Goal: Task Accomplishment & Management: Complete application form

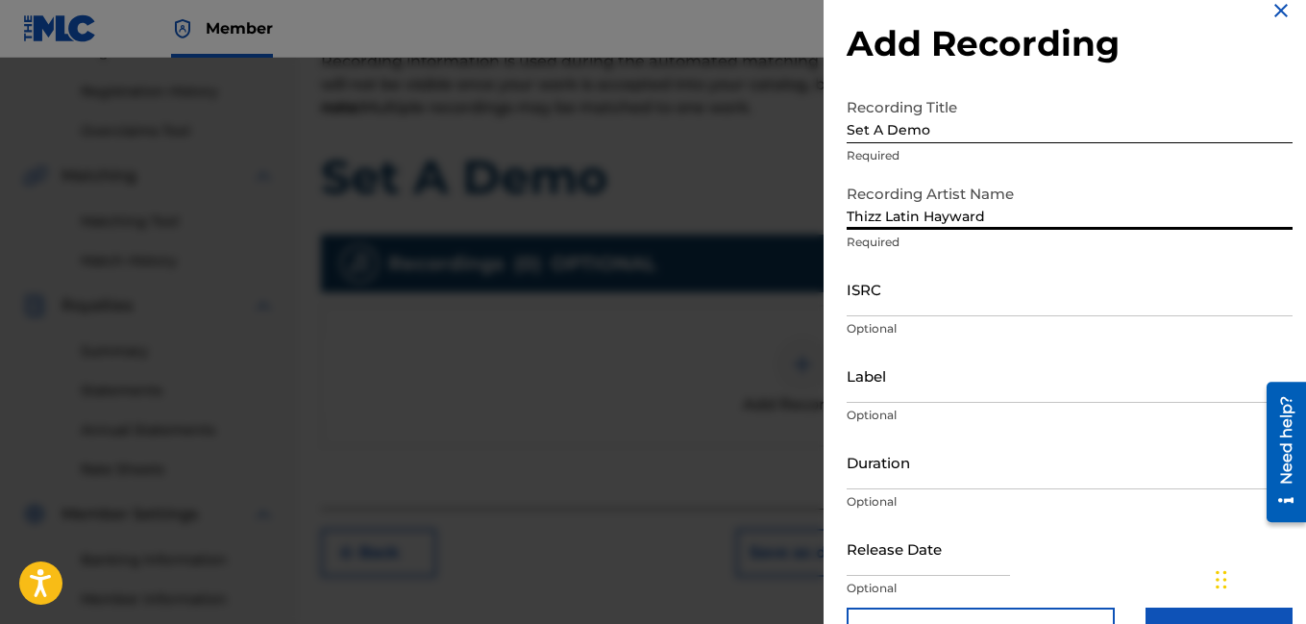
click at [946, 304] on input "ISRC" at bounding box center [1070, 288] width 446 height 55
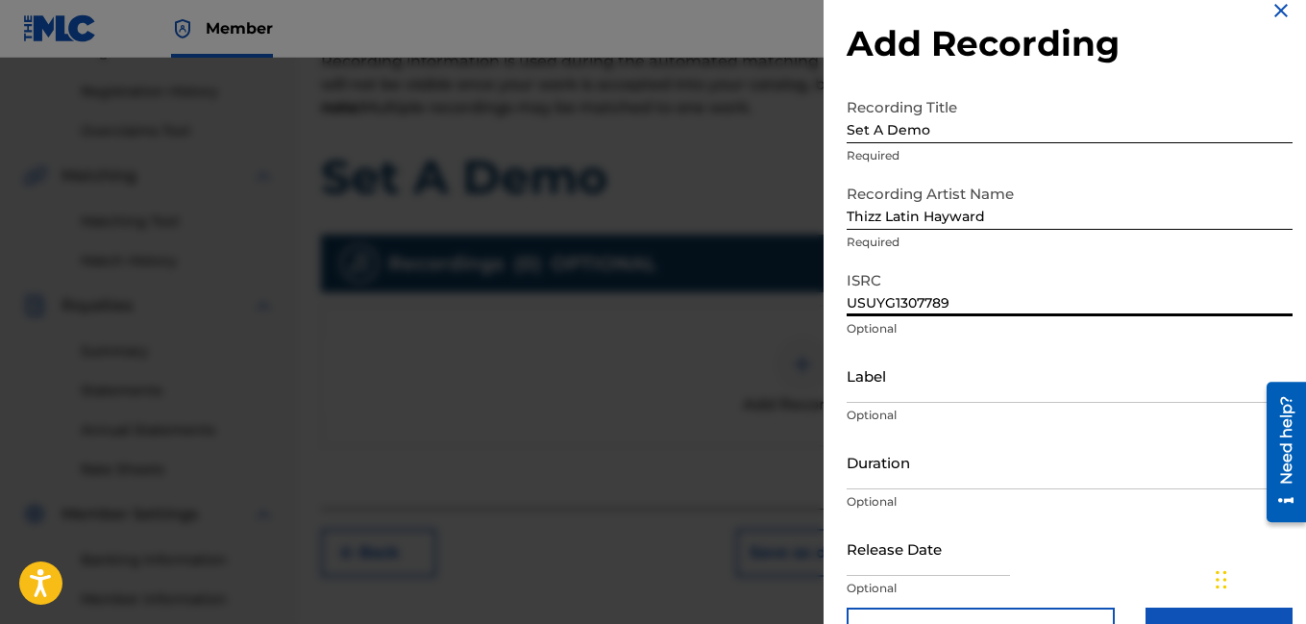
type input "USUYG1307789"
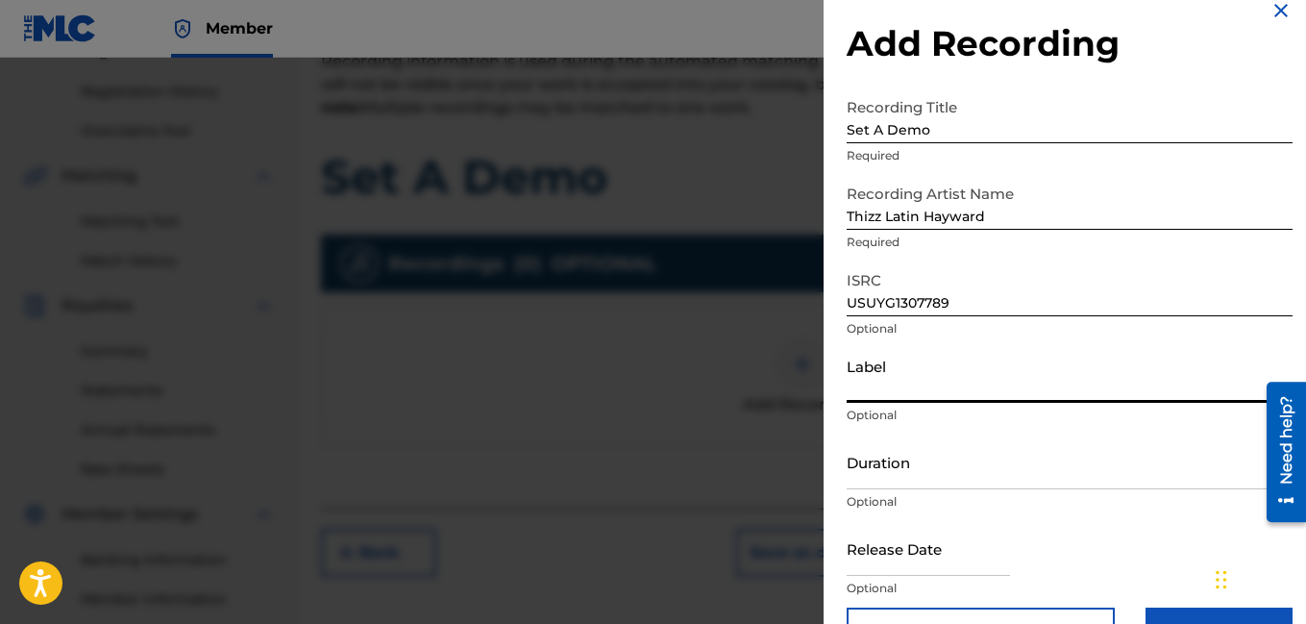
click at [992, 390] on input "Label" at bounding box center [1070, 375] width 446 height 55
click at [884, 395] on input "Label" at bounding box center [1070, 375] width 446 height 55
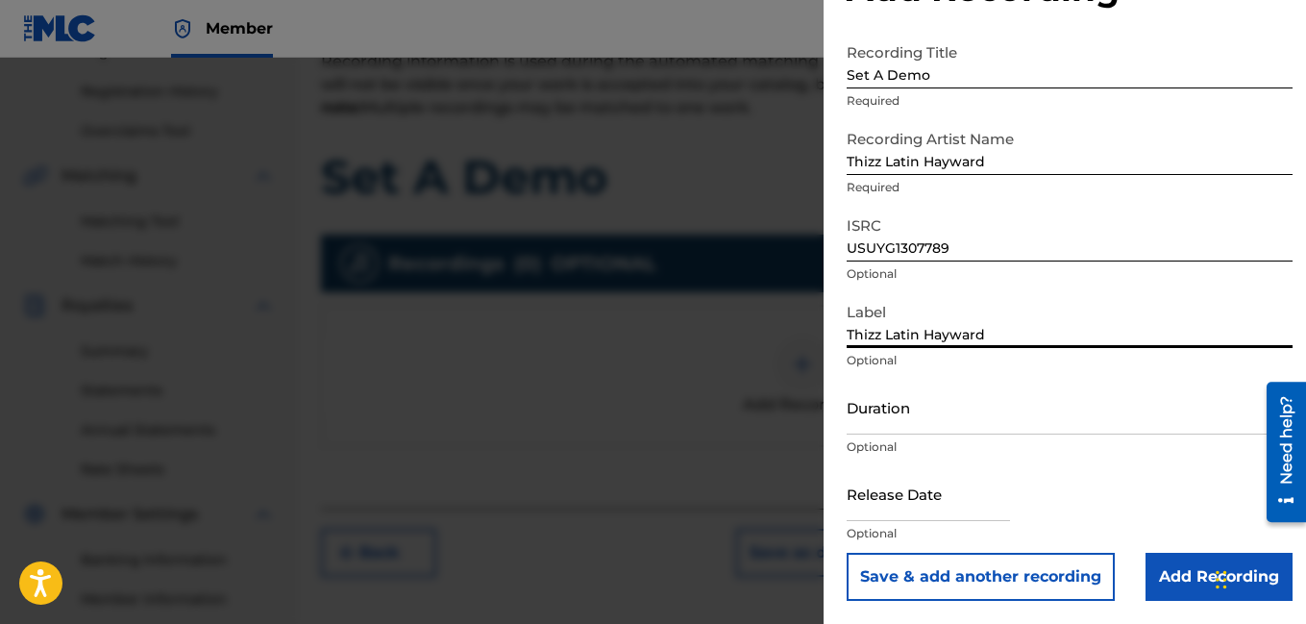
type input "Thizz Latin Hayward"
click at [941, 401] on input "Duration" at bounding box center [1070, 407] width 446 height 55
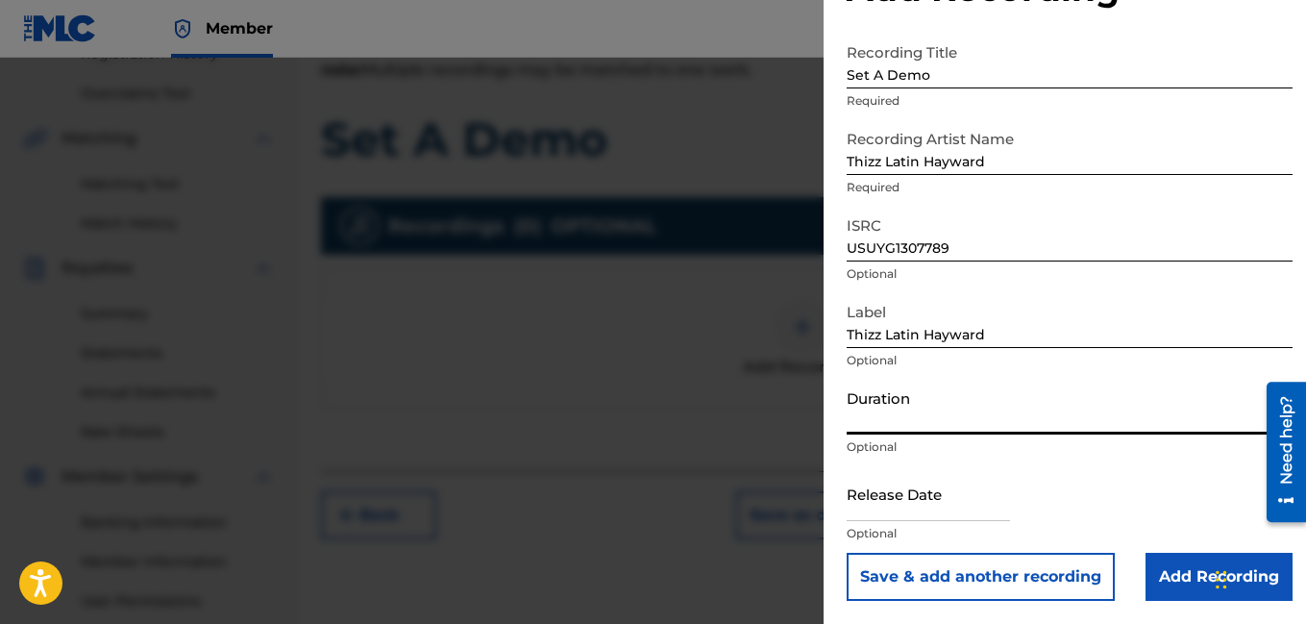
scroll to position [352, 0]
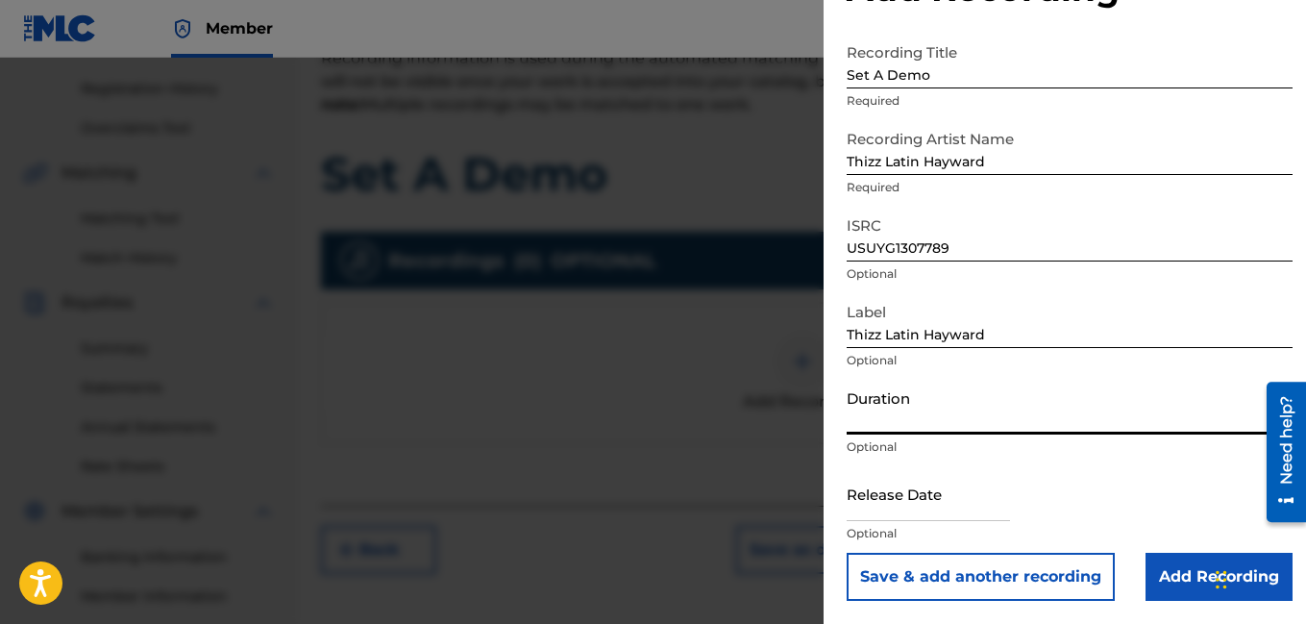
click at [982, 509] on input "text" at bounding box center [928, 493] width 163 height 55
select select "7"
select select "2025"
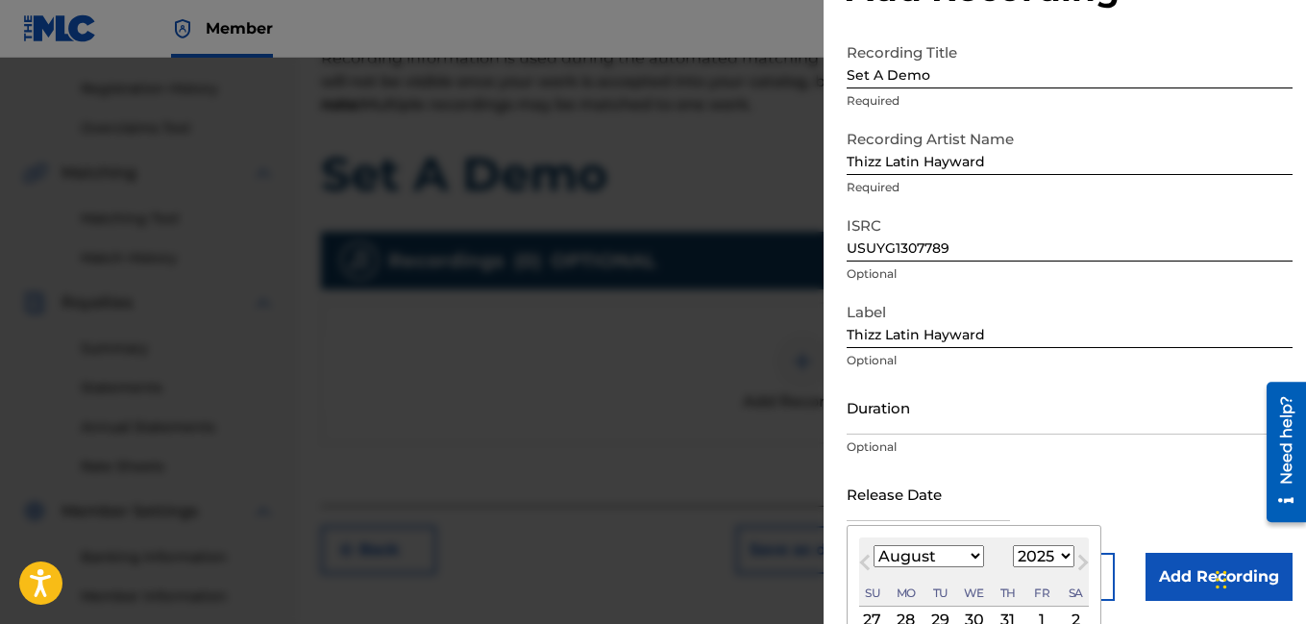
click at [944, 560] on select "January February March April May June July August September October November De…" at bounding box center [929, 556] width 111 height 22
select select "4"
click at [874, 545] on select "January February March April May June July August September October November De…" at bounding box center [929, 556] width 111 height 22
click at [1043, 558] on select "1899 1900 1901 1902 1903 1904 1905 1906 1907 1908 1909 1910 1911 1912 1913 1914…" at bounding box center [1044, 556] width 62 height 22
select select "2020"
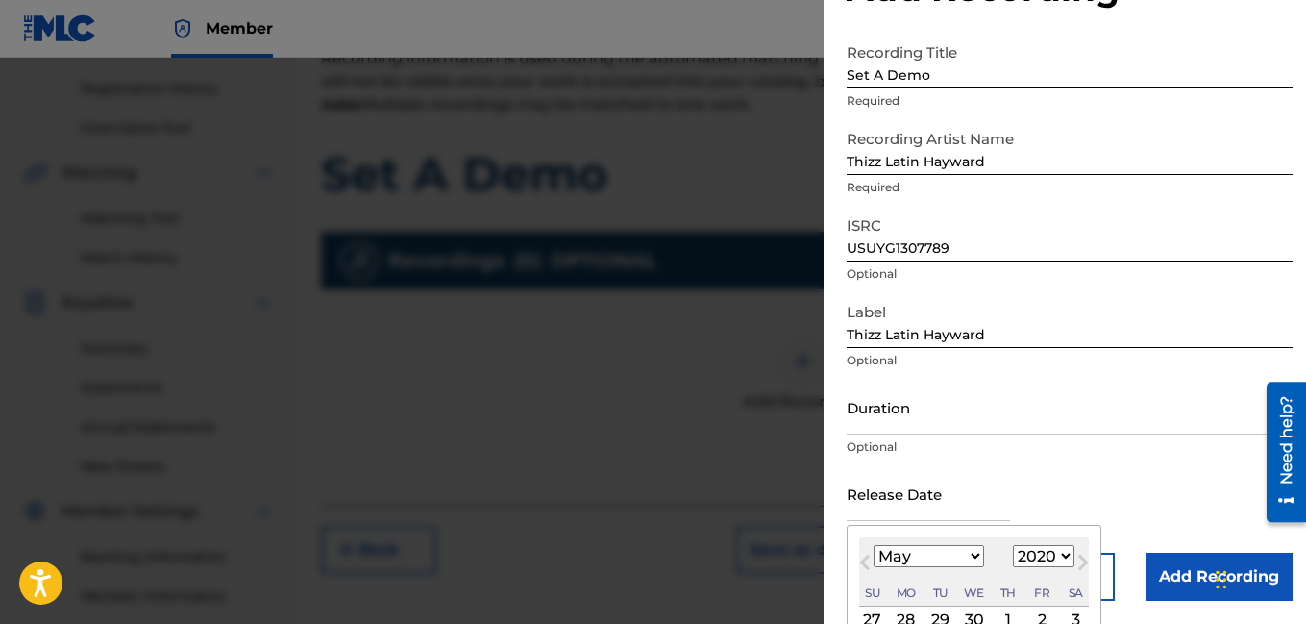
click at [1013, 545] on select "1899 1900 1901 1902 1903 1904 1905 1906 1907 1908 1909 1910 1911 1912 1913 1914…" at bounding box center [1044, 556] width 62 height 22
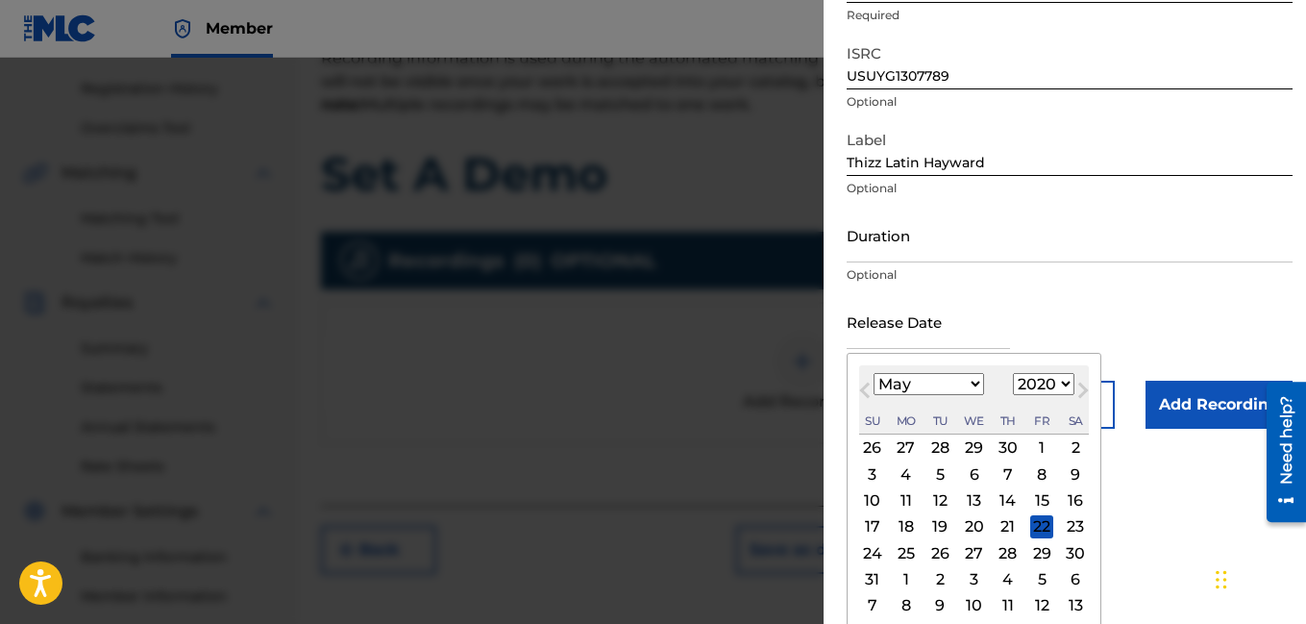
click at [1033, 526] on div "22" at bounding box center [1042, 526] width 23 height 23
type input "May 22 2020"
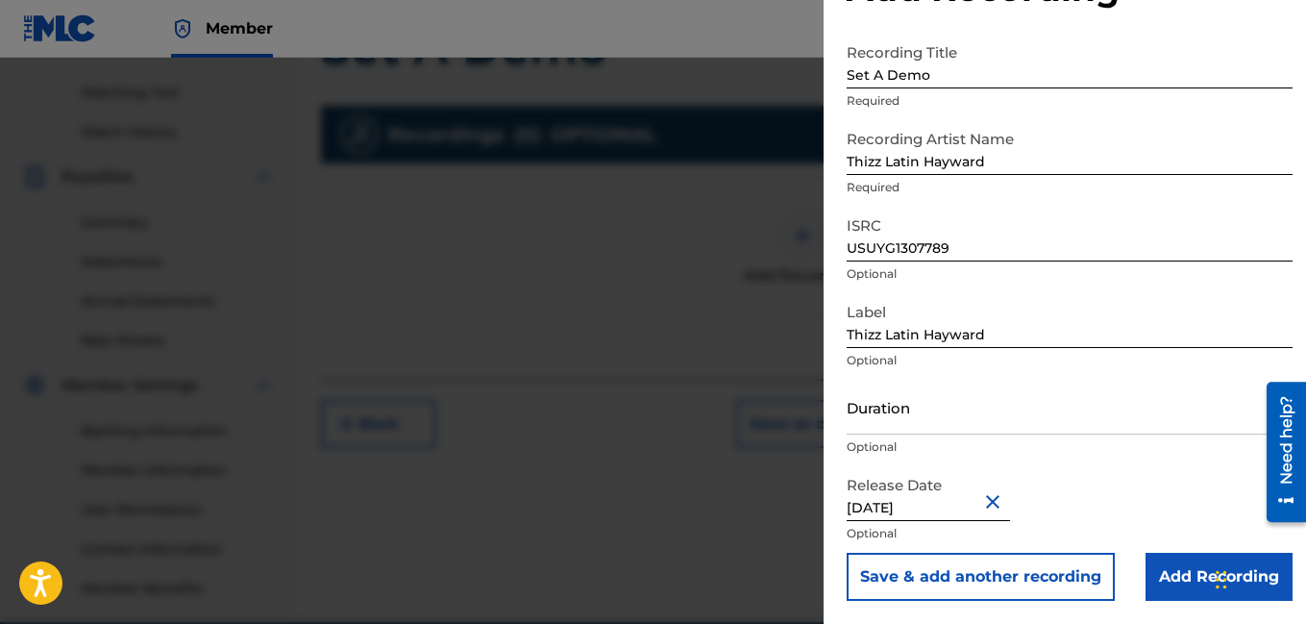
scroll to position [480, 0]
click at [1163, 573] on input "Add Recording" at bounding box center [1219, 577] width 147 height 48
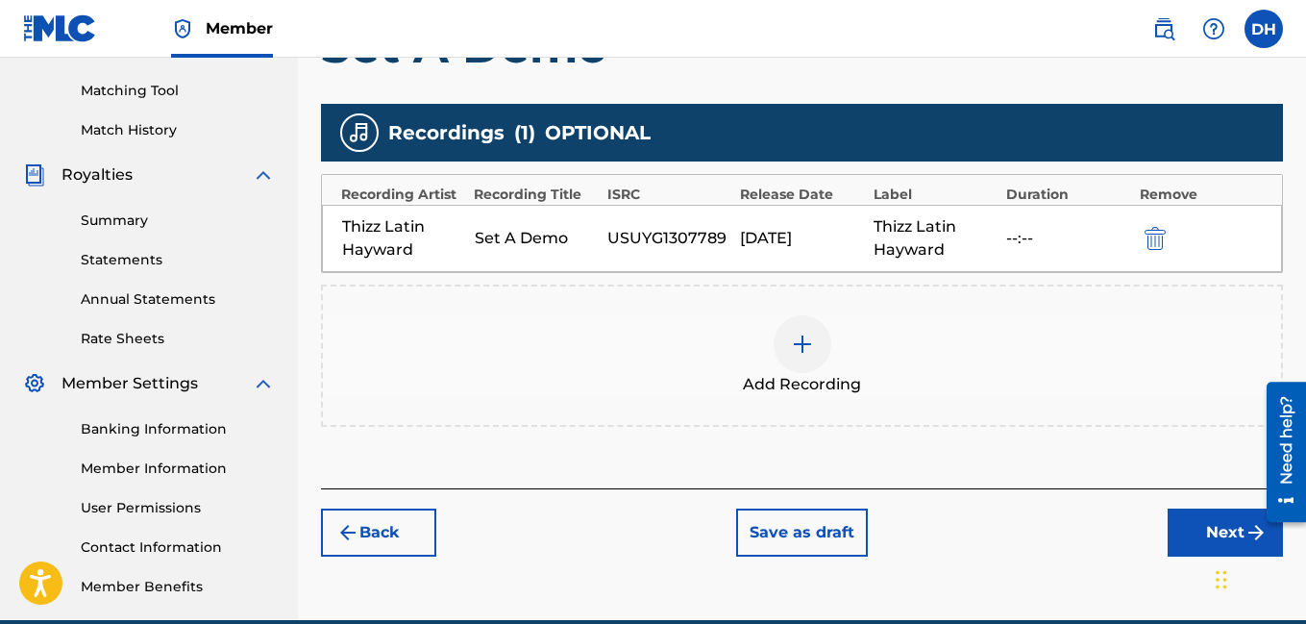
click at [1163, 573] on div "Register Work Search Enter Work Details Add Writers Add Publishers & Shares Add…" at bounding box center [802, 123] width 1008 height 994
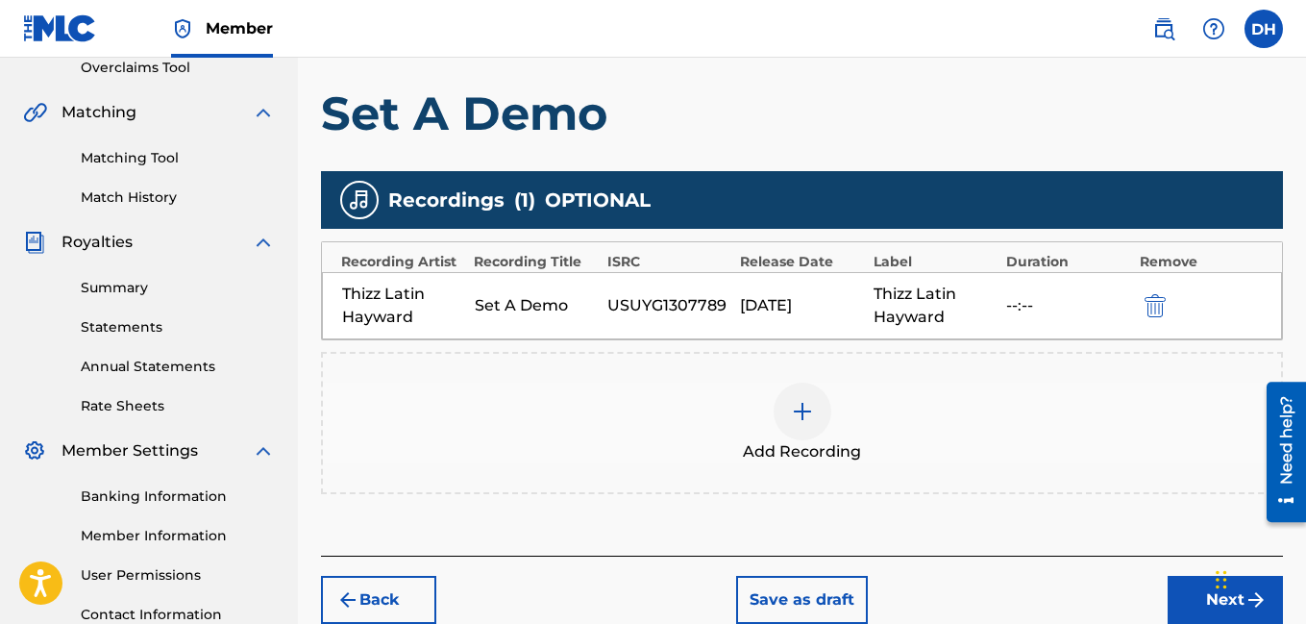
scroll to position [401, 0]
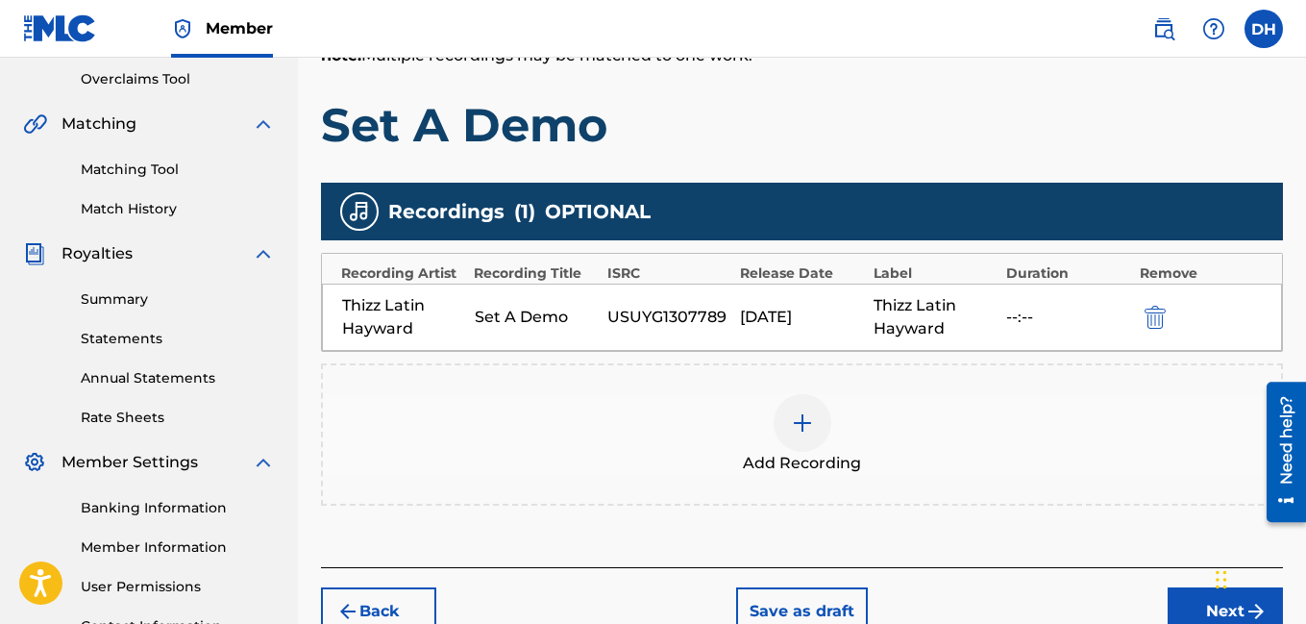
click at [407, 316] on div "Thizz Latin Hayward" at bounding box center [403, 317] width 123 height 46
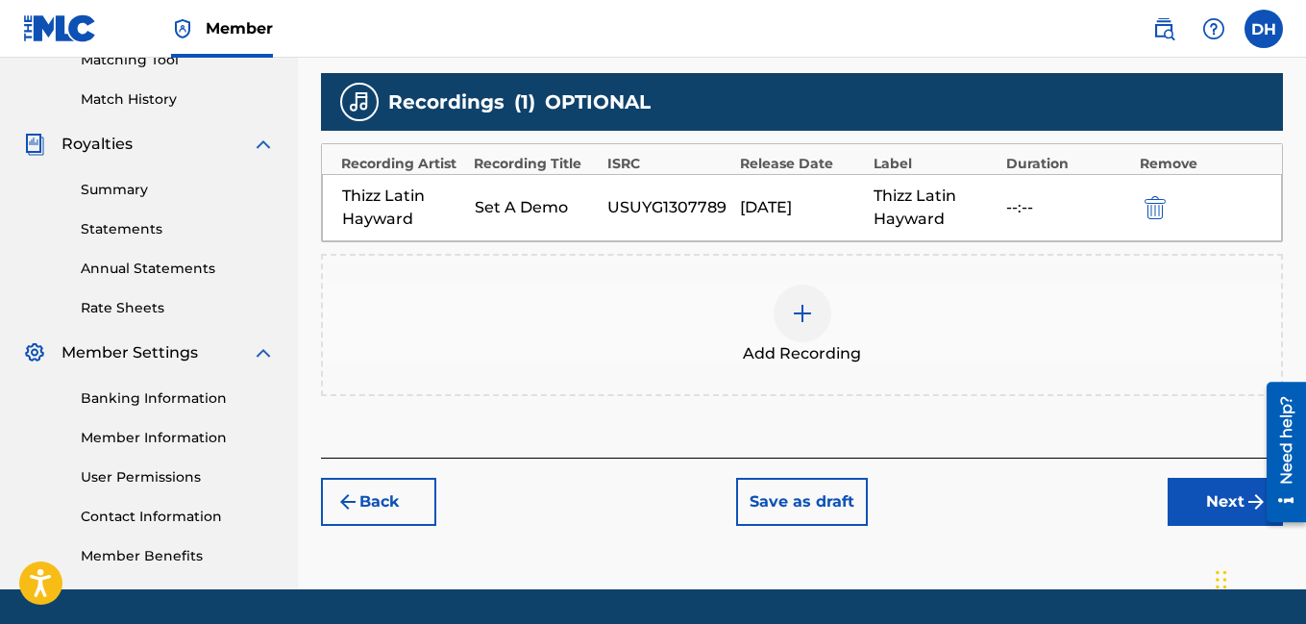
scroll to position [516, 0]
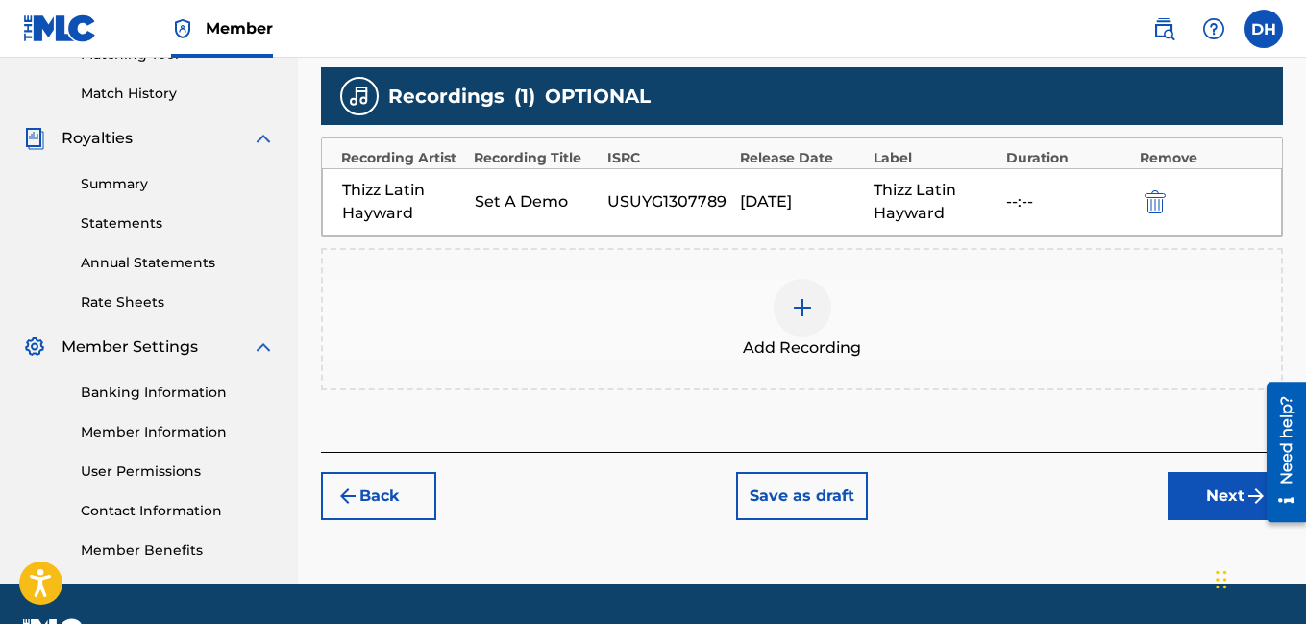
click at [393, 511] on button "Back" at bounding box center [378, 496] width 115 height 48
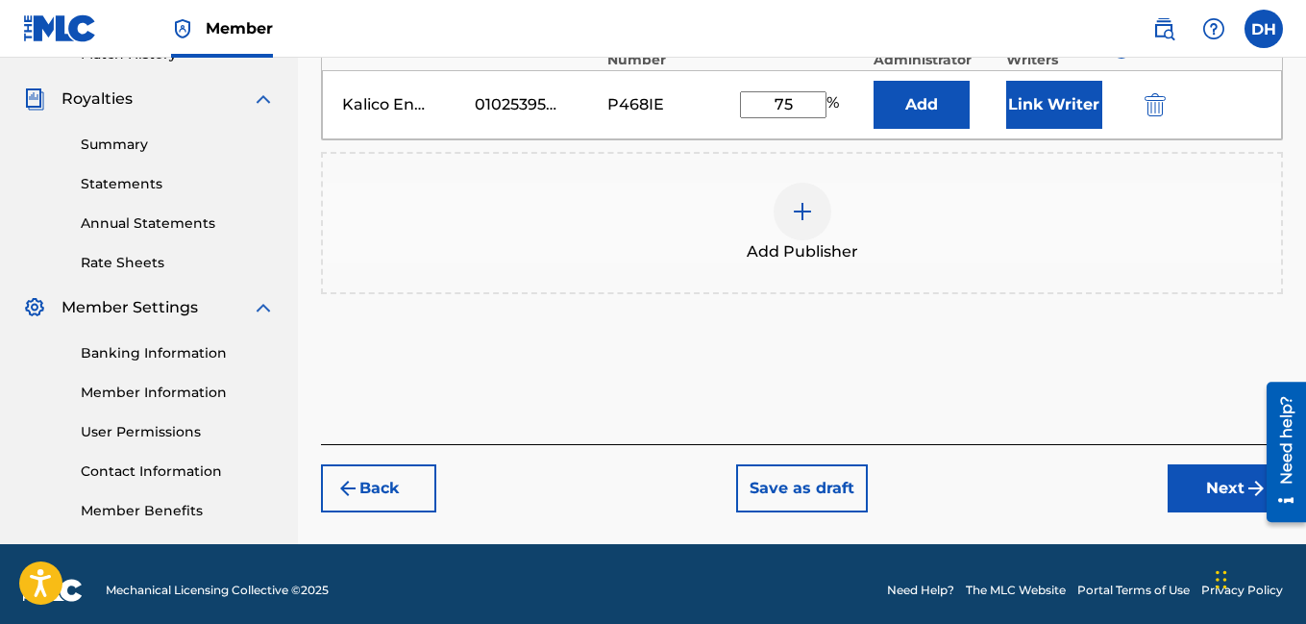
scroll to position [558, 0]
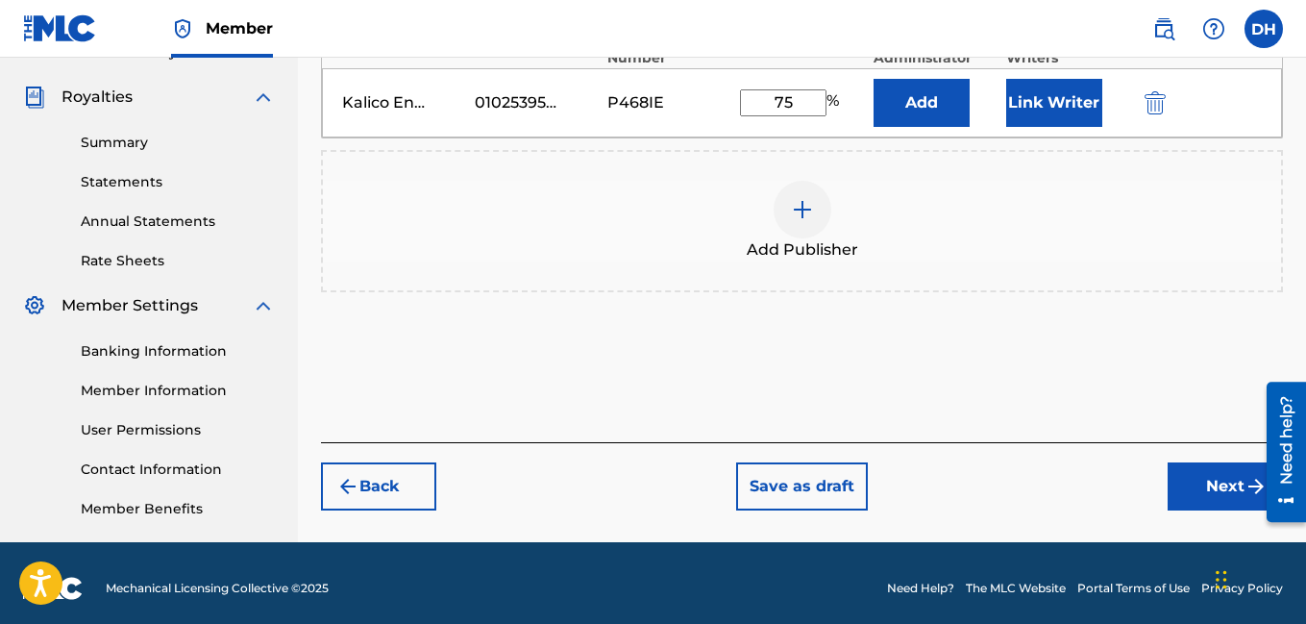
click at [1189, 485] on button "Next" at bounding box center [1225, 486] width 115 height 48
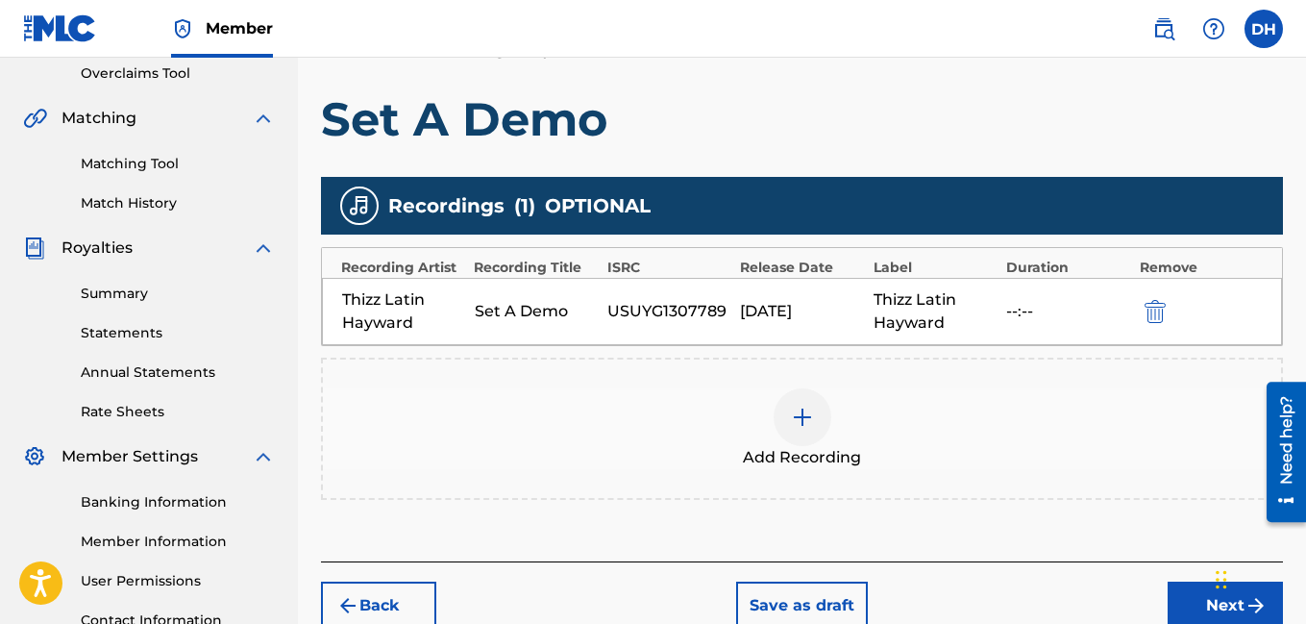
scroll to position [413, 0]
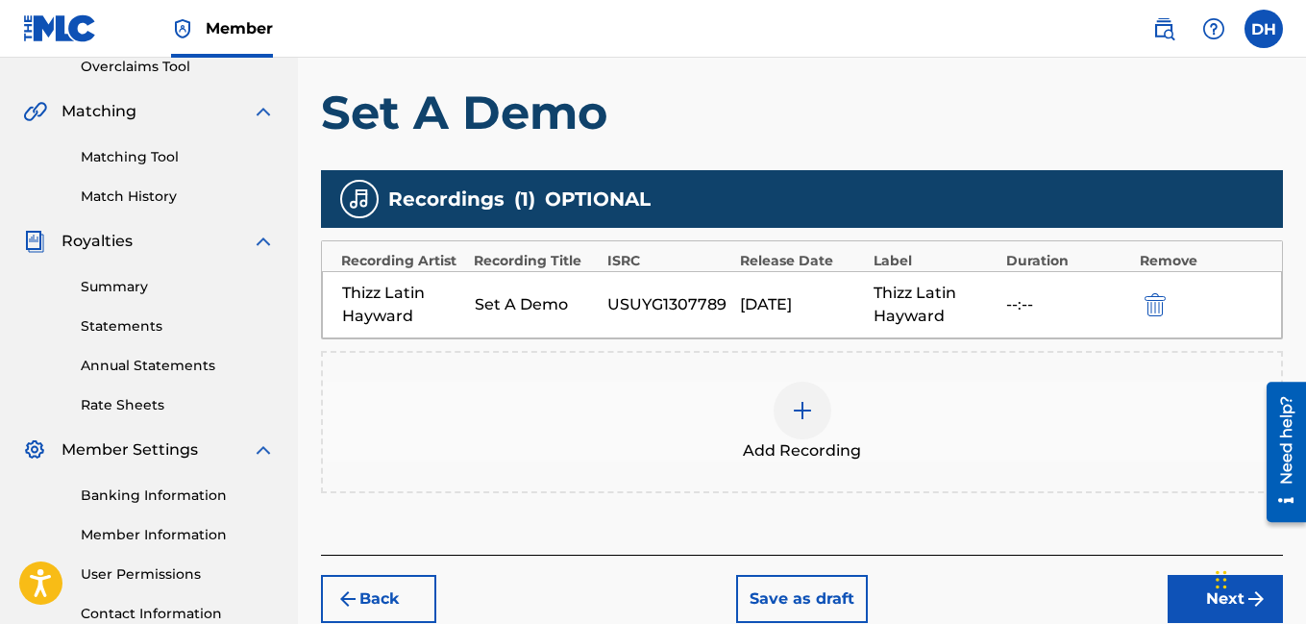
click at [1184, 609] on button "Next" at bounding box center [1225, 599] width 115 height 48
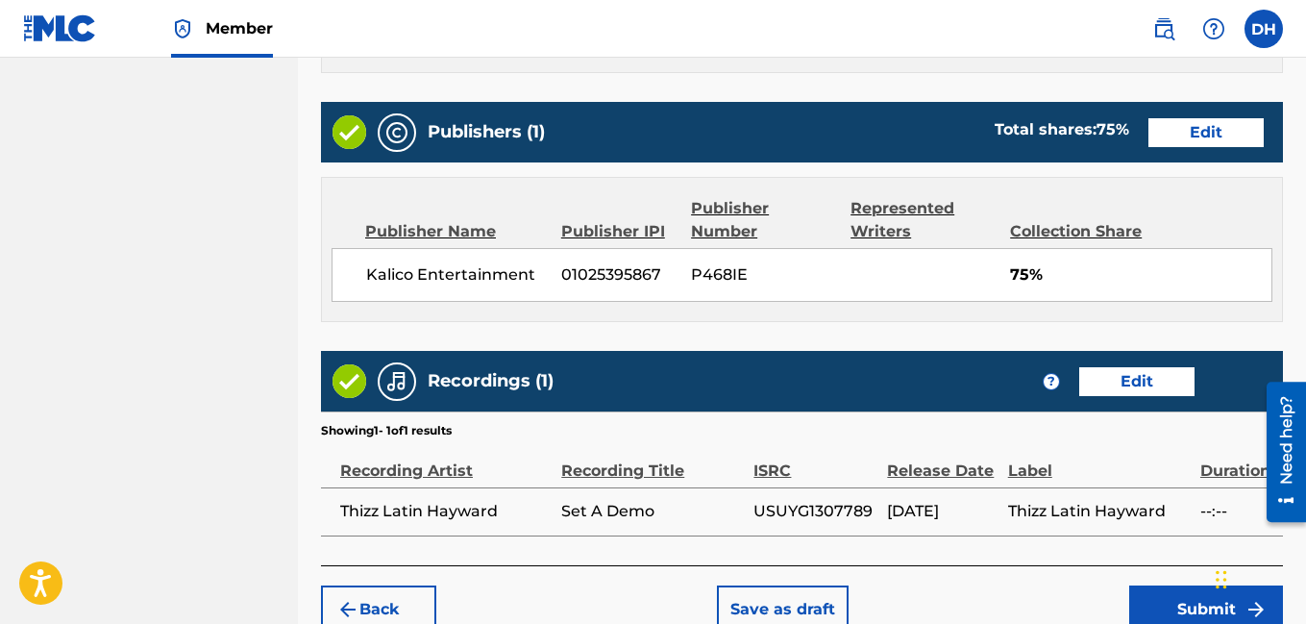
scroll to position [1146, 0]
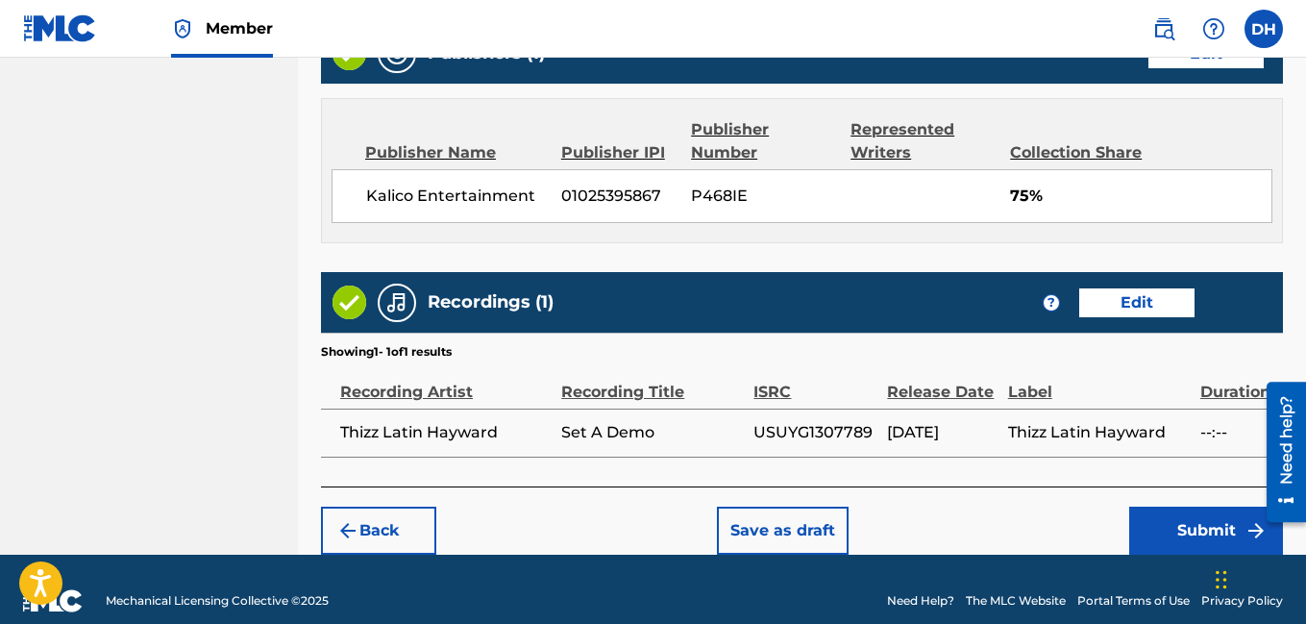
click at [1154, 510] on button "Submit" at bounding box center [1207, 531] width 154 height 48
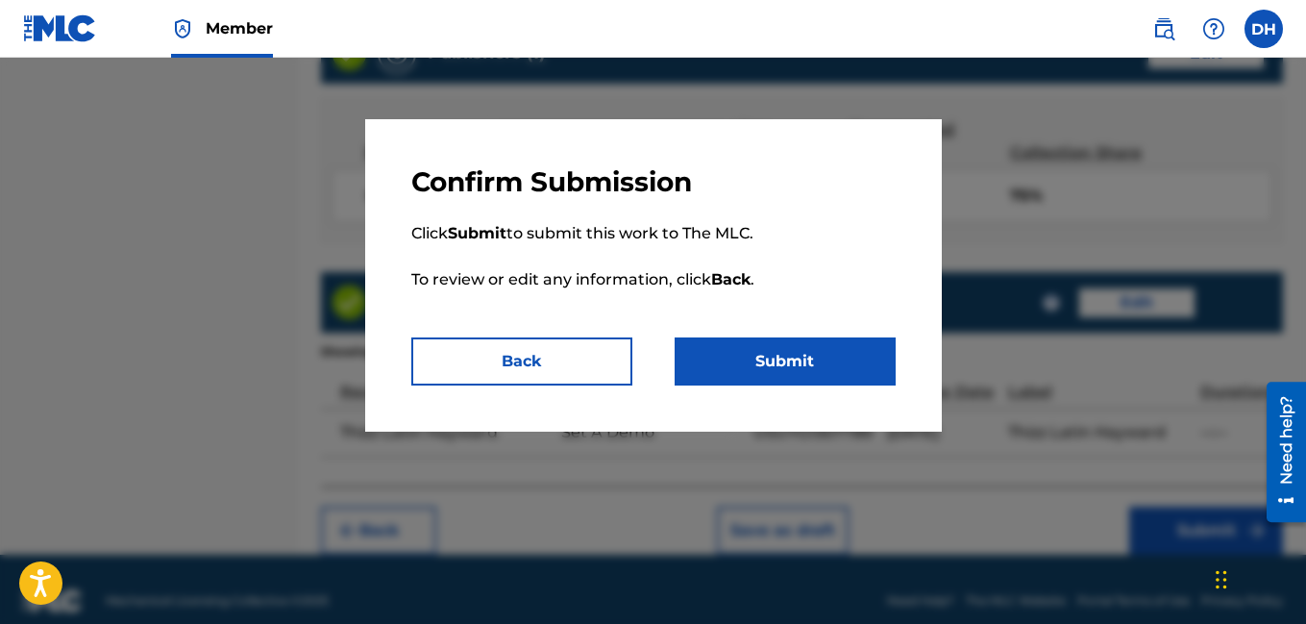
click at [817, 359] on button "Submit" at bounding box center [785, 361] width 221 height 48
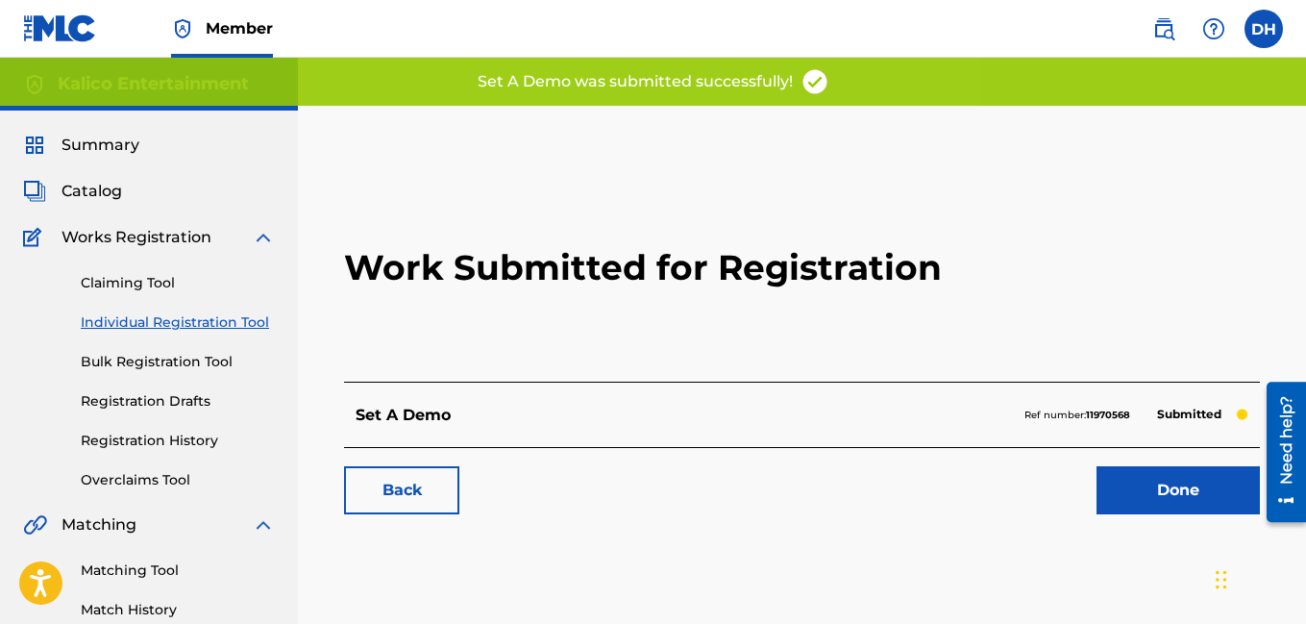
click at [1169, 497] on link "Done" at bounding box center [1178, 490] width 163 height 48
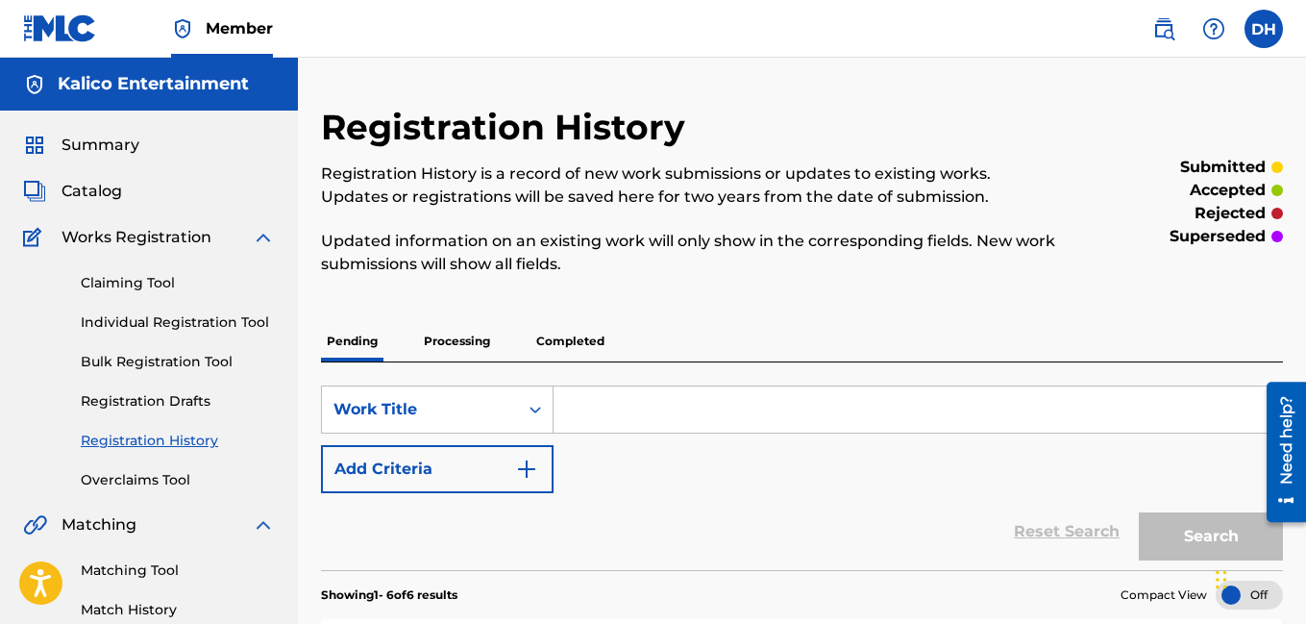
click at [194, 319] on link "Individual Registration Tool" at bounding box center [178, 322] width 194 height 20
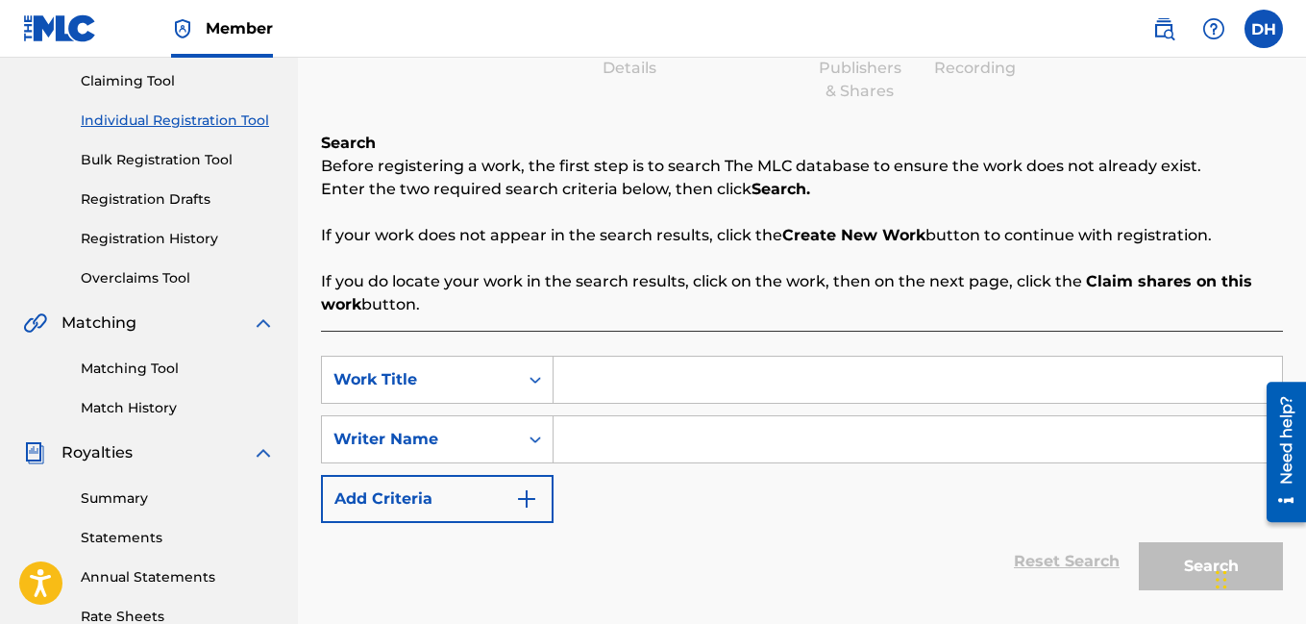
scroll to position [199, 0]
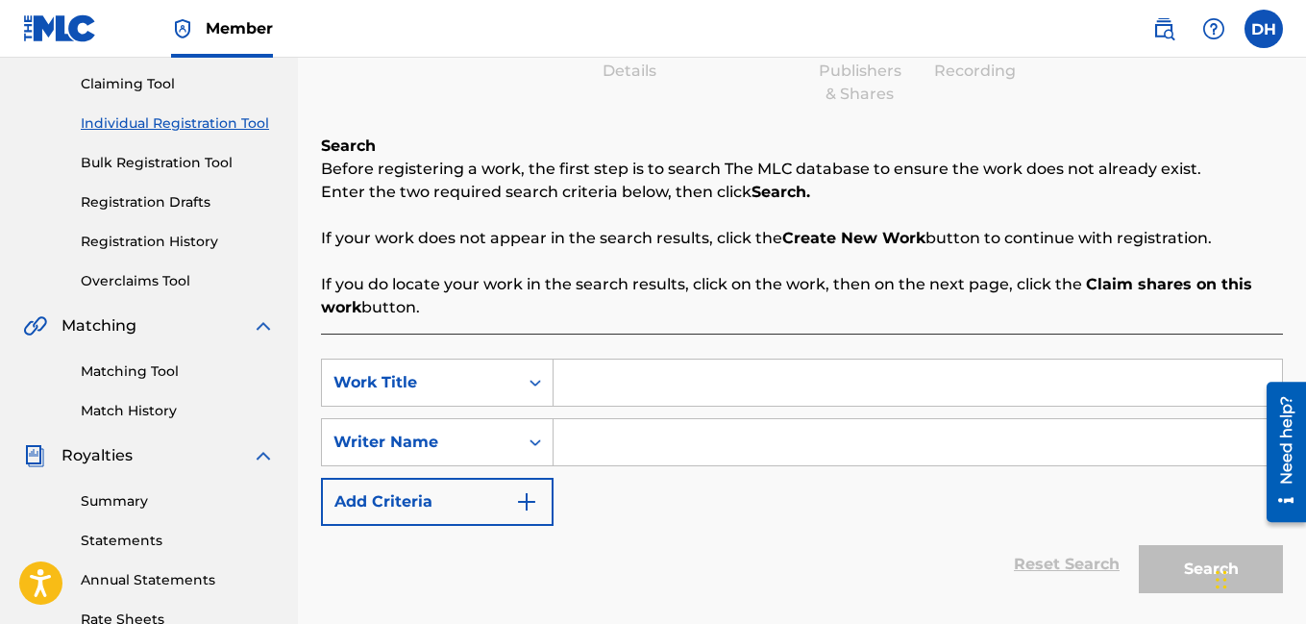
click at [570, 387] on input "Search Form" at bounding box center [918, 383] width 729 height 46
type input "Watch My Back"
click at [604, 448] on input "Search Form" at bounding box center [918, 442] width 729 height 46
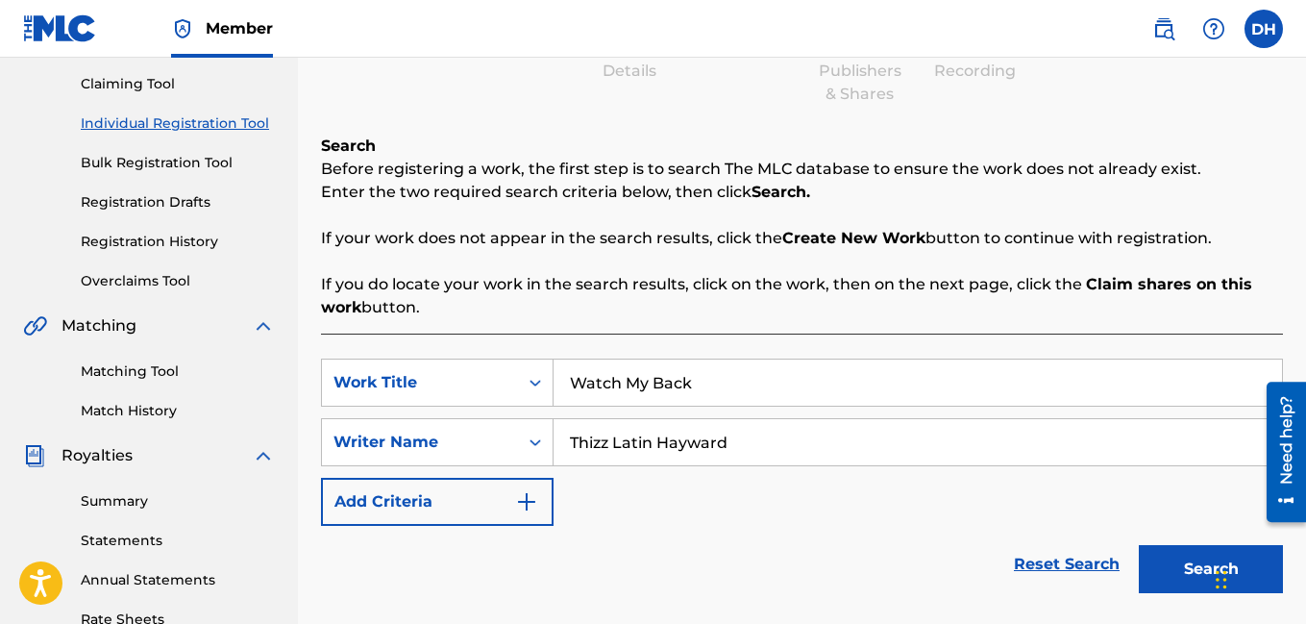
type input "Thizz Latin Hayward"
click at [1187, 564] on button "Search" at bounding box center [1211, 569] width 144 height 48
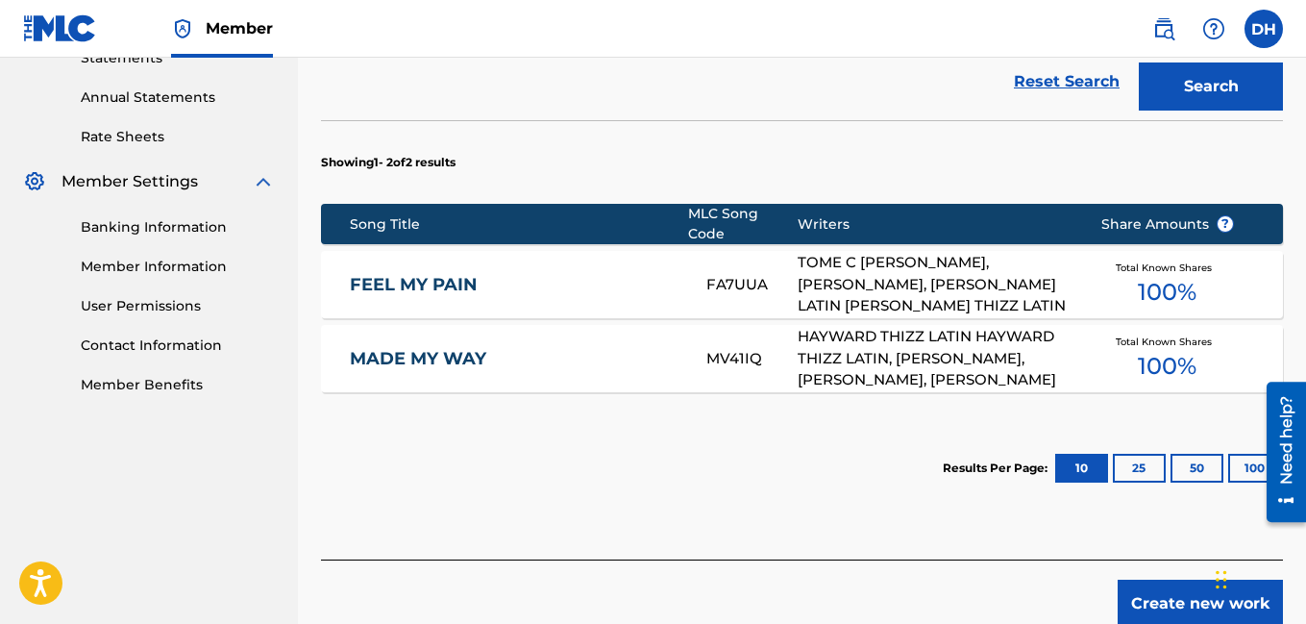
scroll to position [766, 0]
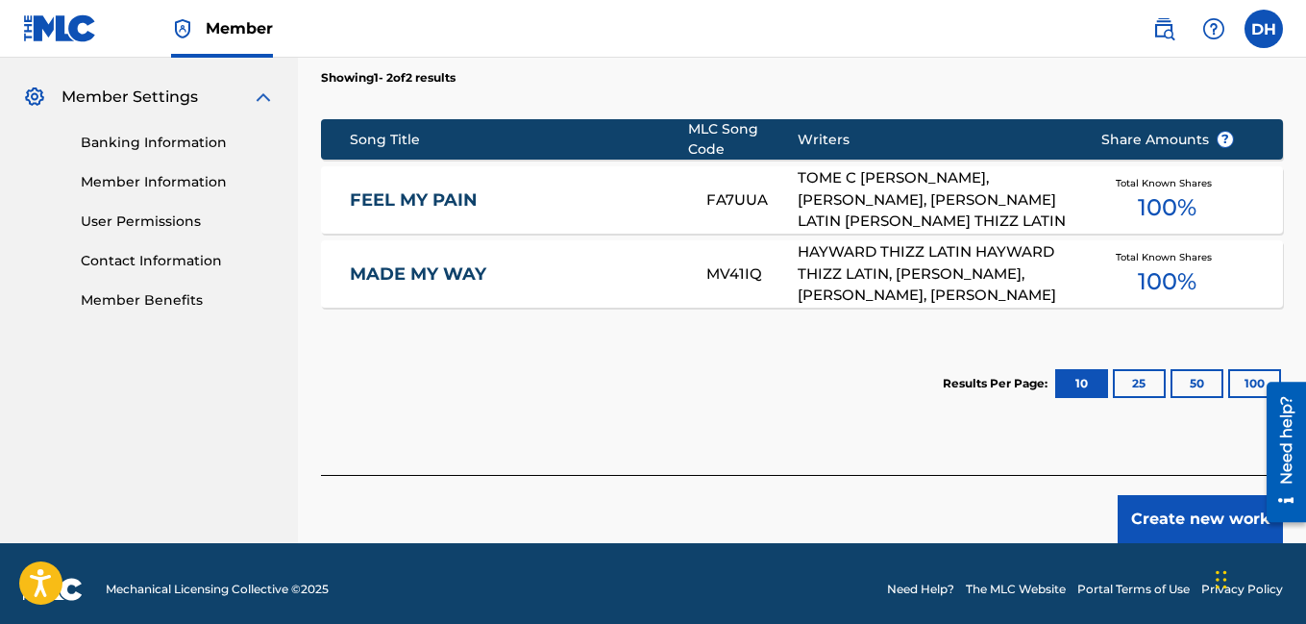
click at [1161, 501] on button "Create new work" at bounding box center [1200, 519] width 165 height 48
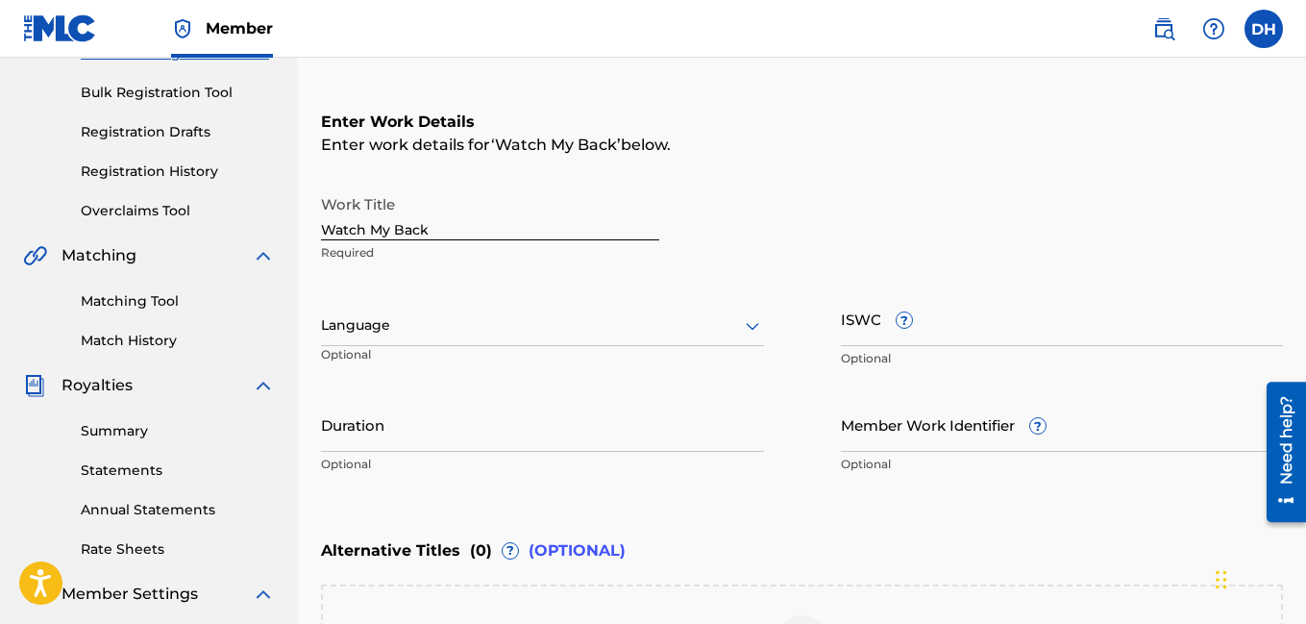
scroll to position [244, 0]
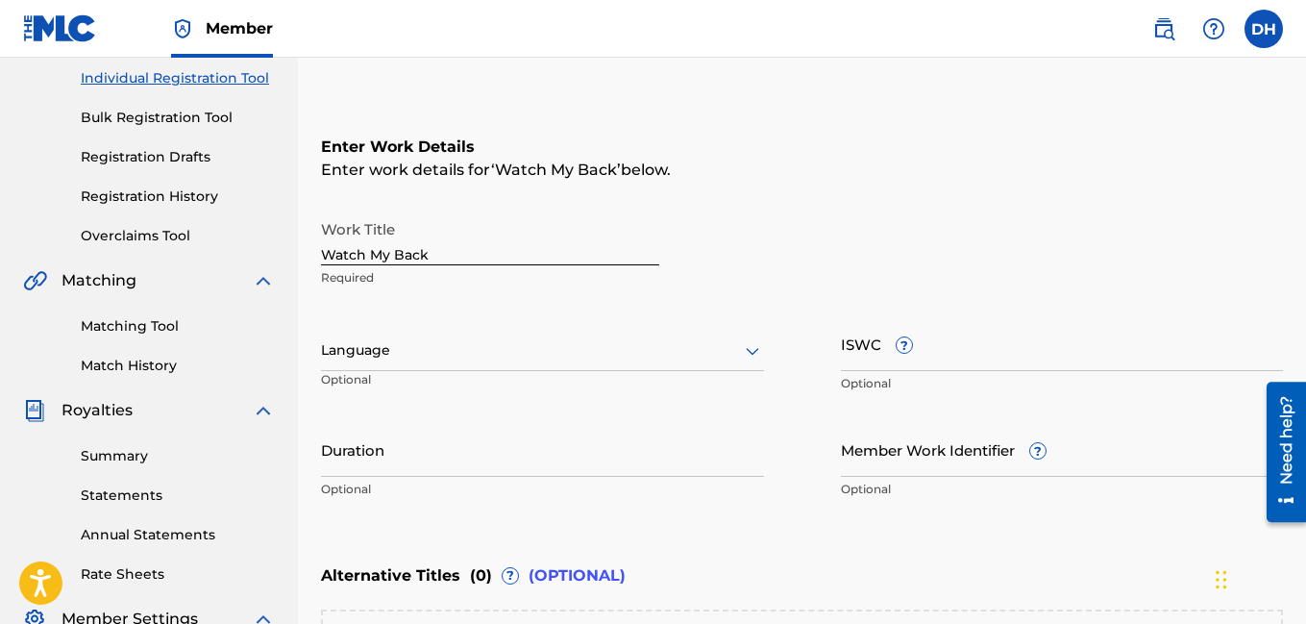
click at [721, 340] on div at bounding box center [542, 350] width 443 height 24
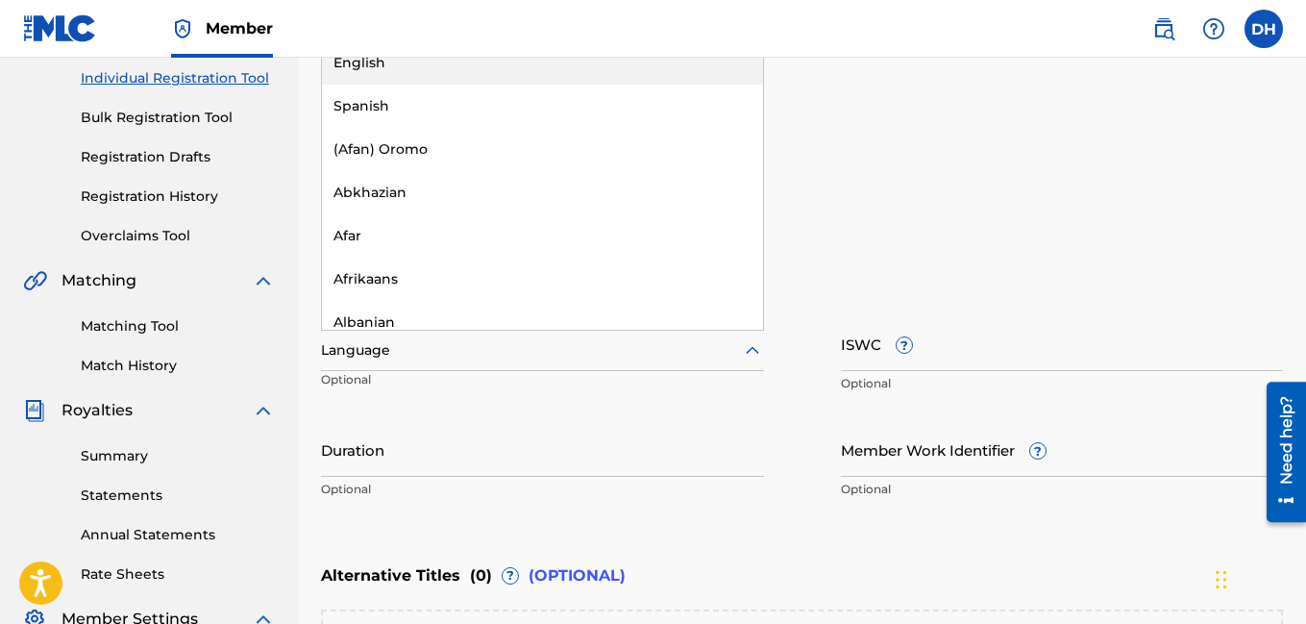
click at [574, 69] on div "English" at bounding box center [542, 62] width 441 height 43
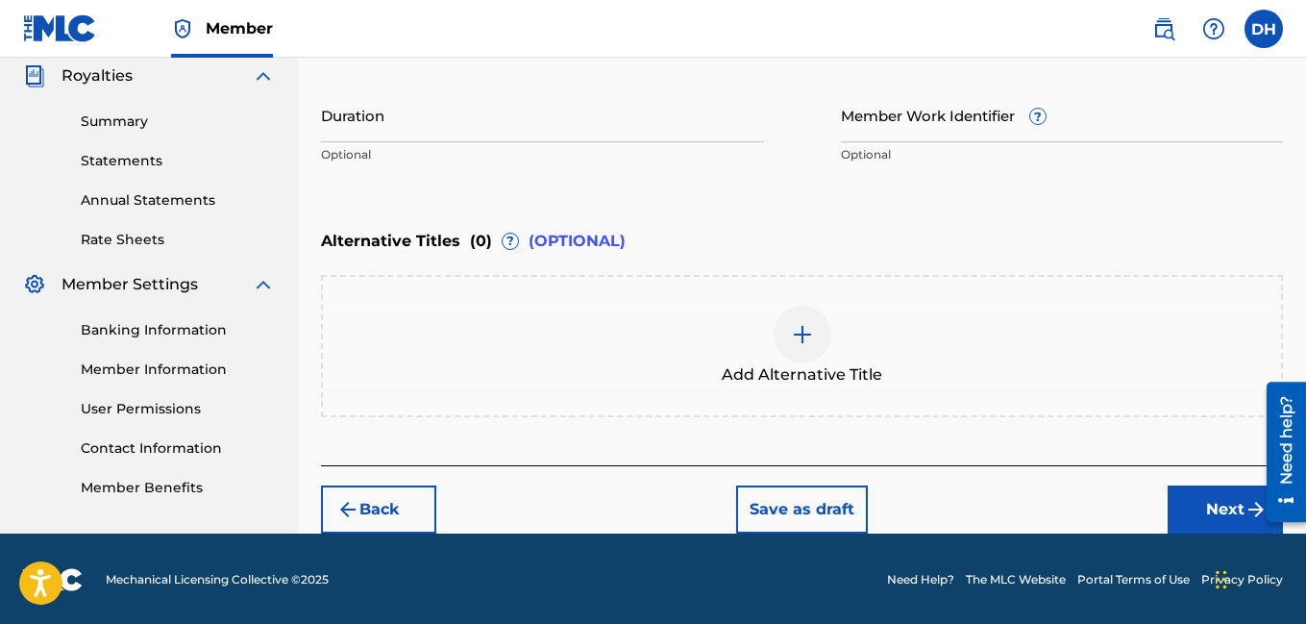
scroll to position [581, 0]
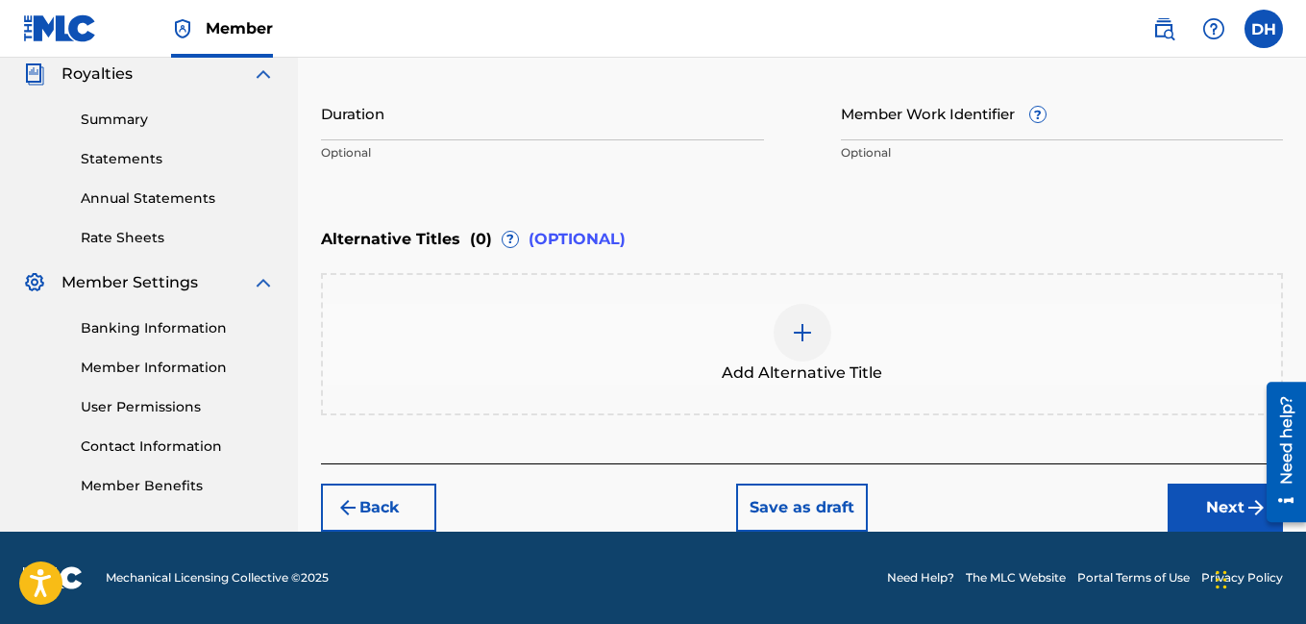
click at [1220, 493] on button "Next" at bounding box center [1225, 508] width 115 height 48
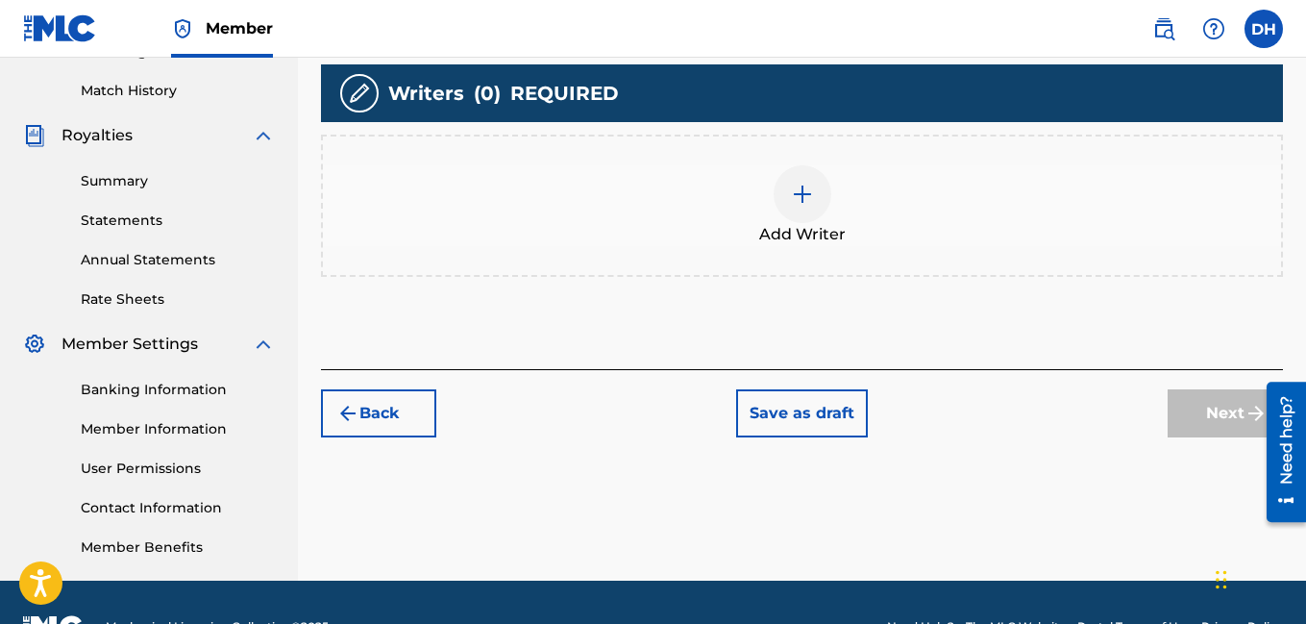
scroll to position [520, 0]
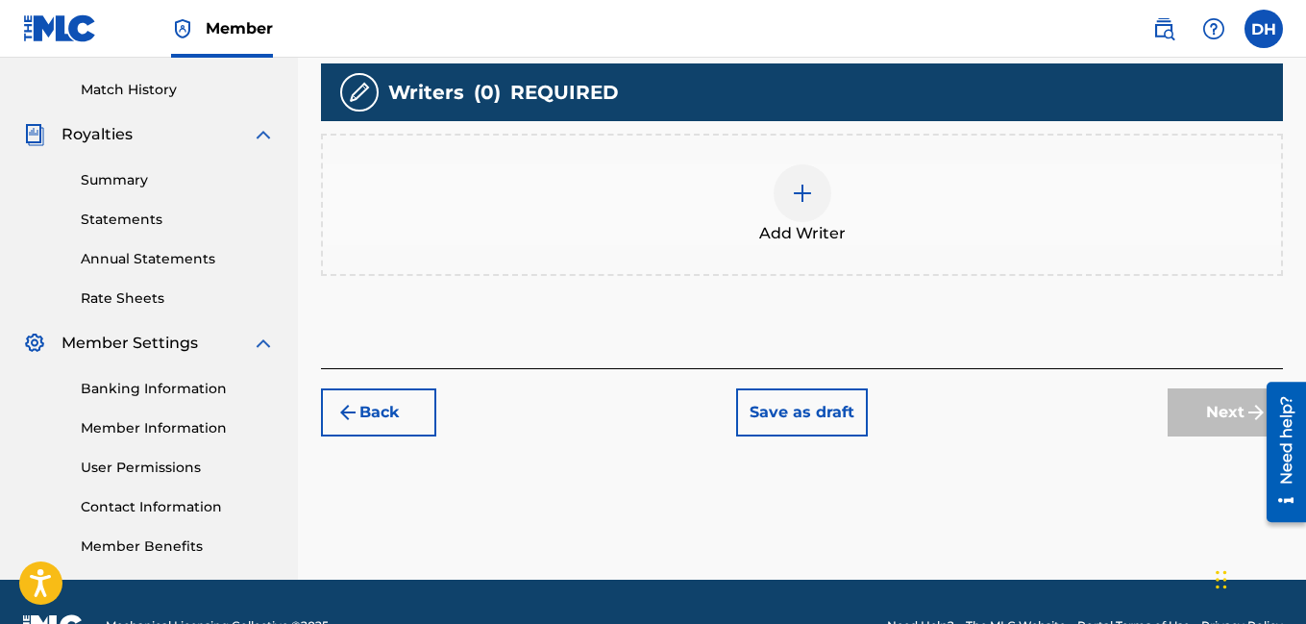
click at [783, 205] on div at bounding box center [803, 193] width 58 height 58
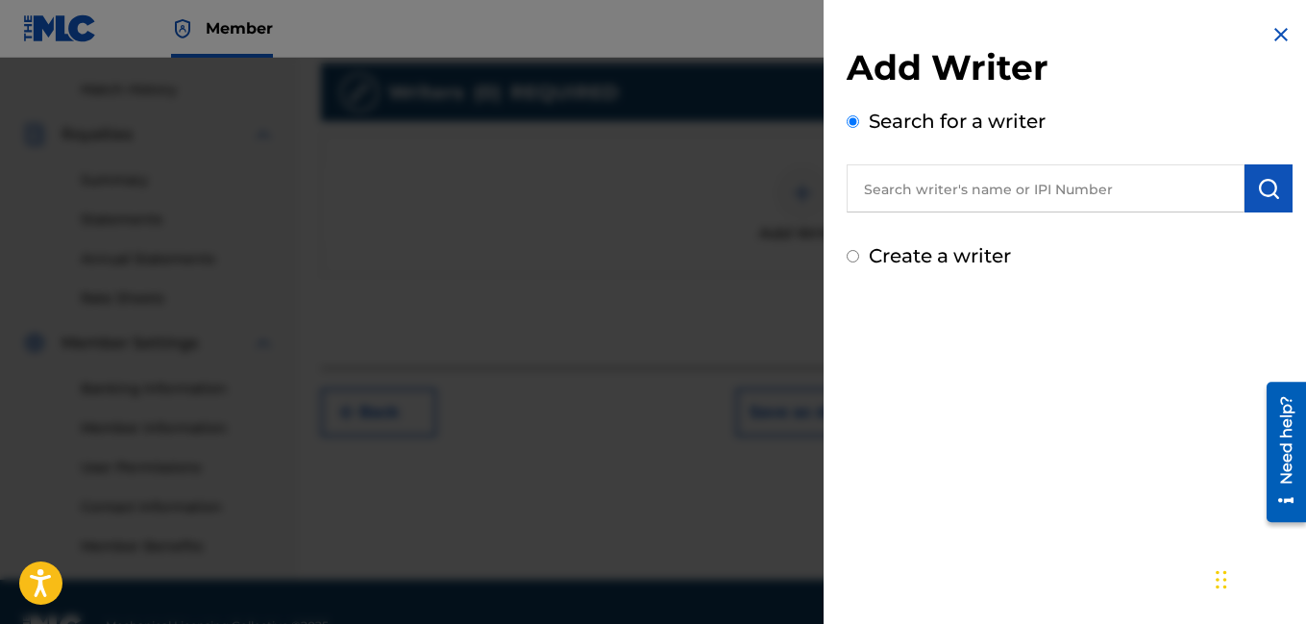
click at [939, 206] on input "text" at bounding box center [1046, 188] width 398 height 48
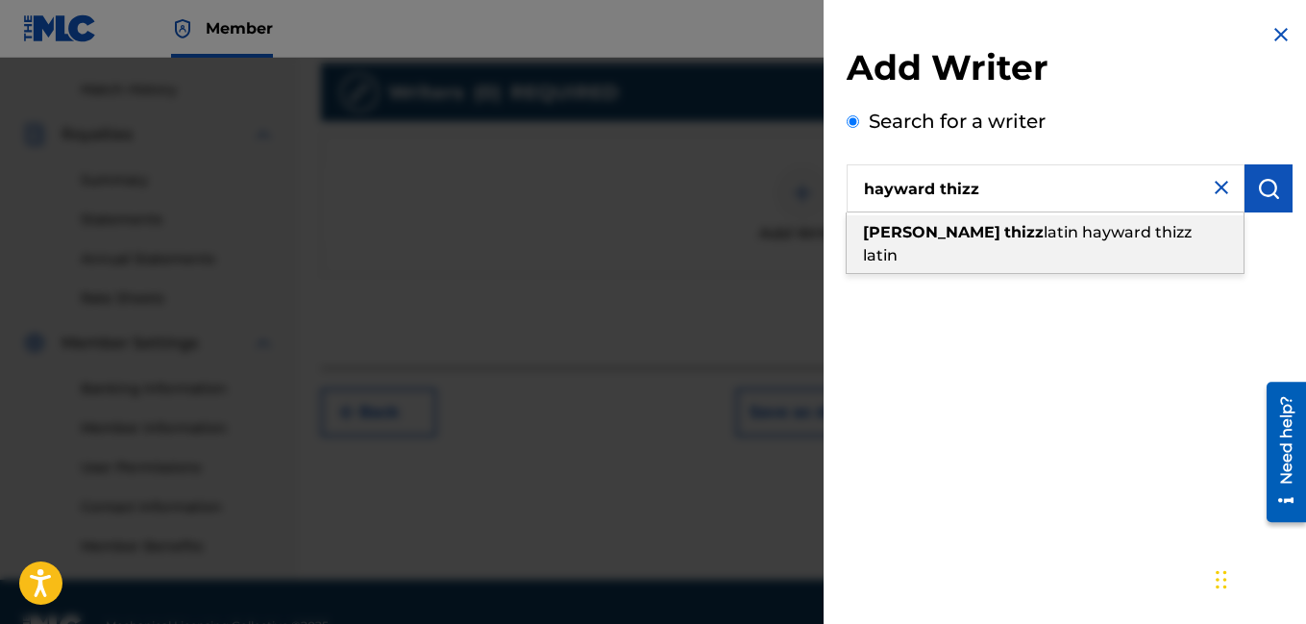
click at [1021, 245] on div "hayward thizz latin hayward thizz latin" at bounding box center [1045, 244] width 397 height 58
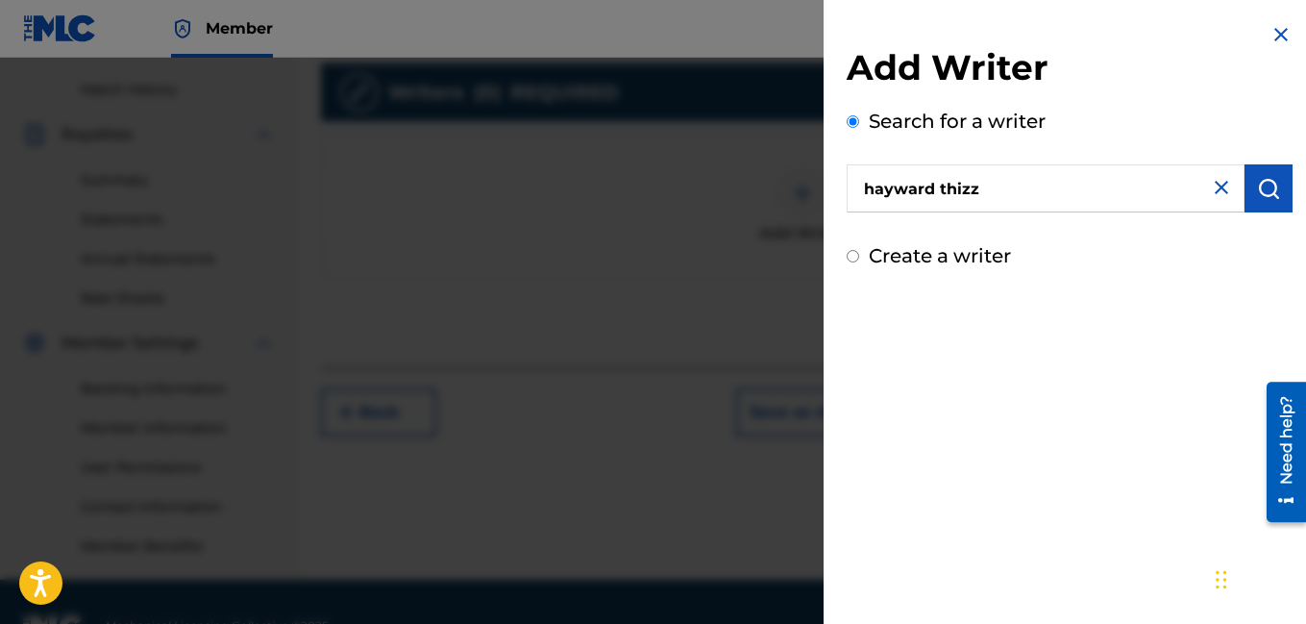
type input "hayward thizz latin hayward thizz latin"
click at [1280, 207] on button "submit" at bounding box center [1269, 188] width 48 height 48
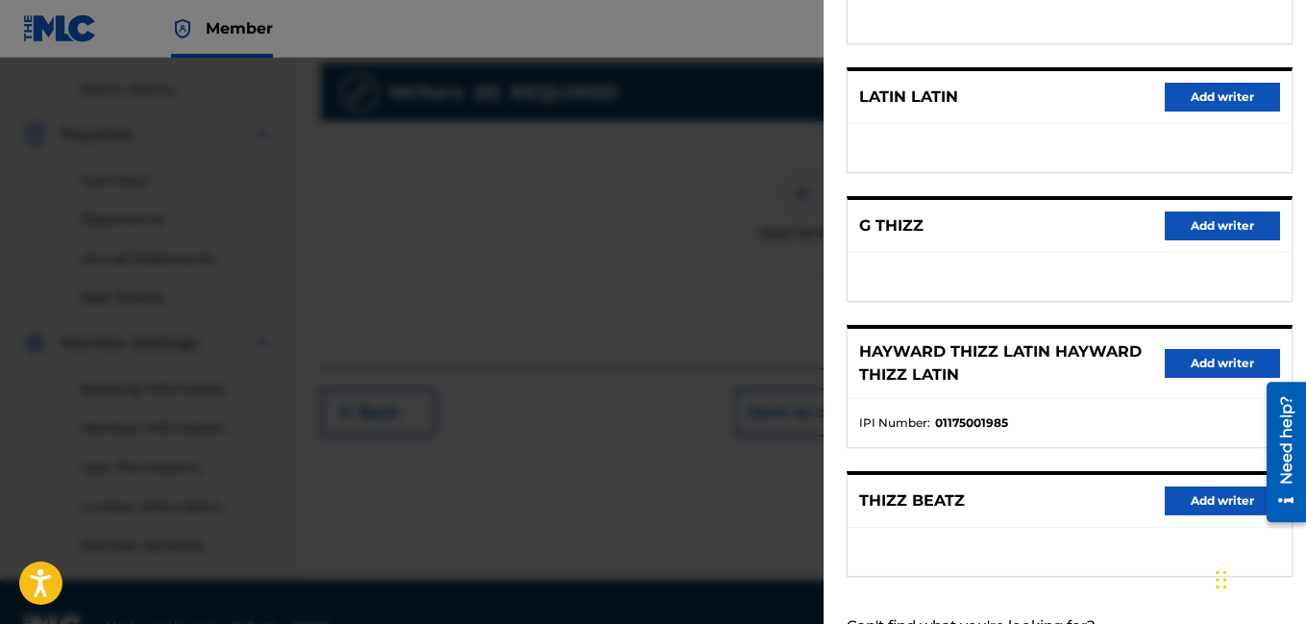
scroll to position [389, 0]
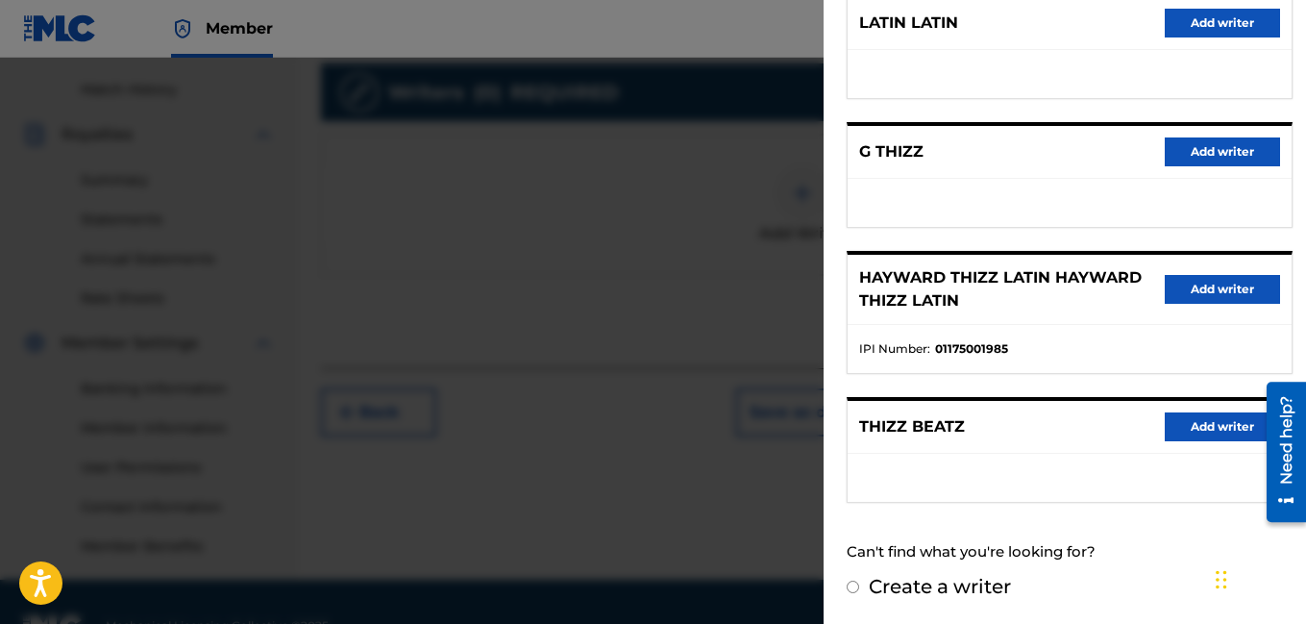
click at [1211, 291] on button "Add writer" at bounding box center [1222, 289] width 115 height 29
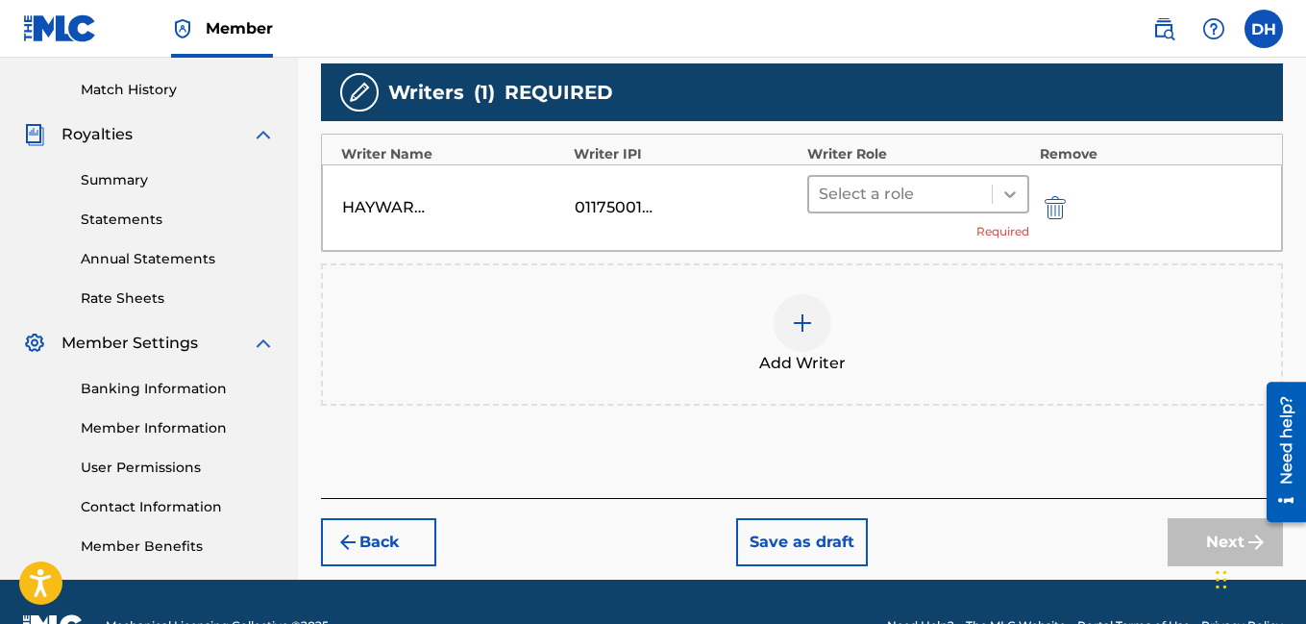
click at [1002, 202] on icon at bounding box center [1010, 194] width 19 height 19
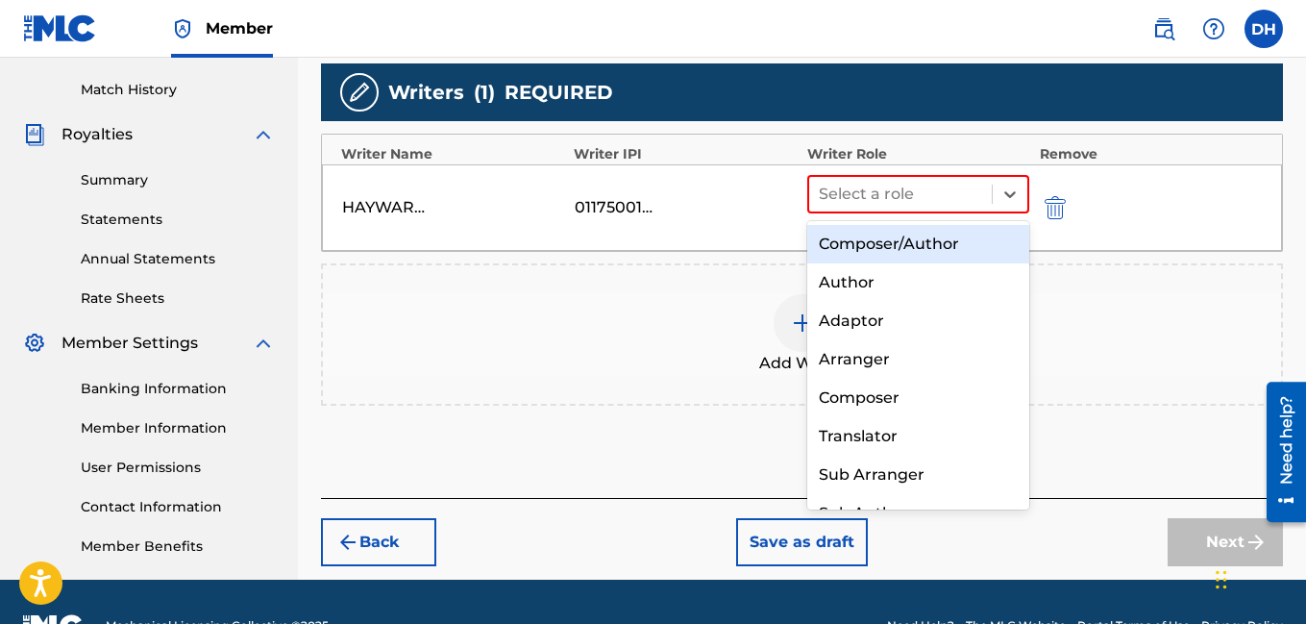
click at [943, 253] on div "Composer/Author" at bounding box center [919, 244] width 223 height 38
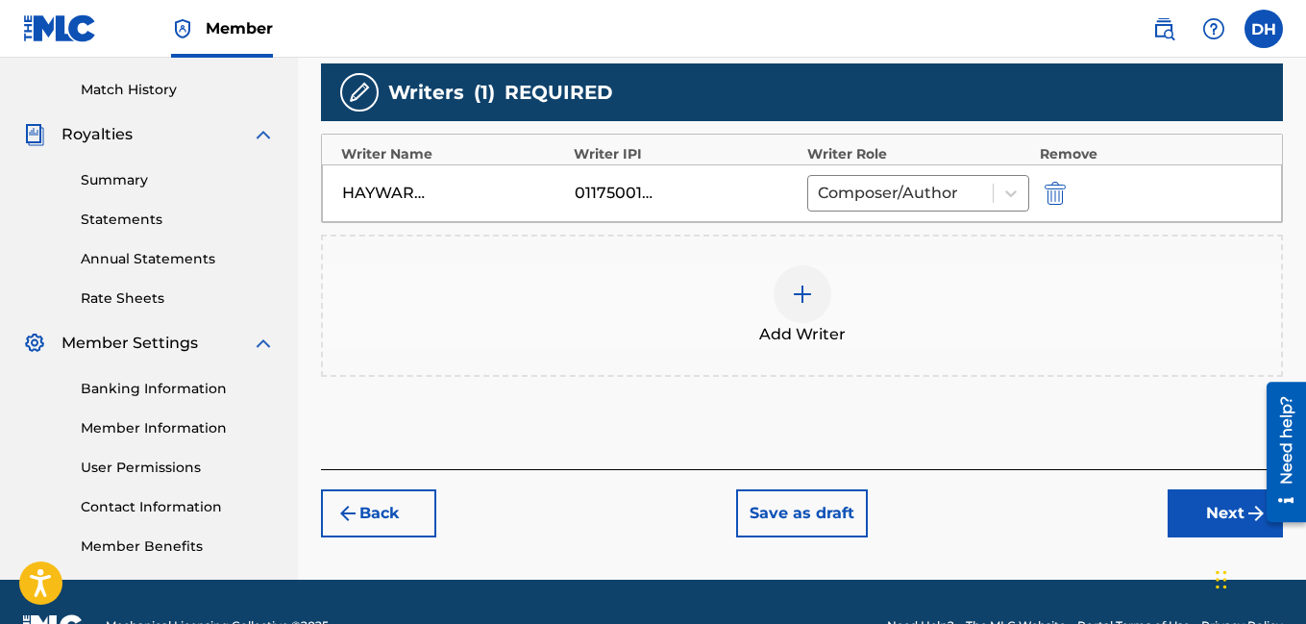
click at [811, 286] on img at bounding box center [802, 294] width 23 height 23
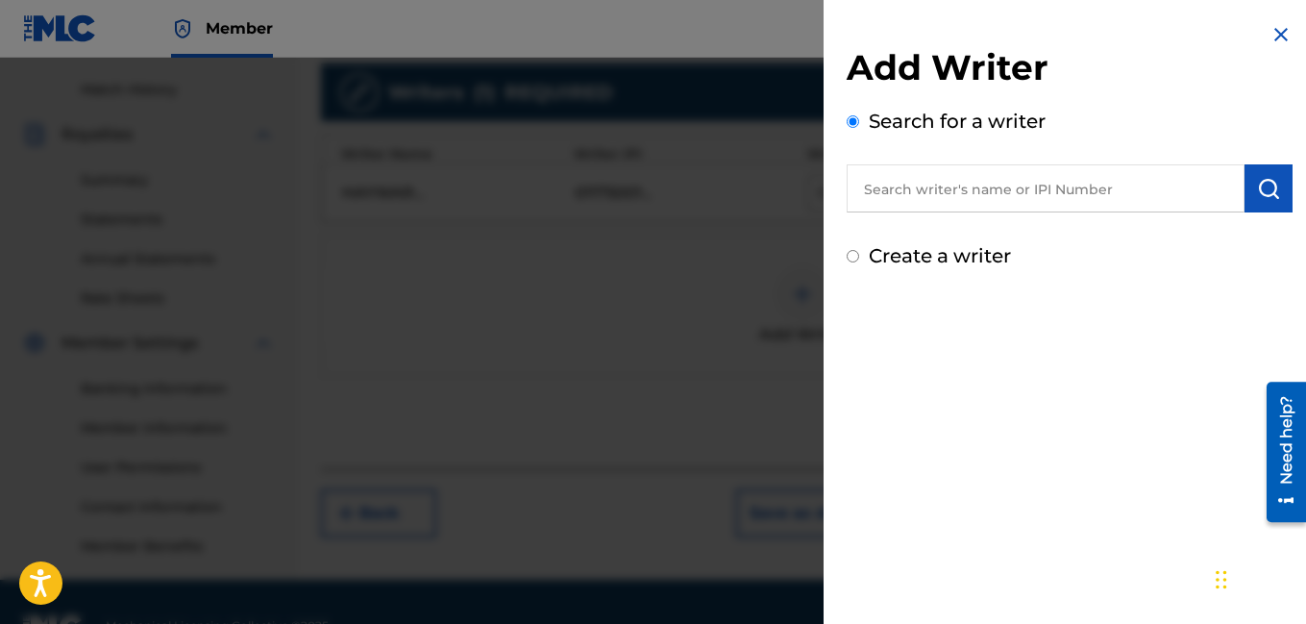
click at [811, 286] on div at bounding box center [653, 370] width 1306 height 624
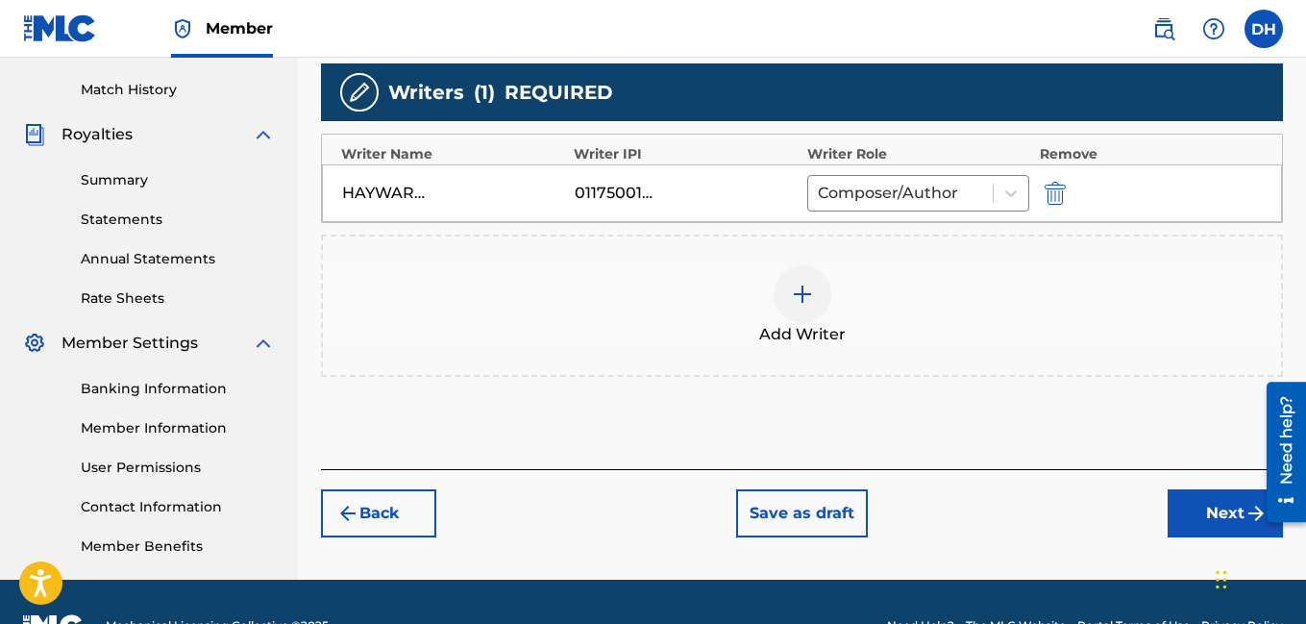
click at [820, 286] on div at bounding box center [803, 294] width 58 height 58
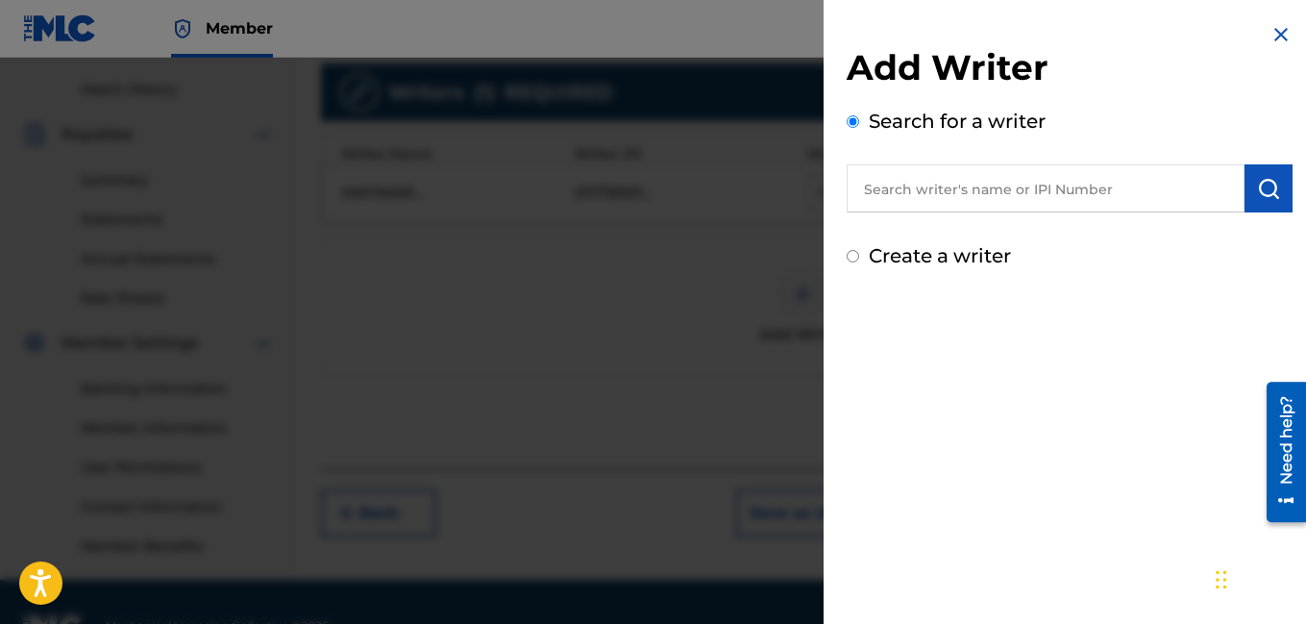
click at [766, 268] on div at bounding box center [653, 370] width 1306 height 624
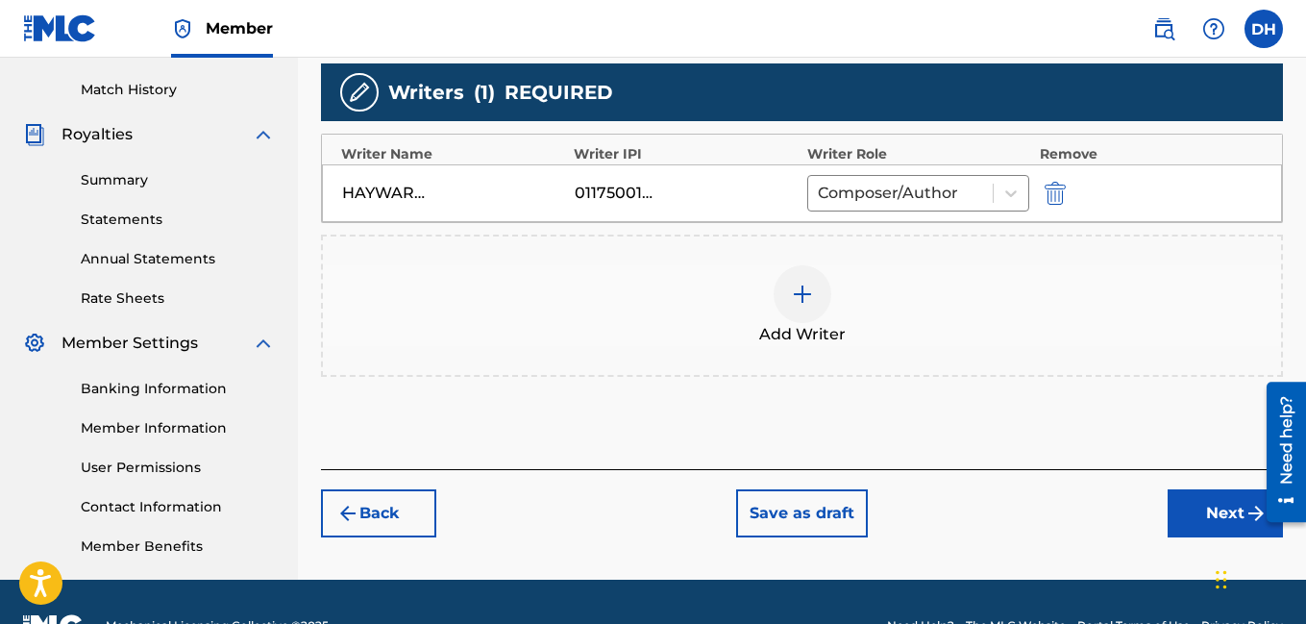
click at [793, 288] on img at bounding box center [802, 294] width 23 height 23
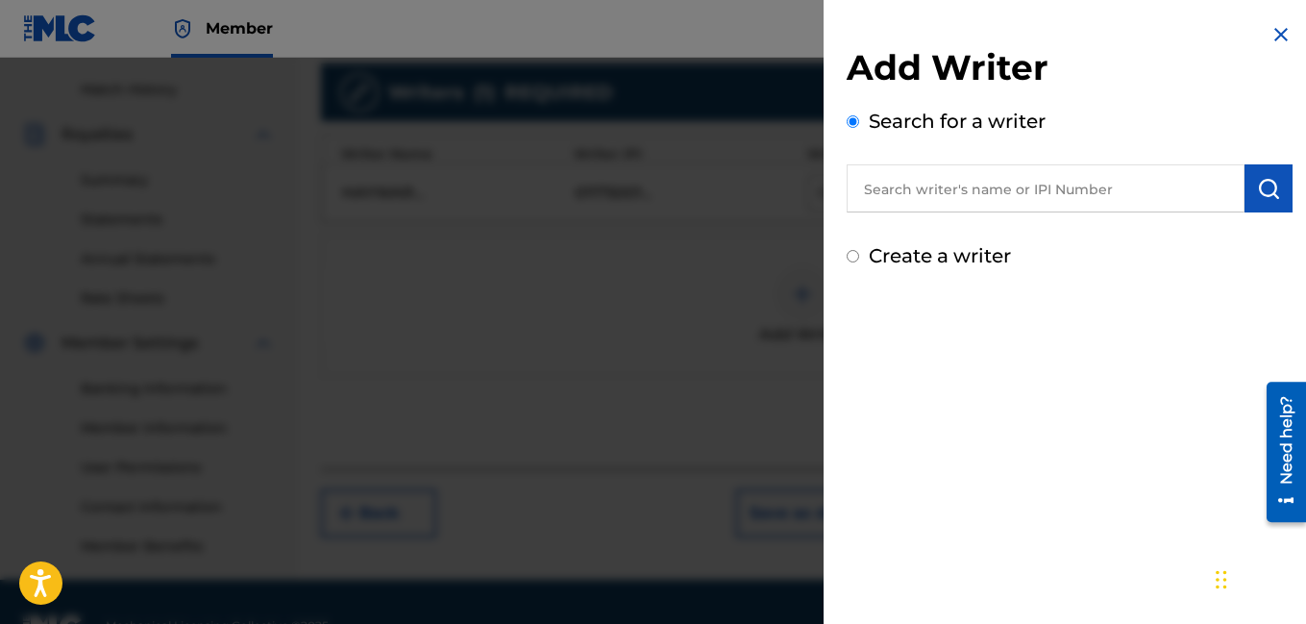
click at [916, 185] on input "text" at bounding box center [1046, 188] width 398 height 48
click at [941, 203] on input "text" at bounding box center [1046, 188] width 398 height 48
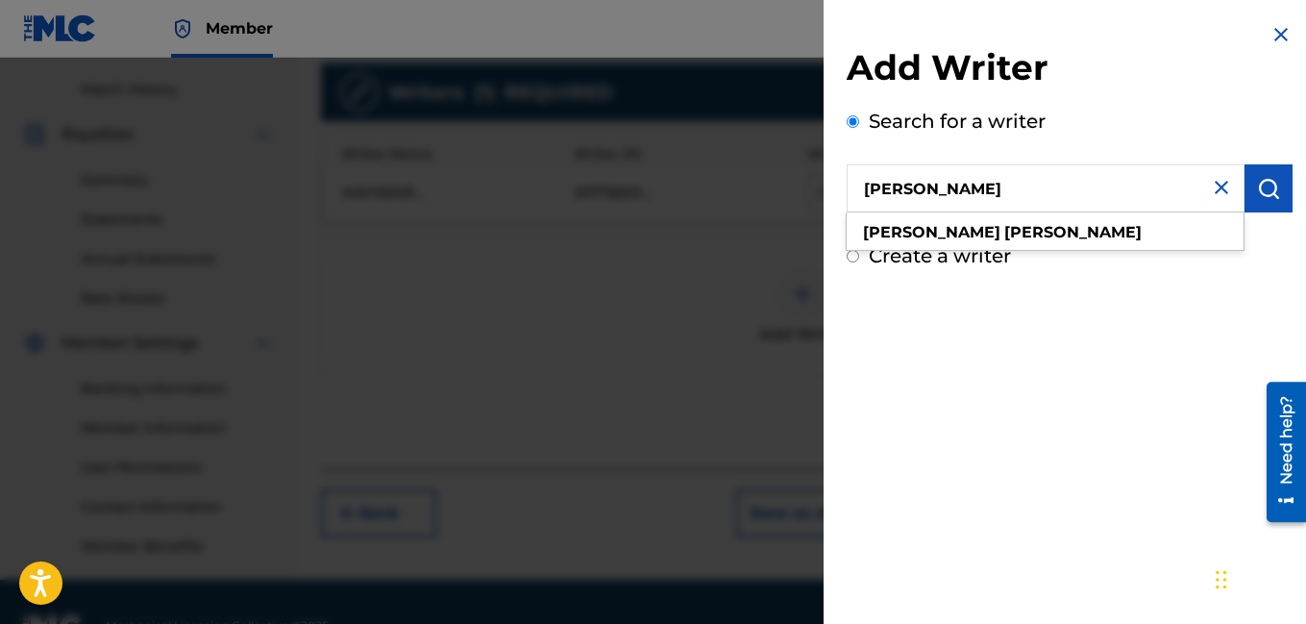
type input "Timothy Ferman"
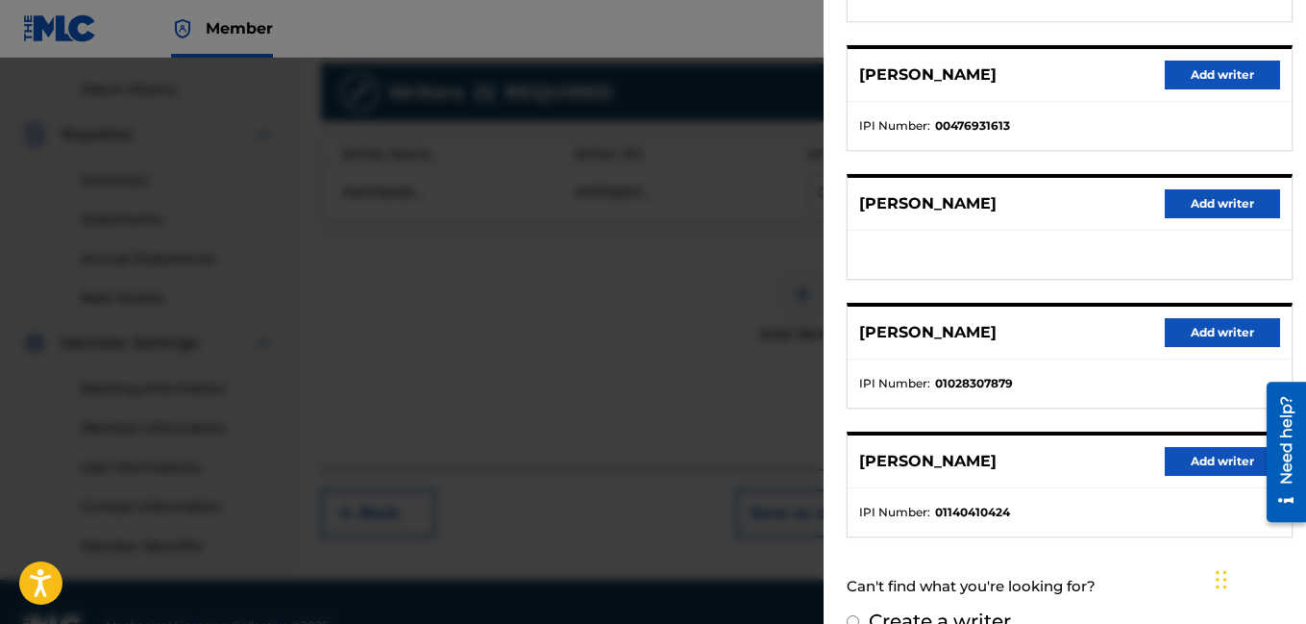
scroll to position [372, 0]
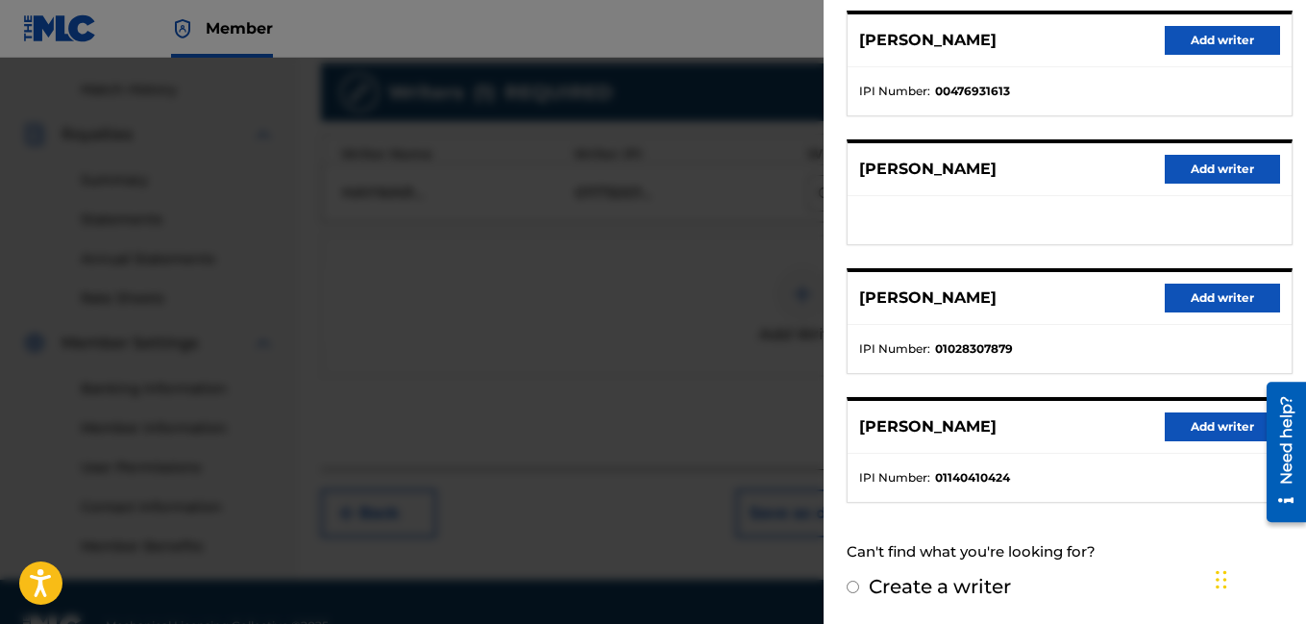
click at [1183, 297] on button "Add writer" at bounding box center [1222, 298] width 115 height 29
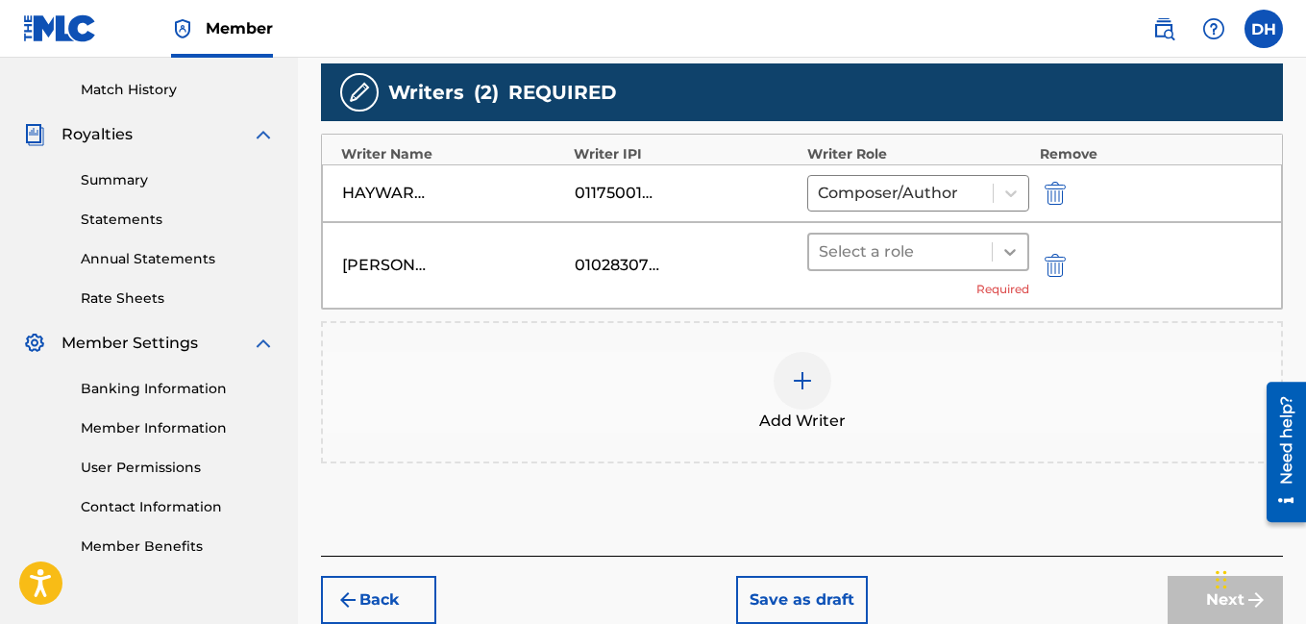
click at [1012, 247] on icon at bounding box center [1010, 251] width 19 height 19
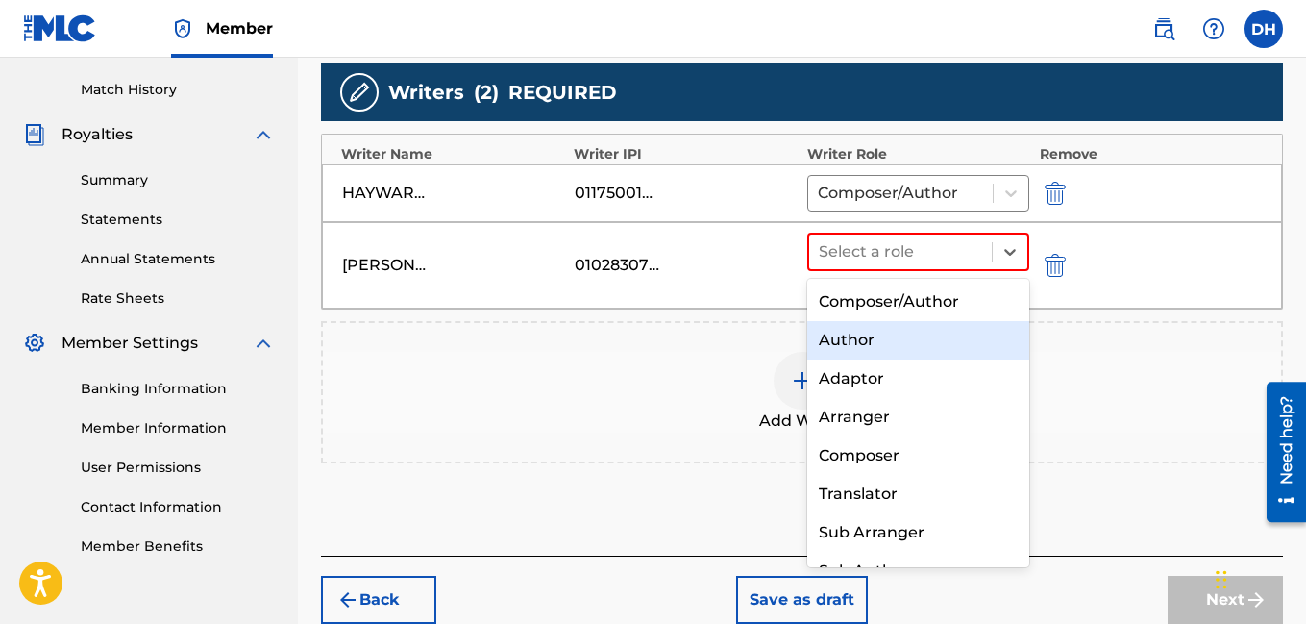
click at [918, 328] on div "Author" at bounding box center [919, 340] width 223 height 38
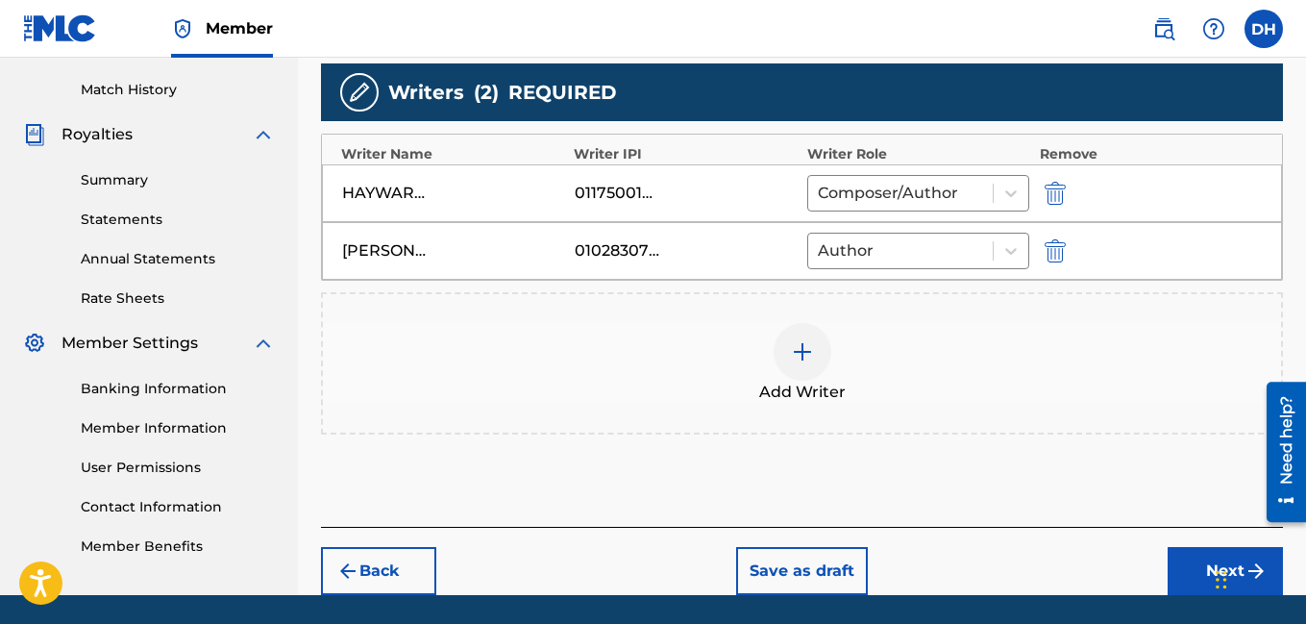
click at [795, 347] on img at bounding box center [802, 351] width 23 height 23
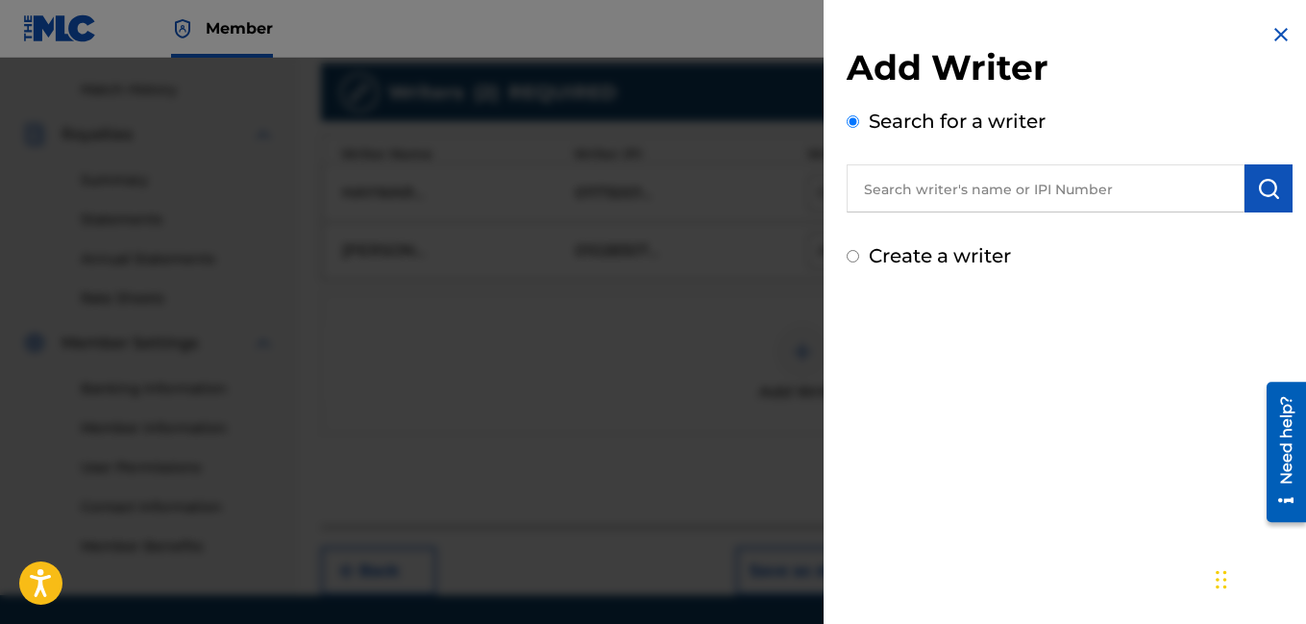
click at [929, 207] on input "text" at bounding box center [1046, 188] width 398 height 48
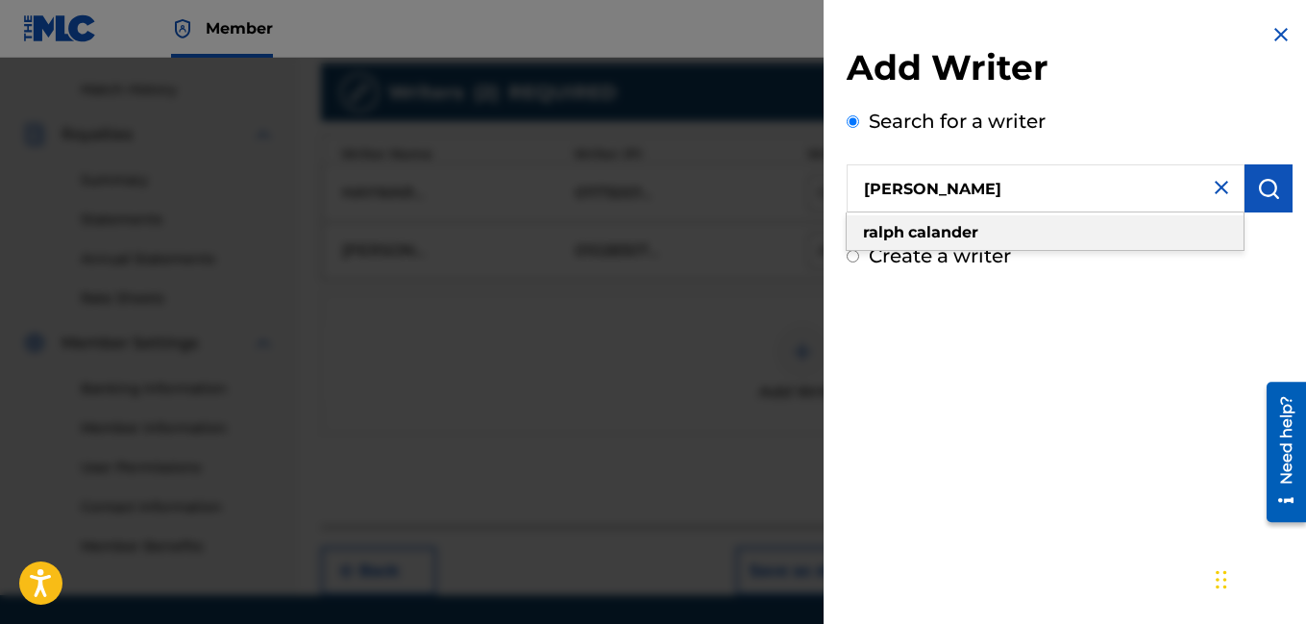
click at [951, 243] on div "ralph calander" at bounding box center [1045, 232] width 397 height 35
type input "ralph calander"
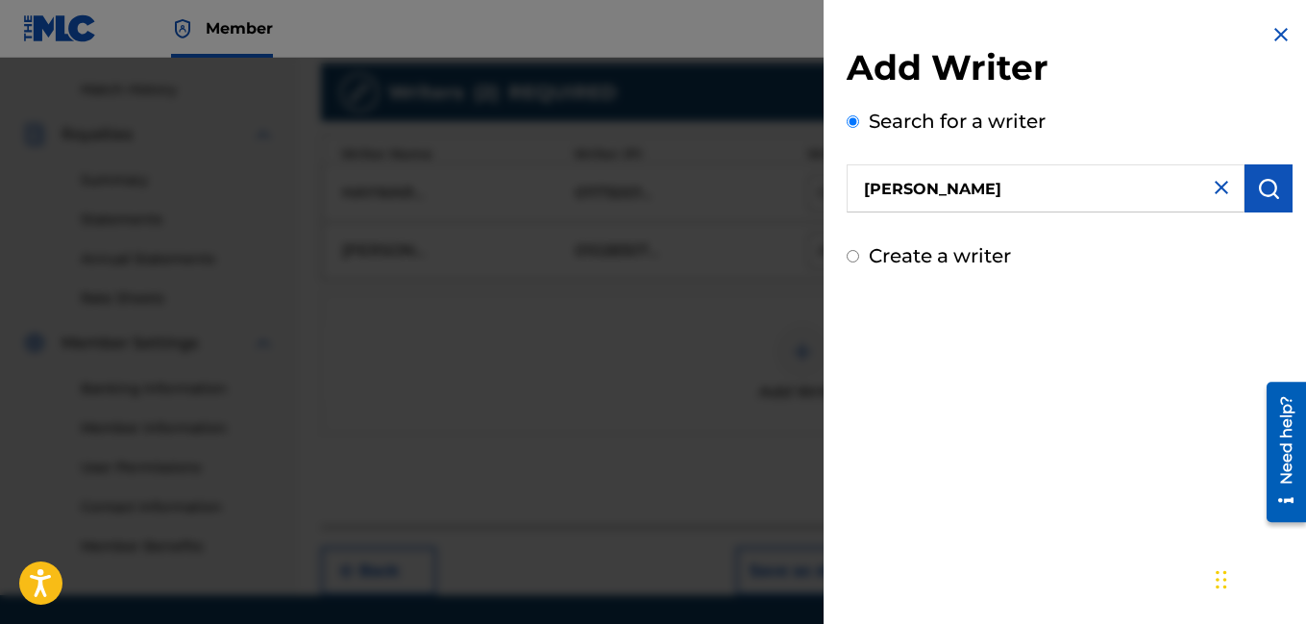
click at [935, 259] on label "Create a writer" at bounding box center [940, 255] width 142 height 23
radio input "true"
click at [859, 259] on input "Create a writer" at bounding box center [853, 256] width 12 height 12
radio input "false"
radio input "true"
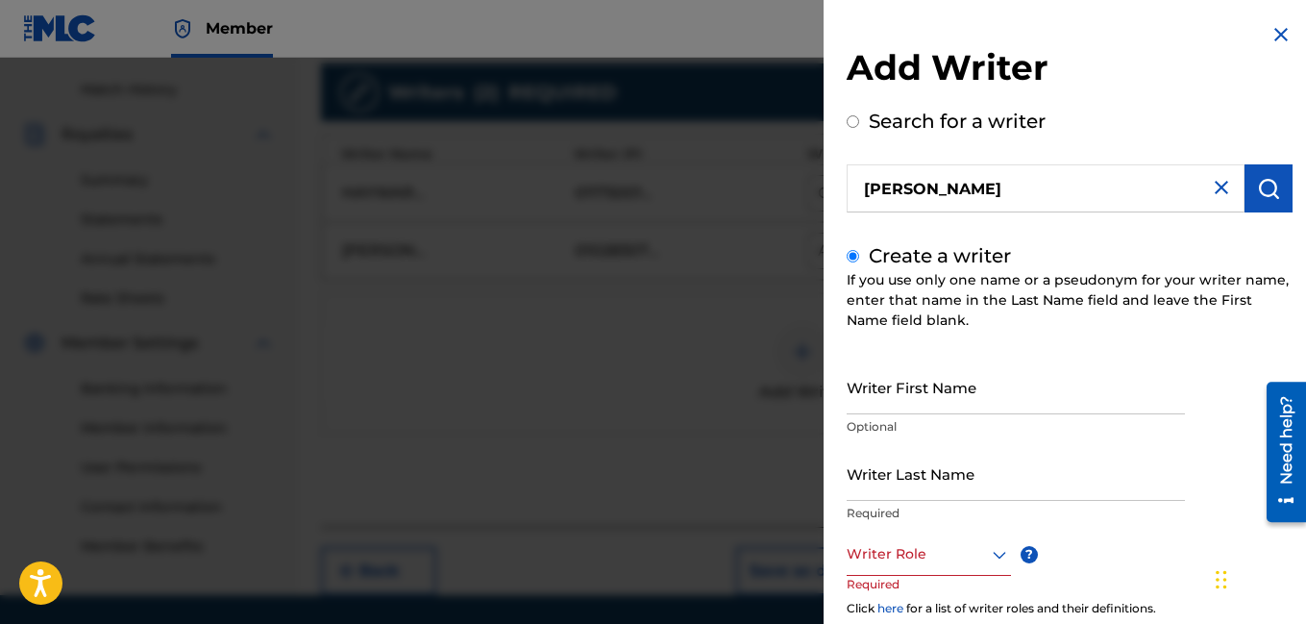
click at [935, 259] on label "Create a writer" at bounding box center [940, 255] width 142 height 23
click at [859, 259] on input "Create a writer" at bounding box center [853, 256] width 12 height 12
click at [1027, 187] on input "ralph calander" at bounding box center [1046, 188] width 398 height 48
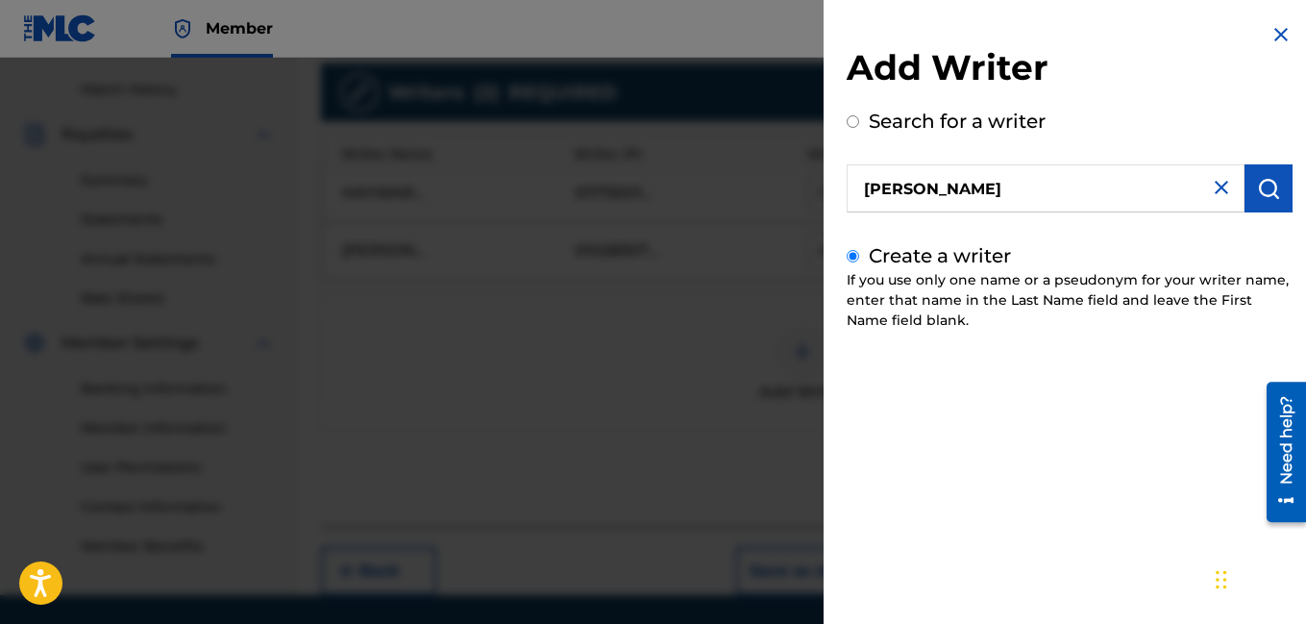
radio input "true"
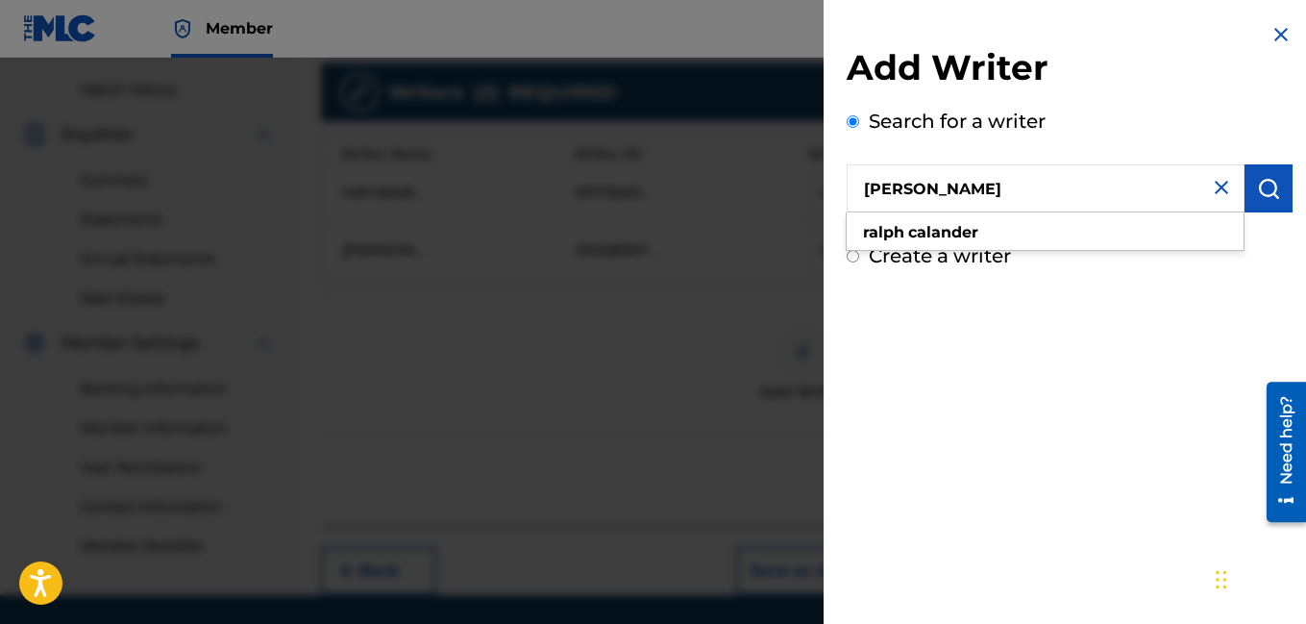
click at [1278, 176] on button "submit" at bounding box center [1269, 188] width 48 height 48
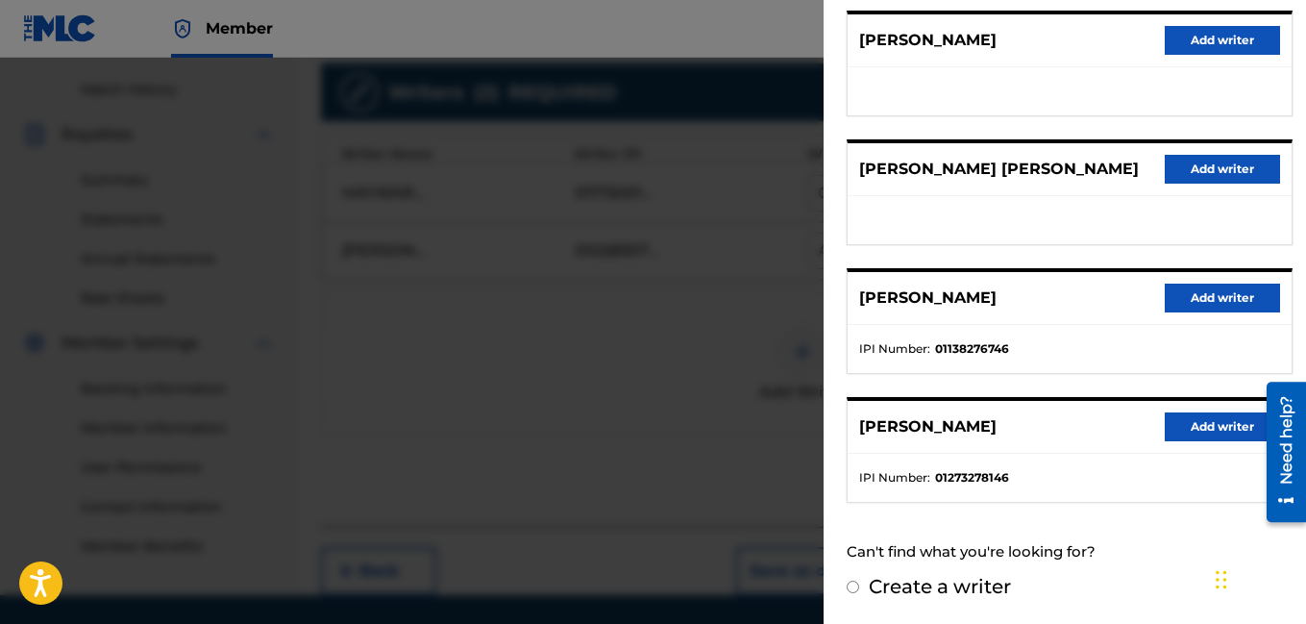
scroll to position [584, 0]
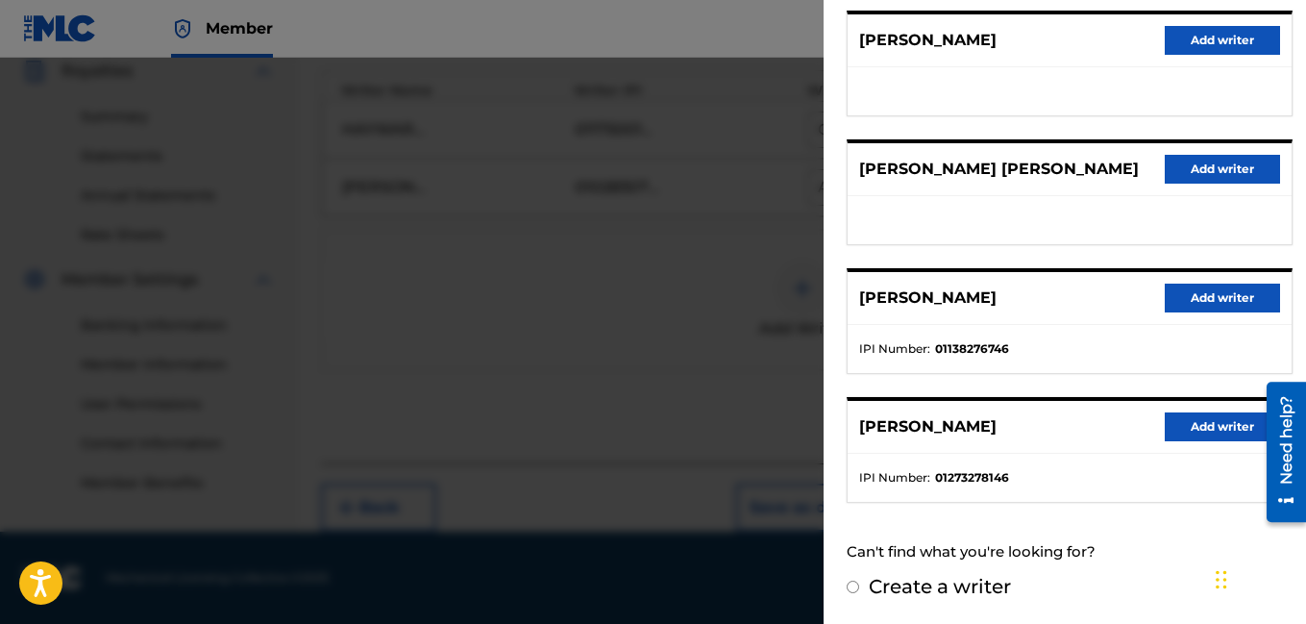
click at [1182, 431] on button "Add writer" at bounding box center [1222, 426] width 115 height 29
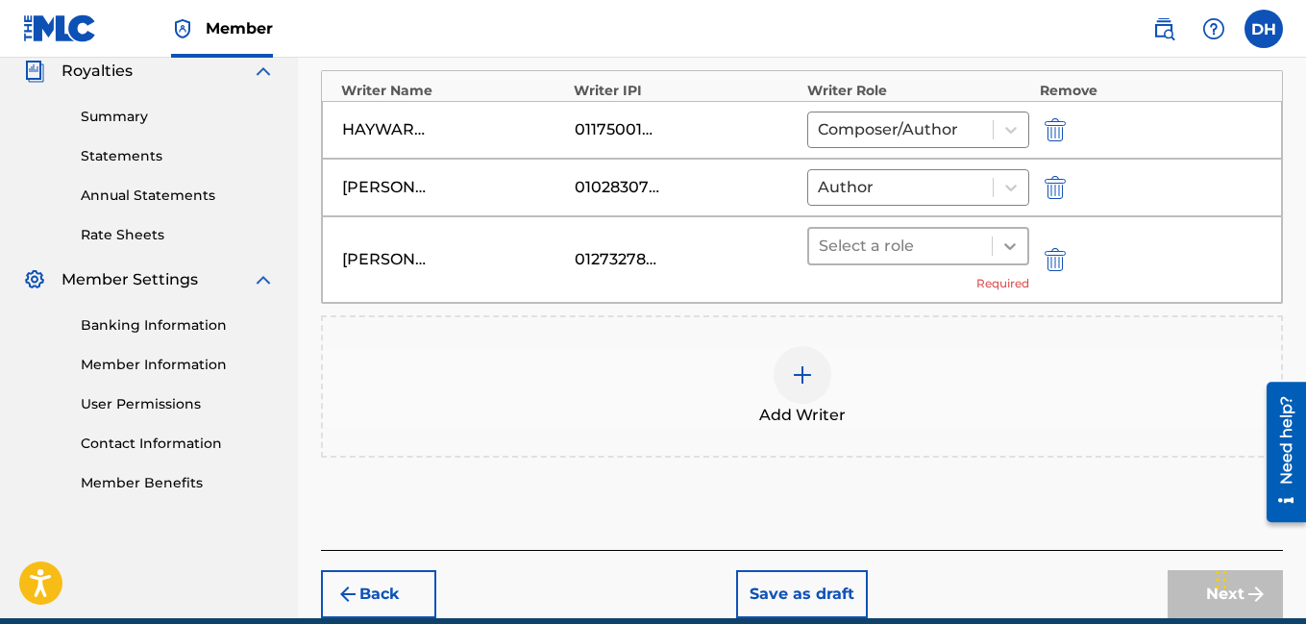
click at [1007, 261] on div at bounding box center [1010, 246] width 35 height 35
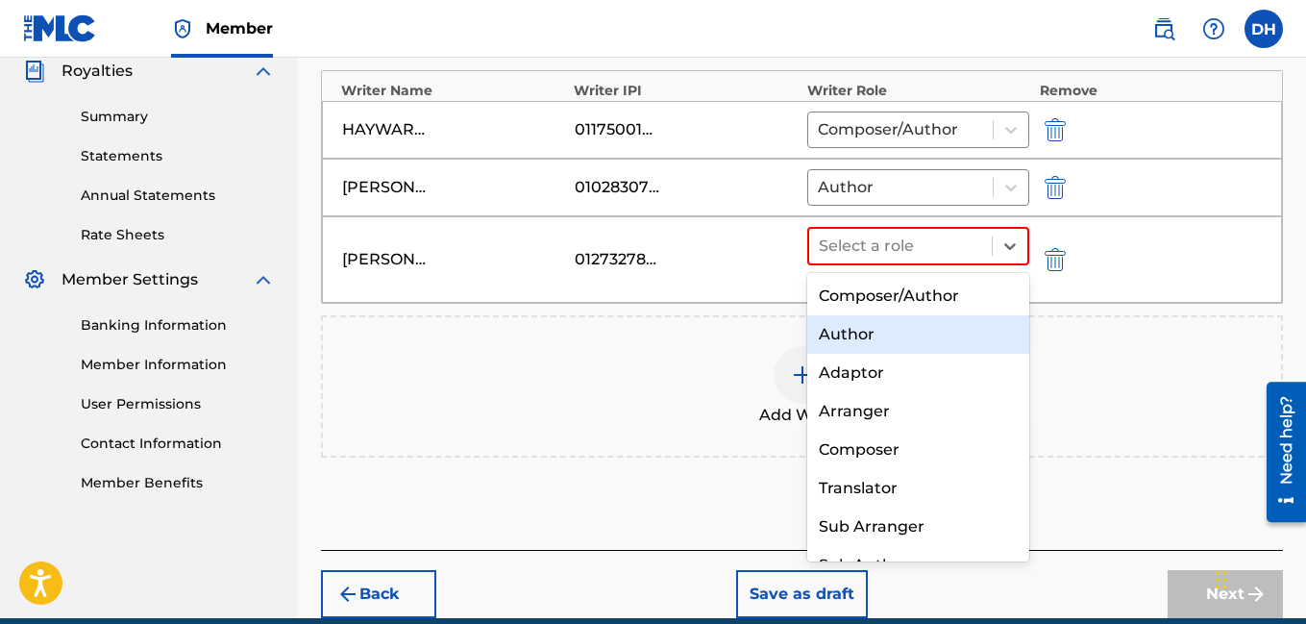
click at [917, 322] on div "Author" at bounding box center [919, 334] width 223 height 38
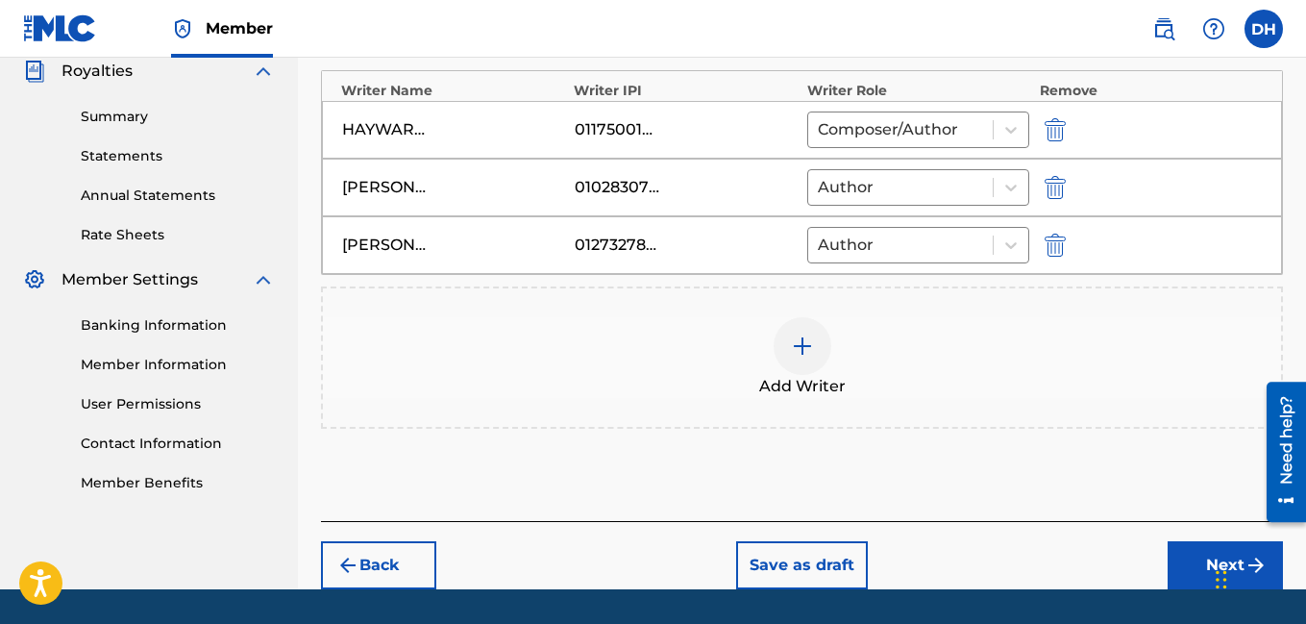
click at [800, 357] on img at bounding box center [802, 346] width 23 height 23
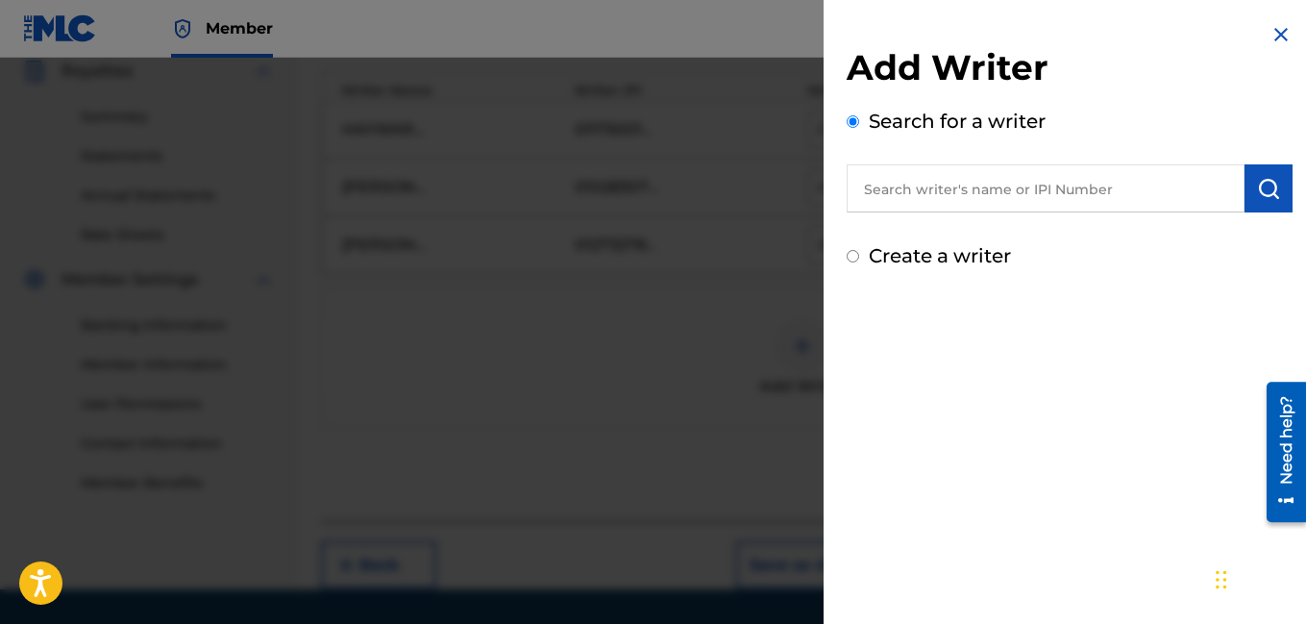
click at [978, 195] on input "text" at bounding box center [1046, 188] width 398 height 48
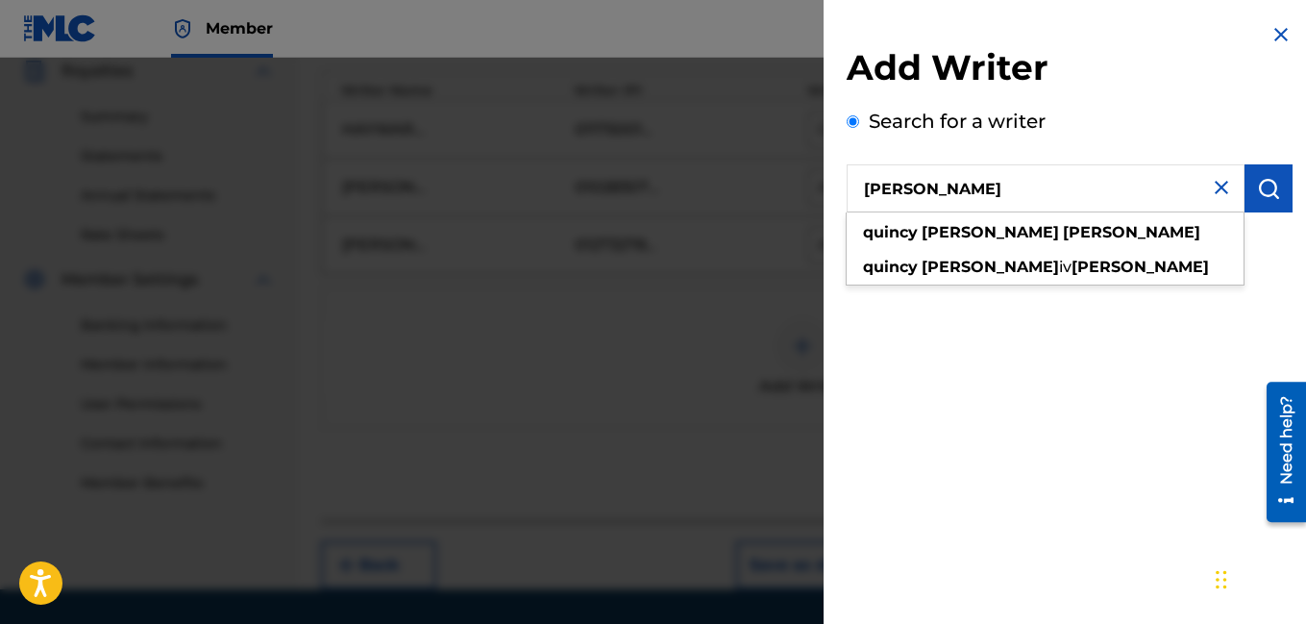
type input "QuinCY Adams brooks"
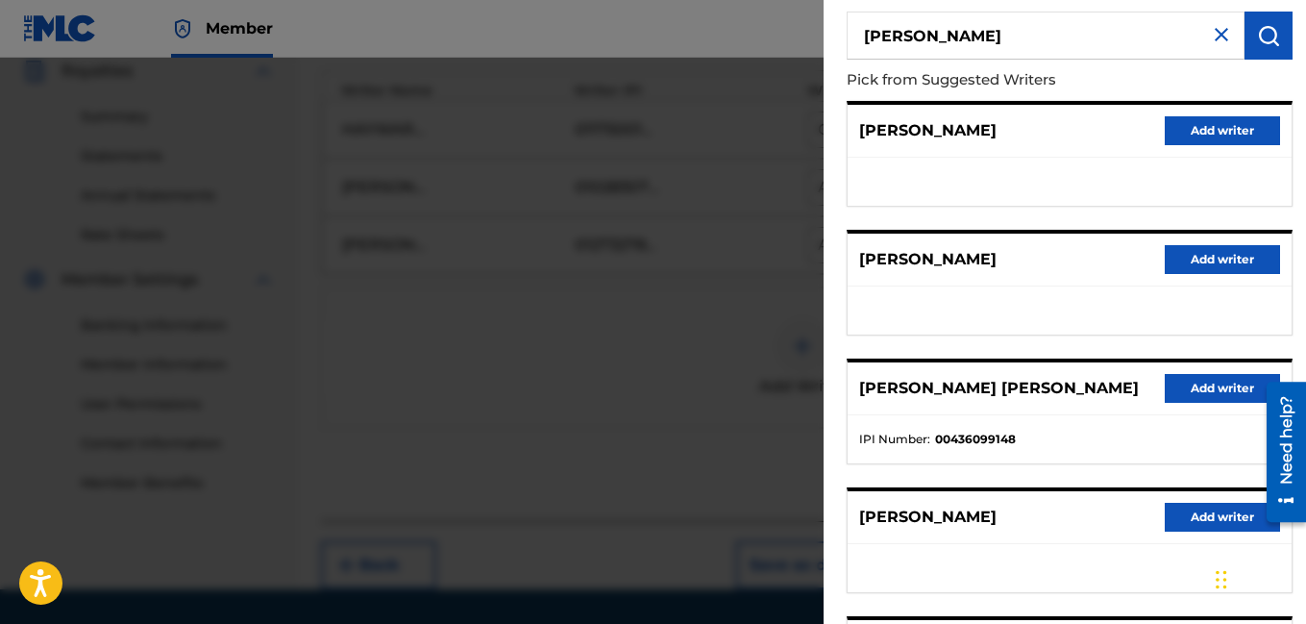
scroll to position [161, 0]
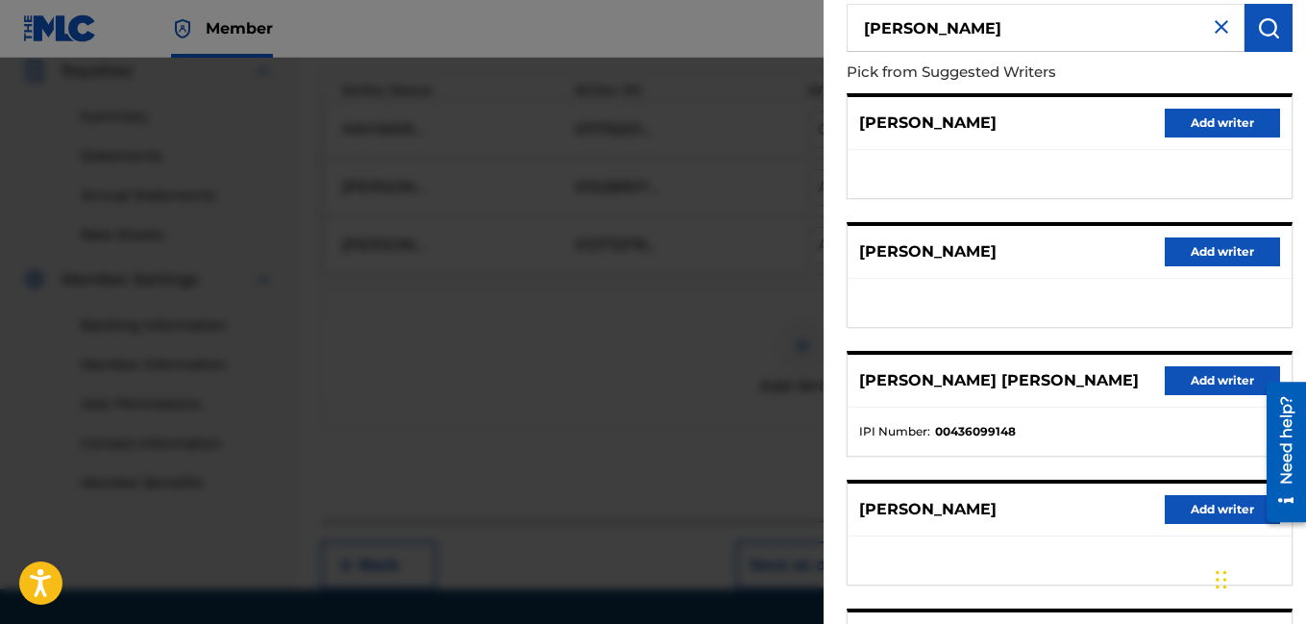
click at [1165, 384] on button "Add writer" at bounding box center [1222, 380] width 115 height 29
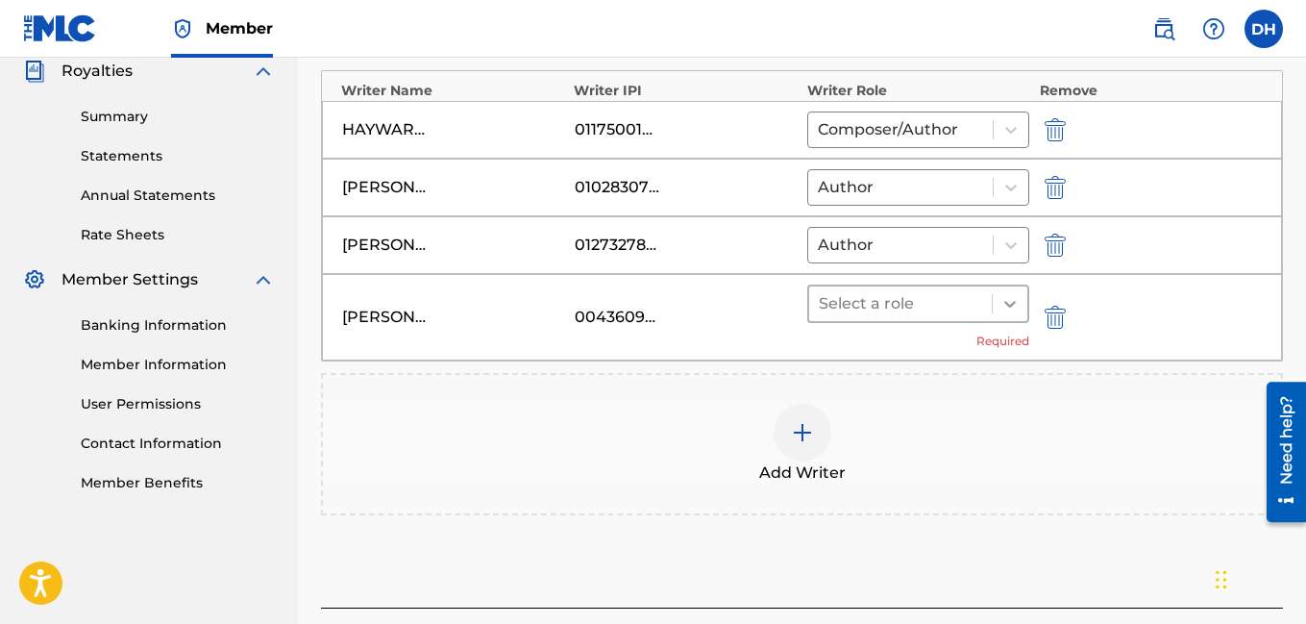
click at [1020, 301] on icon at bounding box center [1010, 303] width 19 height 19
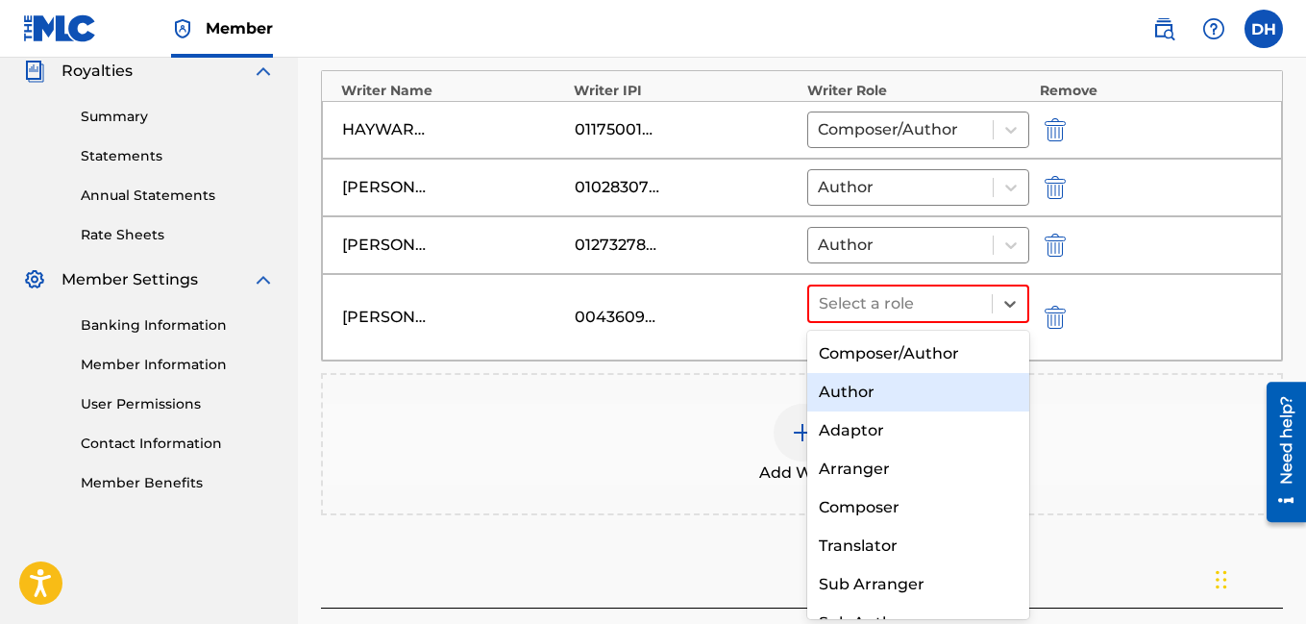
click at [927, 379] on div "Author" at bounding box center [919, 392] width 223 height 38
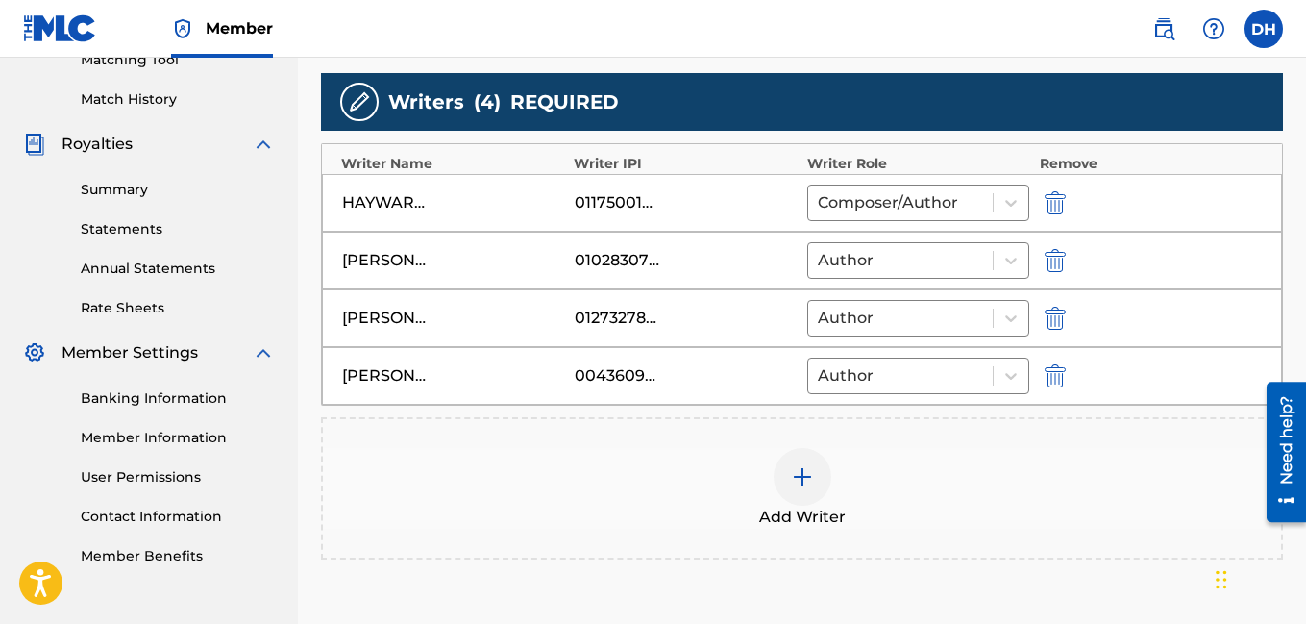
scroll to position [518, 0]
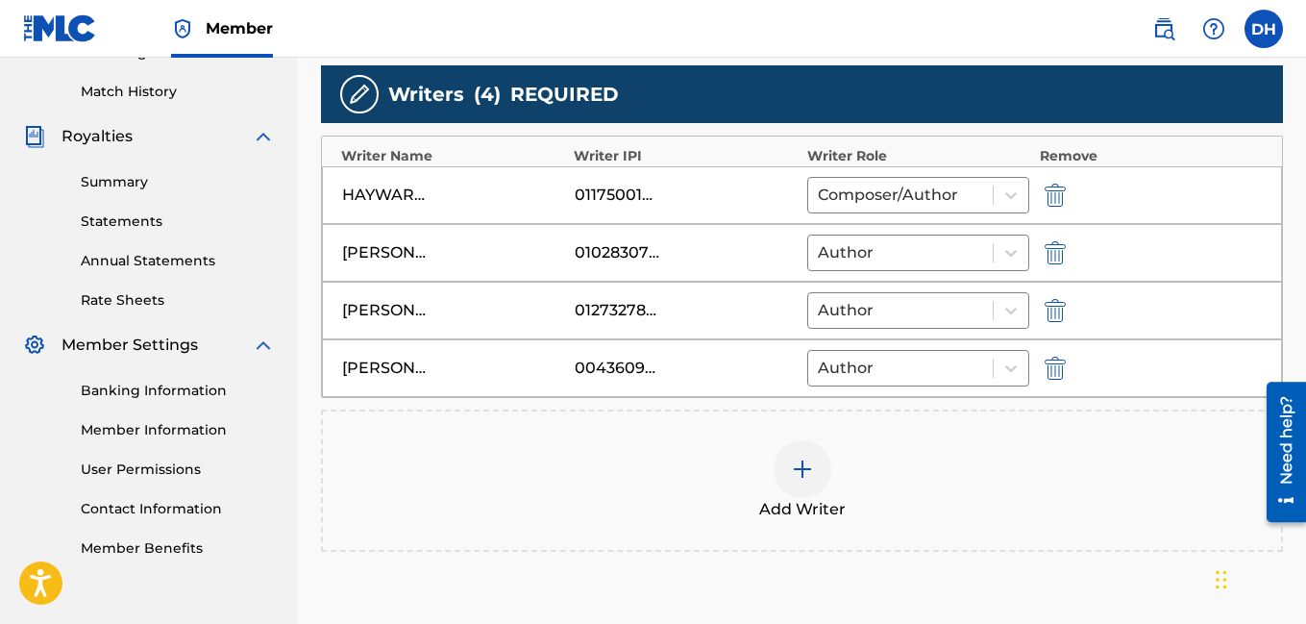
click at [793, 473] on img at bounding box center [802, 469] width 23 height 23
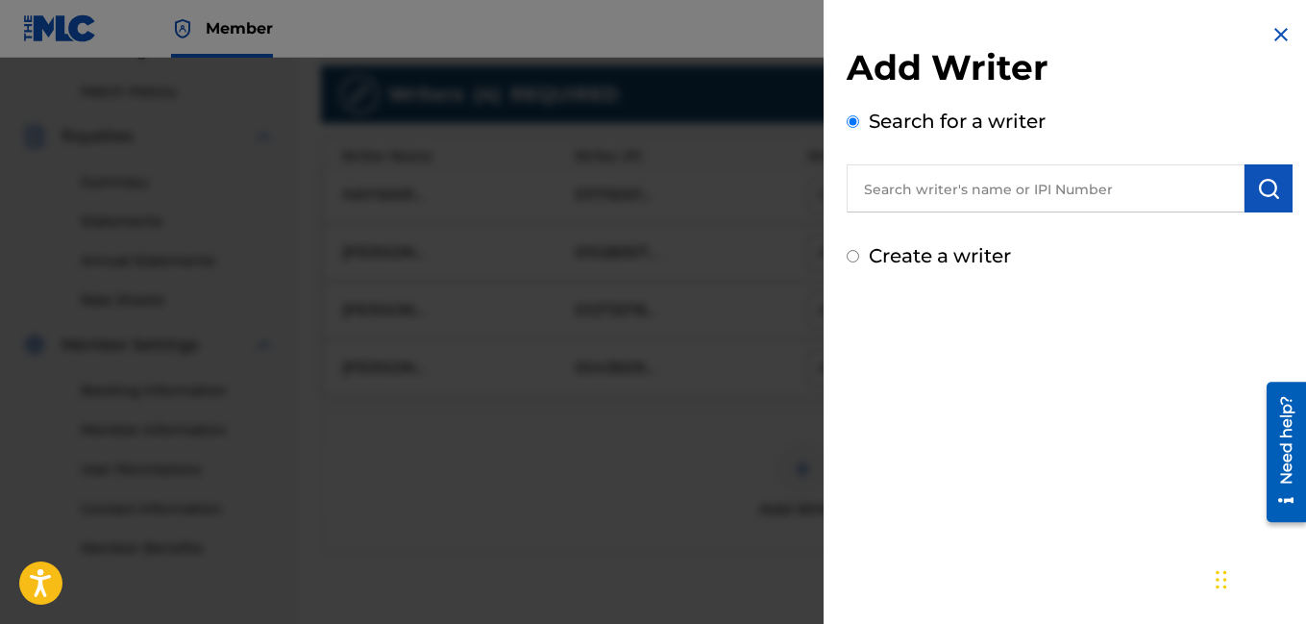
click at [902, 194] on input "text" at bounding box center [1046, 188] width 398 height 48
click at [1014, 194] on input "DA" at bounding box center [1046, 188] width 398 height 48
type input "David B Horowitch"
click at [1260, 169] on button "submit" at bounding box center [1269, 188] width 48 height 48
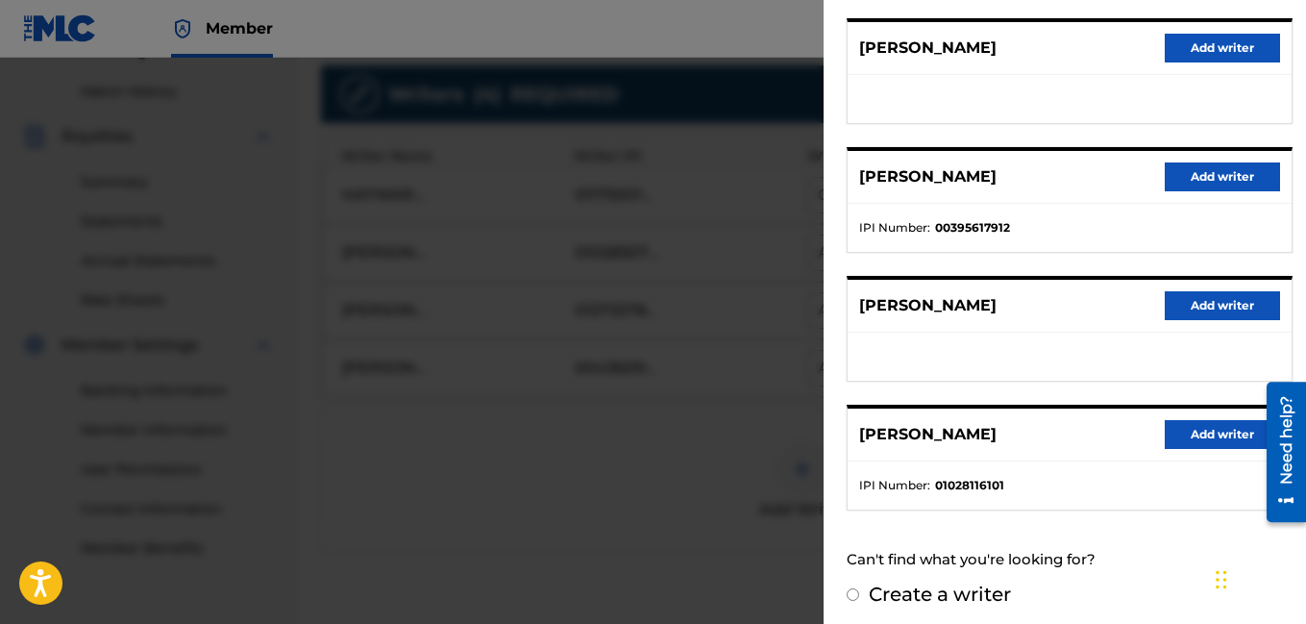
scroll to position [372, 0]
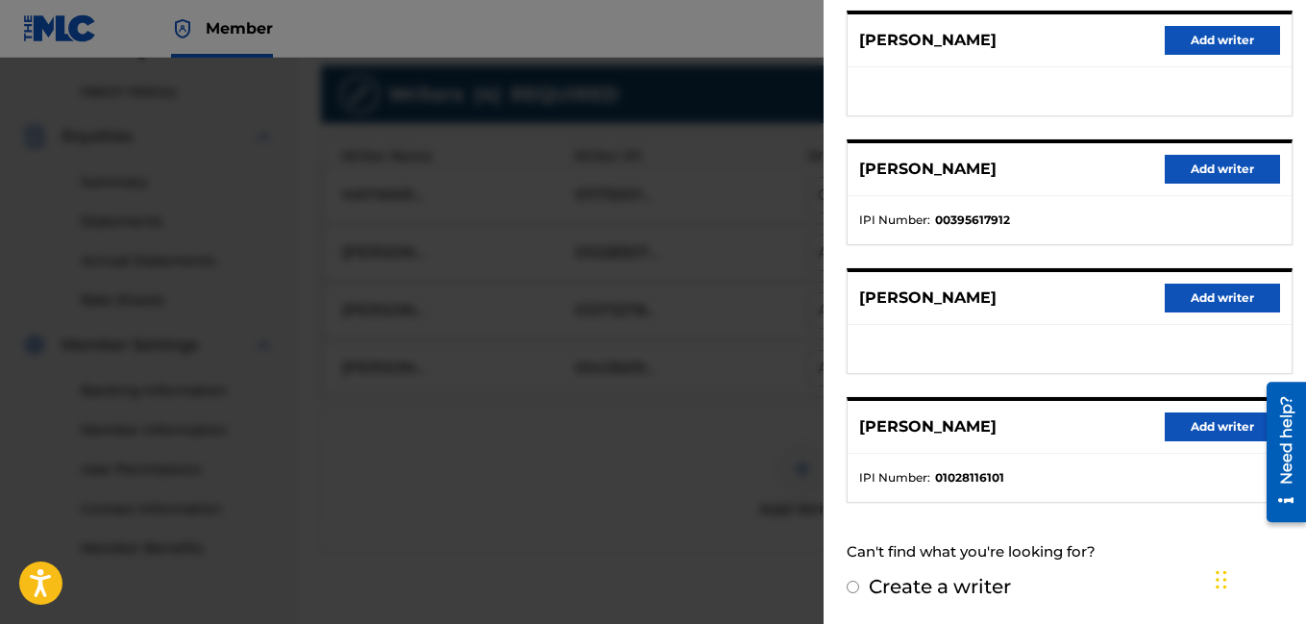
click at [1192, 417] on button "Add writer" at bounding box center [1222, 426] width 115 height 29
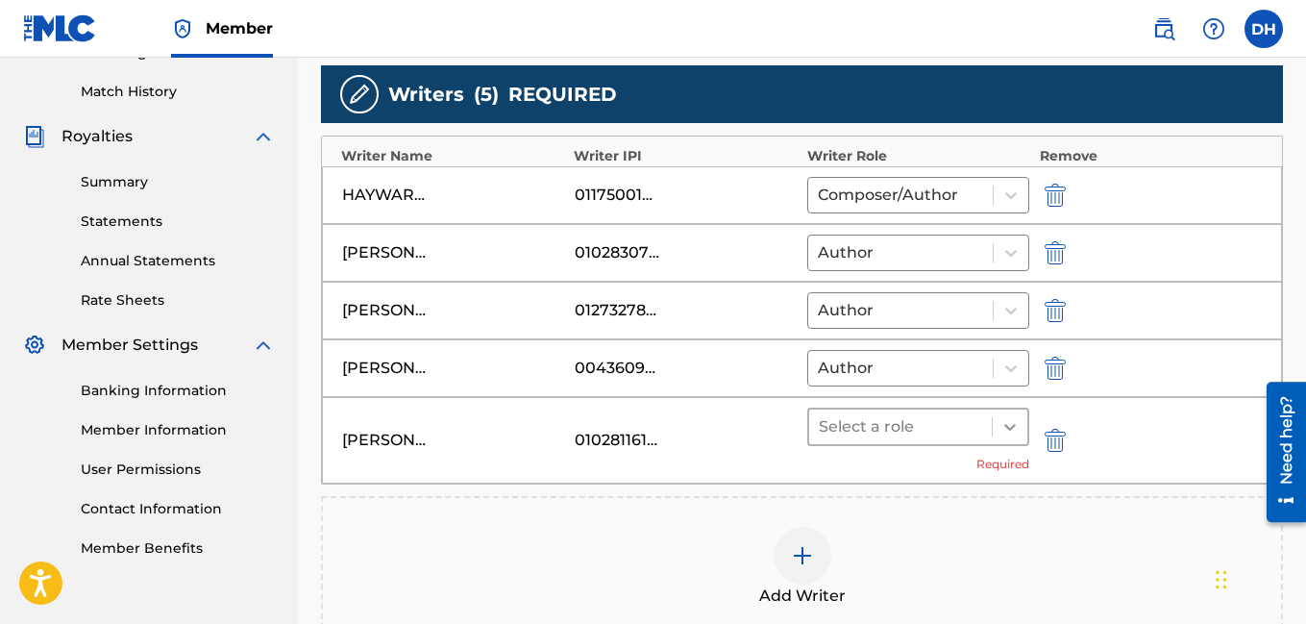
click at [1010, 440] on div at bounding box center [1010, 427] width 35 height 35
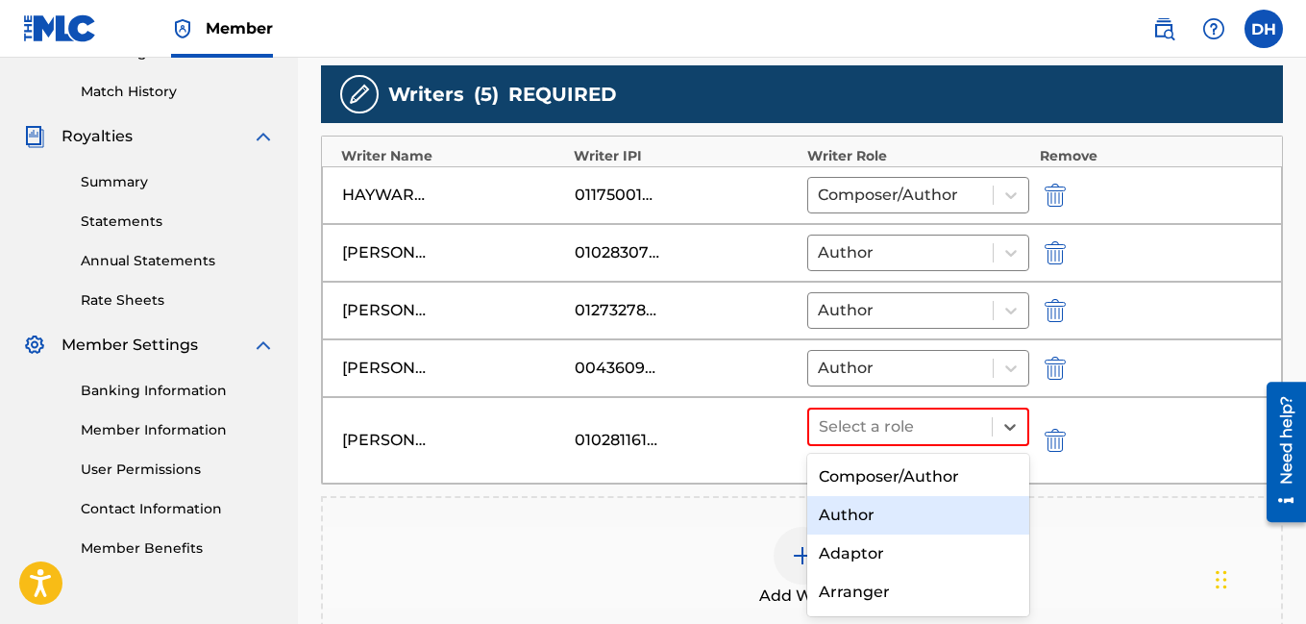
click at [947, 507] on div "Author" at bounding box center [919, 515] width 223 height 38
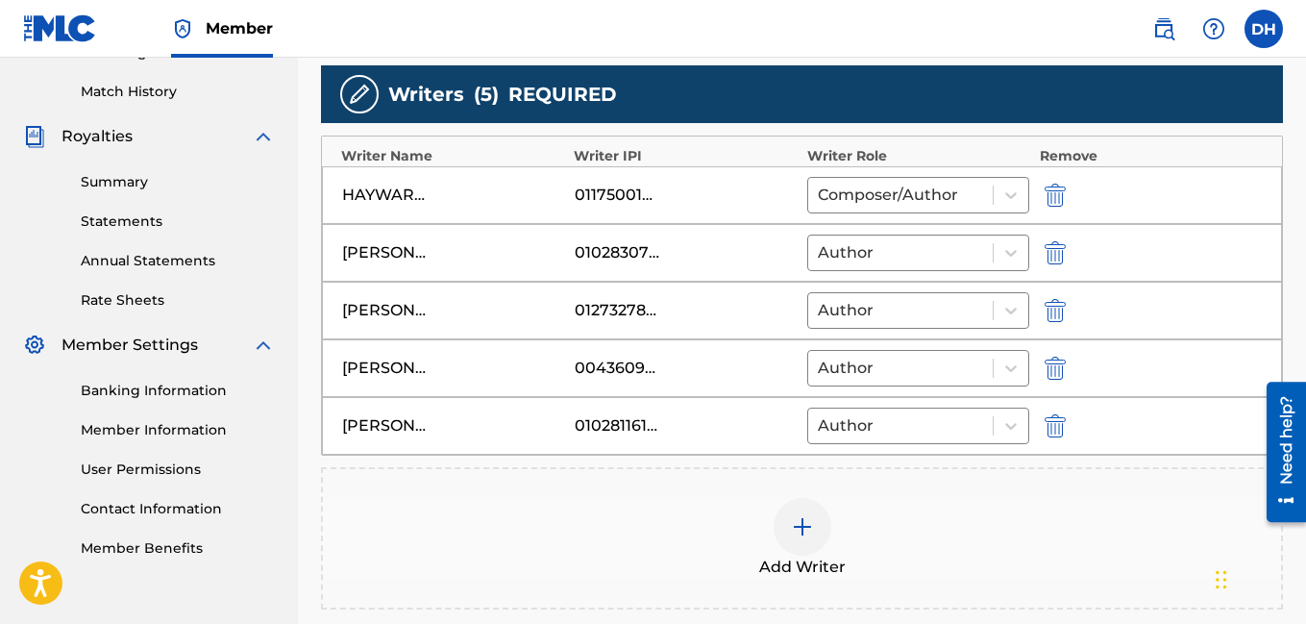
click at [805, 523] on img at bounding box center [802, 526] width 23 height 23
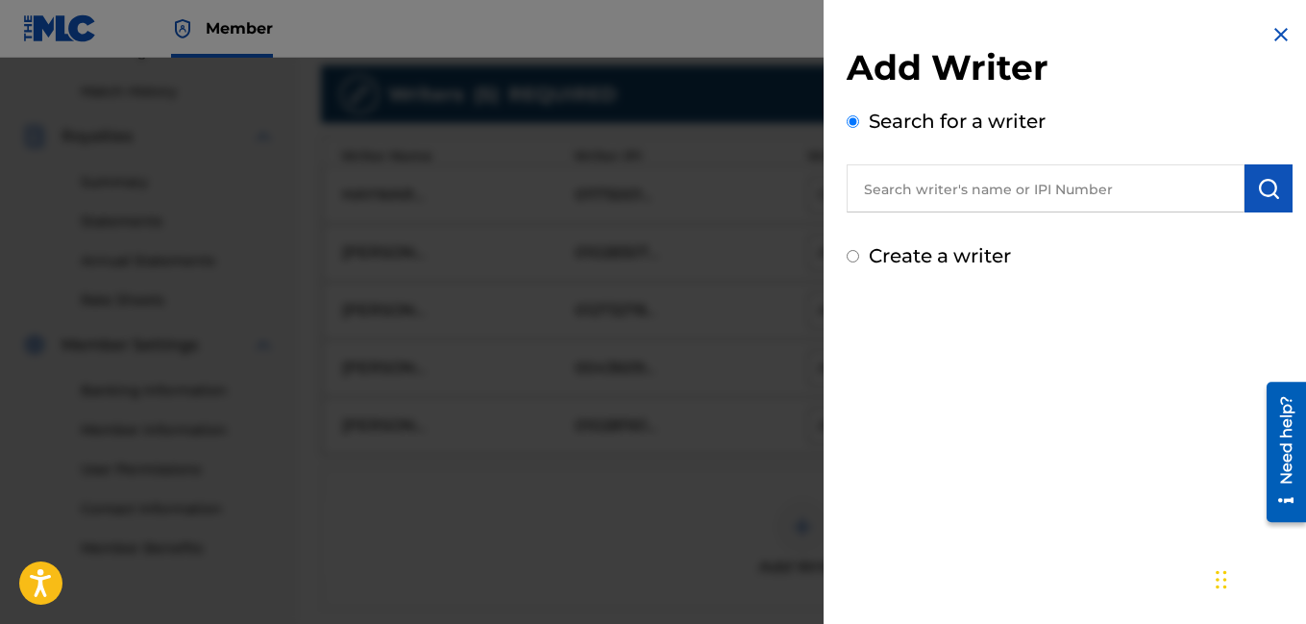
click at [929, 199] on input "text" at bounding box center [1046, 188] width 398 height 48
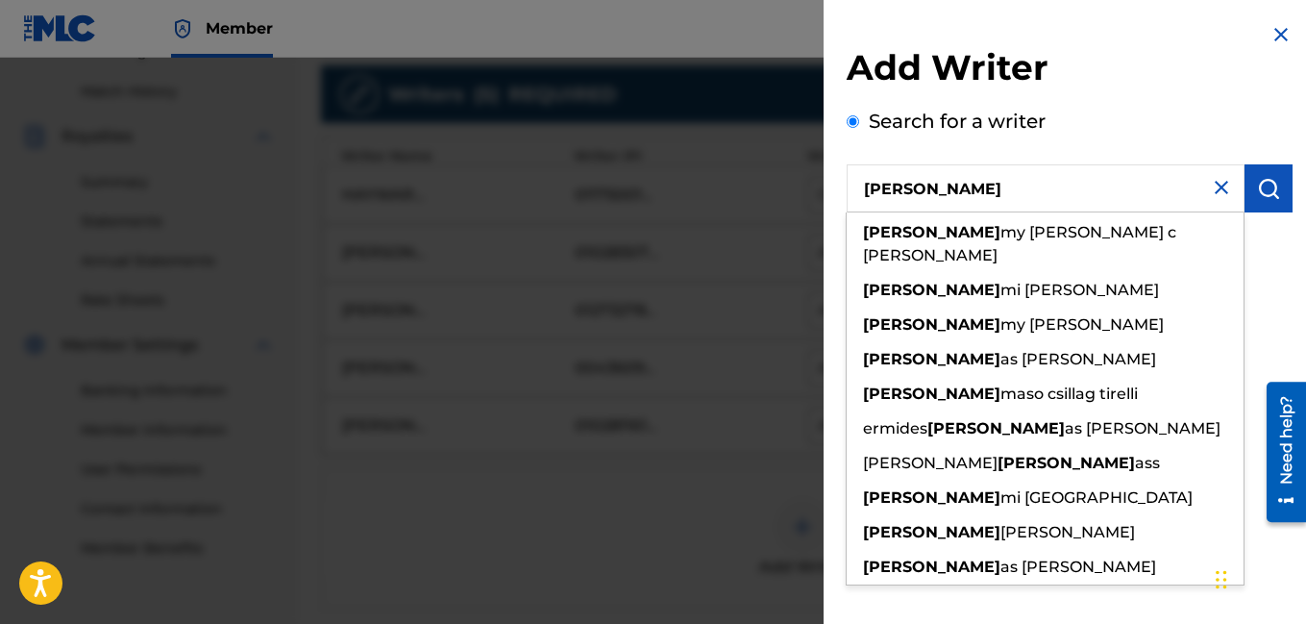
click at [914, 189] on input "Tom" at bounding box center [1046, 188] width 398 height 48
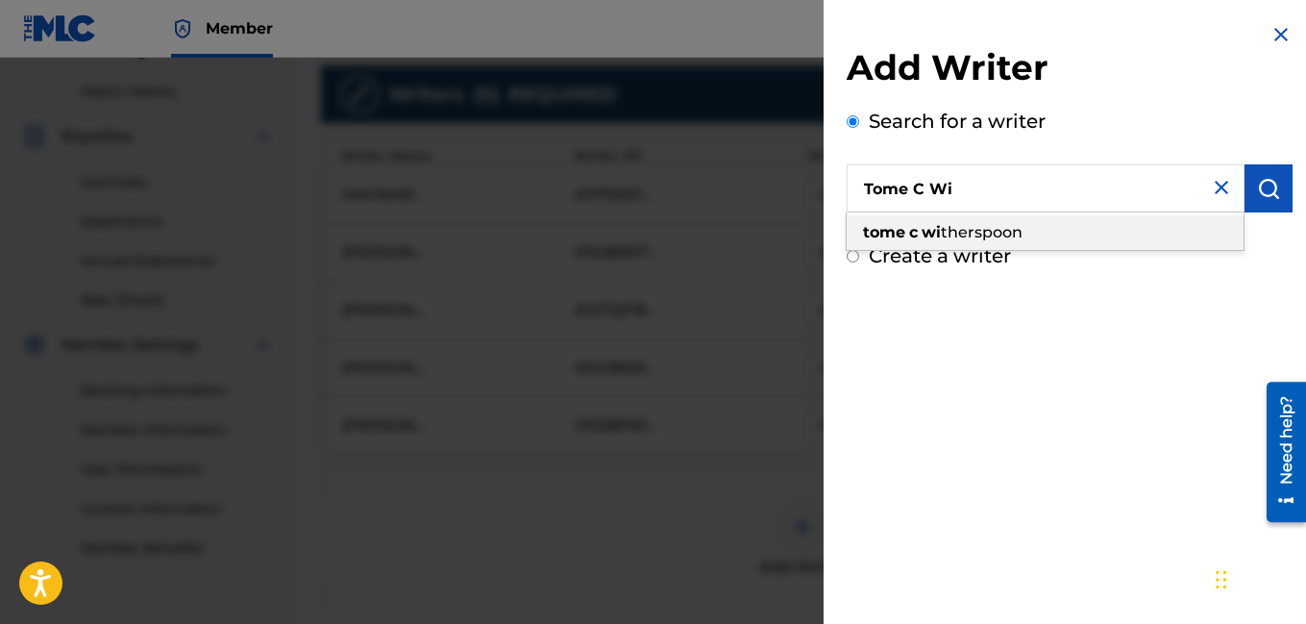
click at [914, 230] on strong "c" at bounding box center [913, 232] width 9 height 18
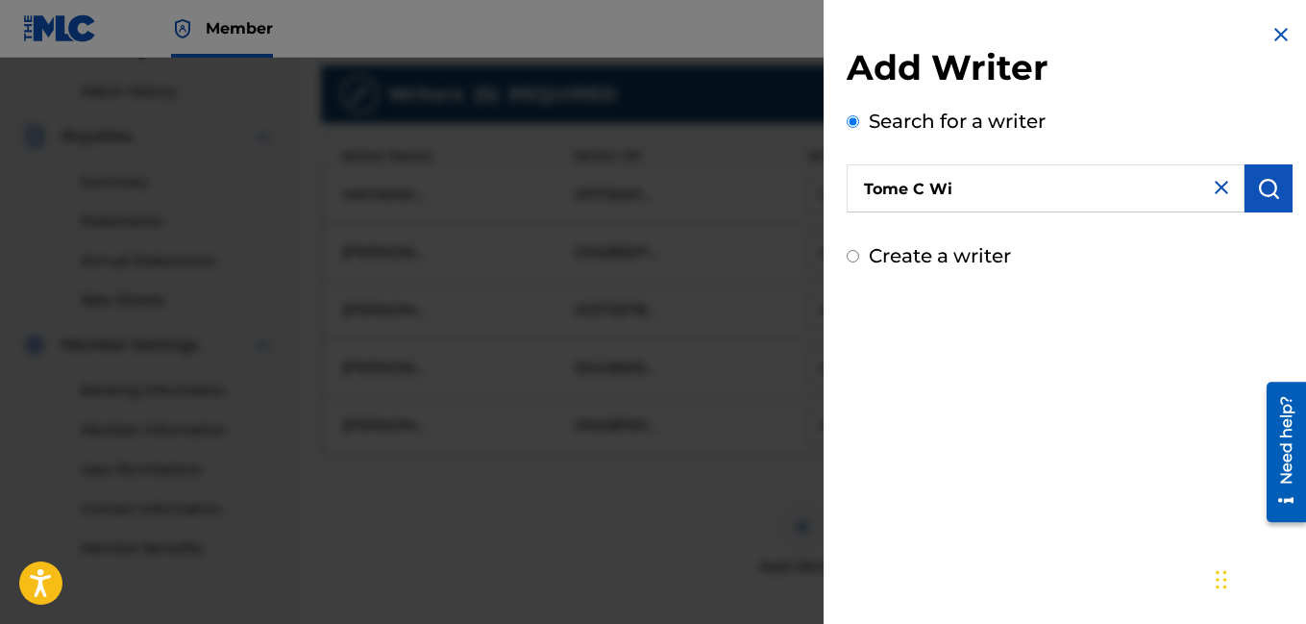
type input "tome c witherspoon"
click at [1264, 187] on img "submit" at bounding box center [1268, 188] width 23 height 23
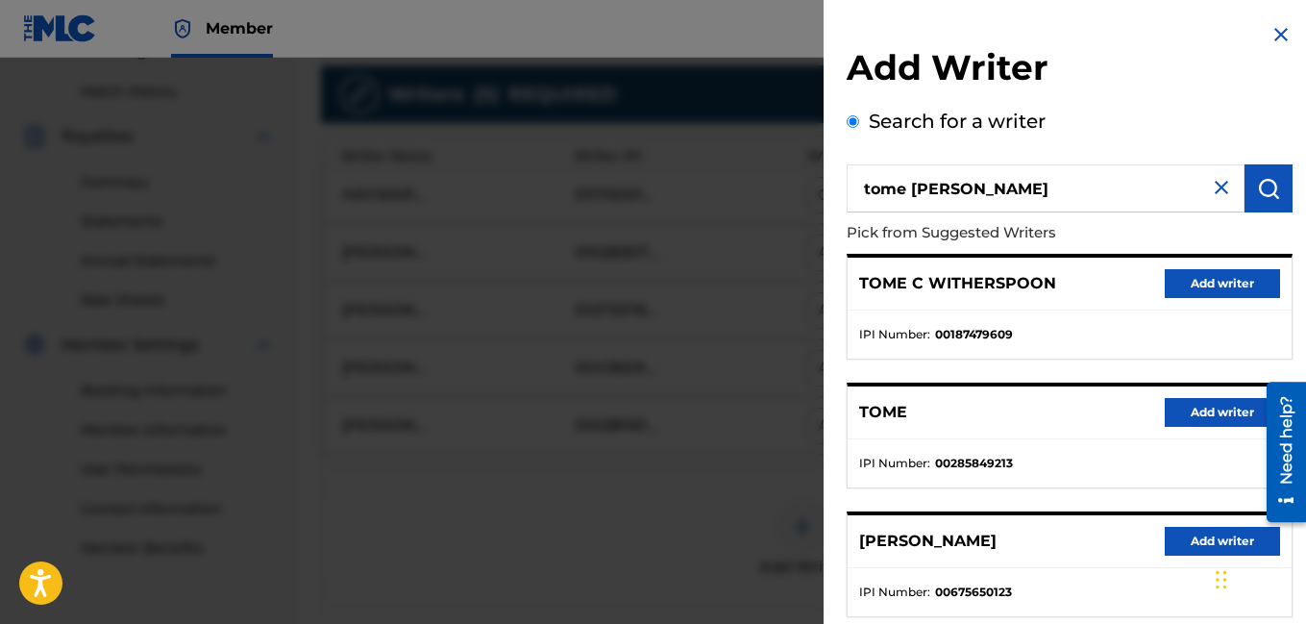
click at [1208, 277] on button "Add writer" at bounding box center [1222, 283] width 115 height 29
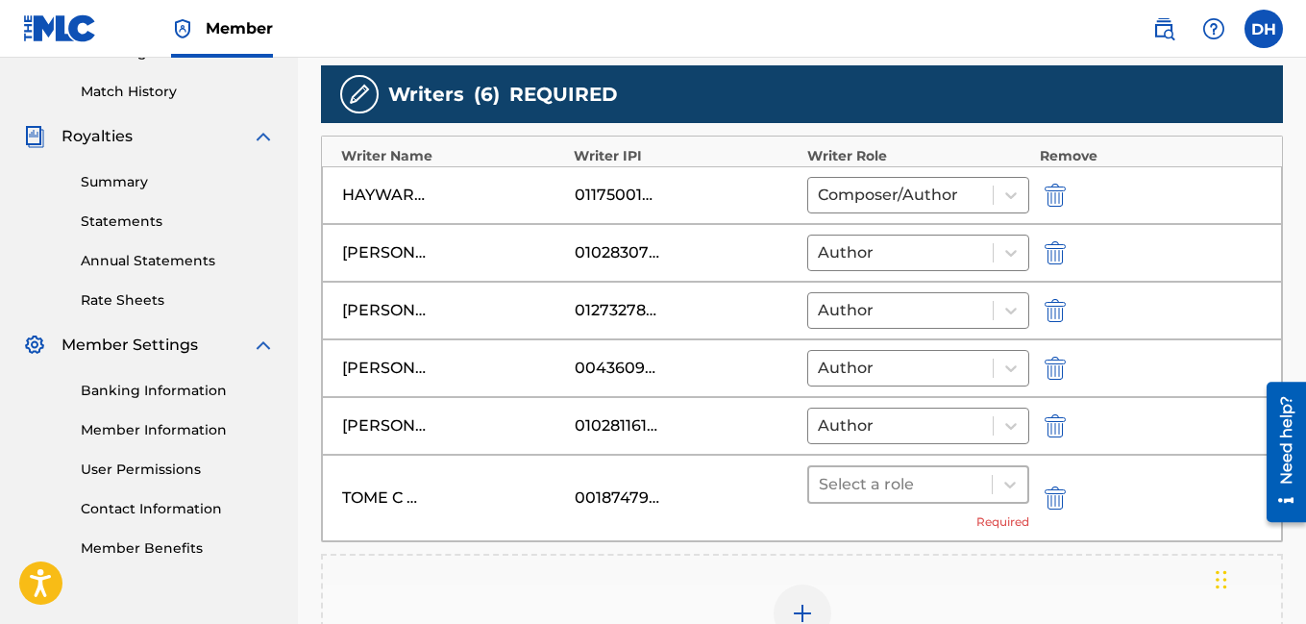
click at [968, 476] on div at bounding box center [901, 484] width 164 height 27
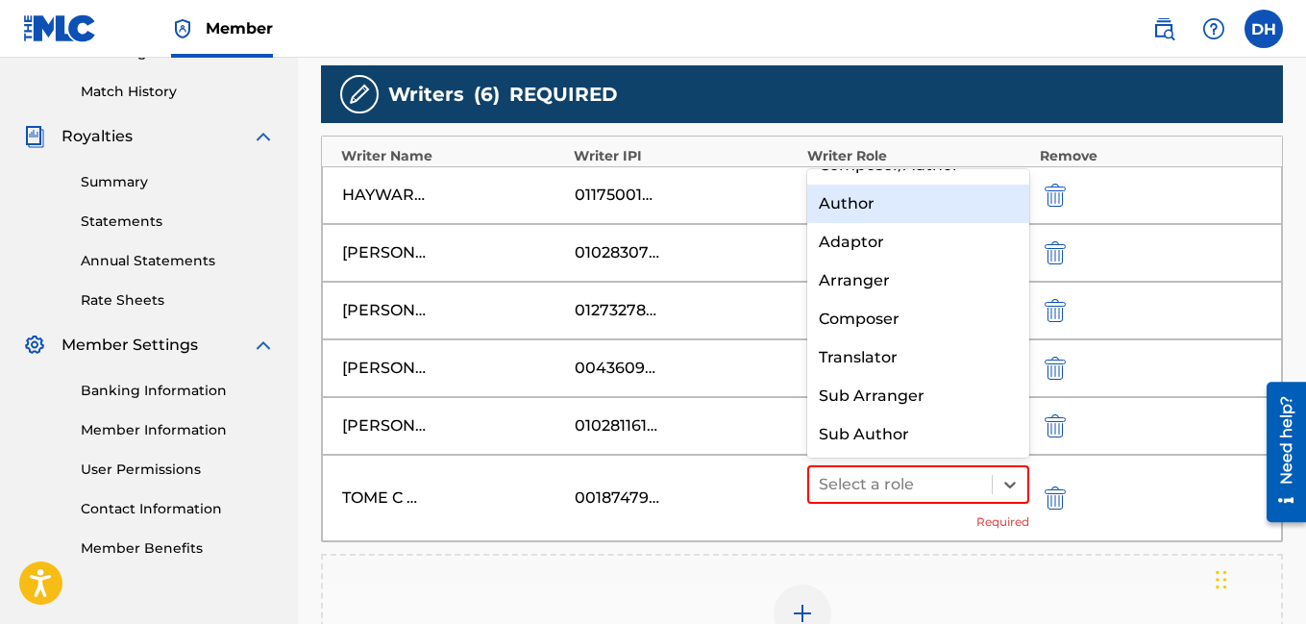
scroll to position [0, 0]
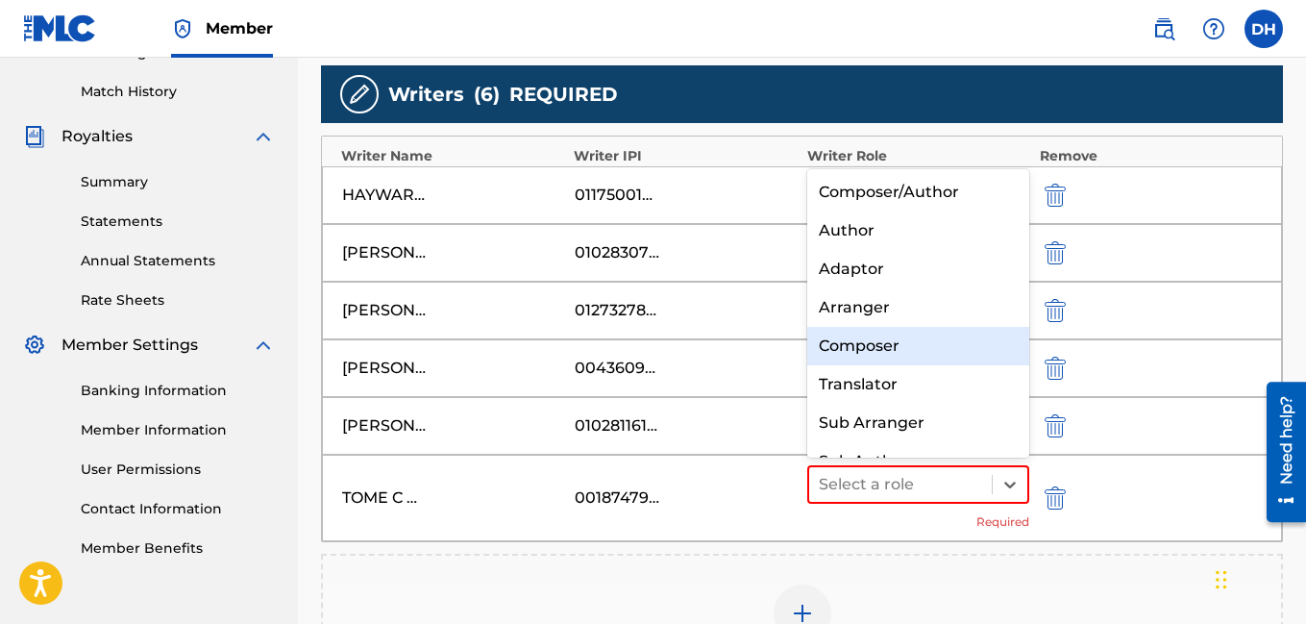
click at [853, 342] on div "Composer" at bounding box center [919, 346] width 223 height 38
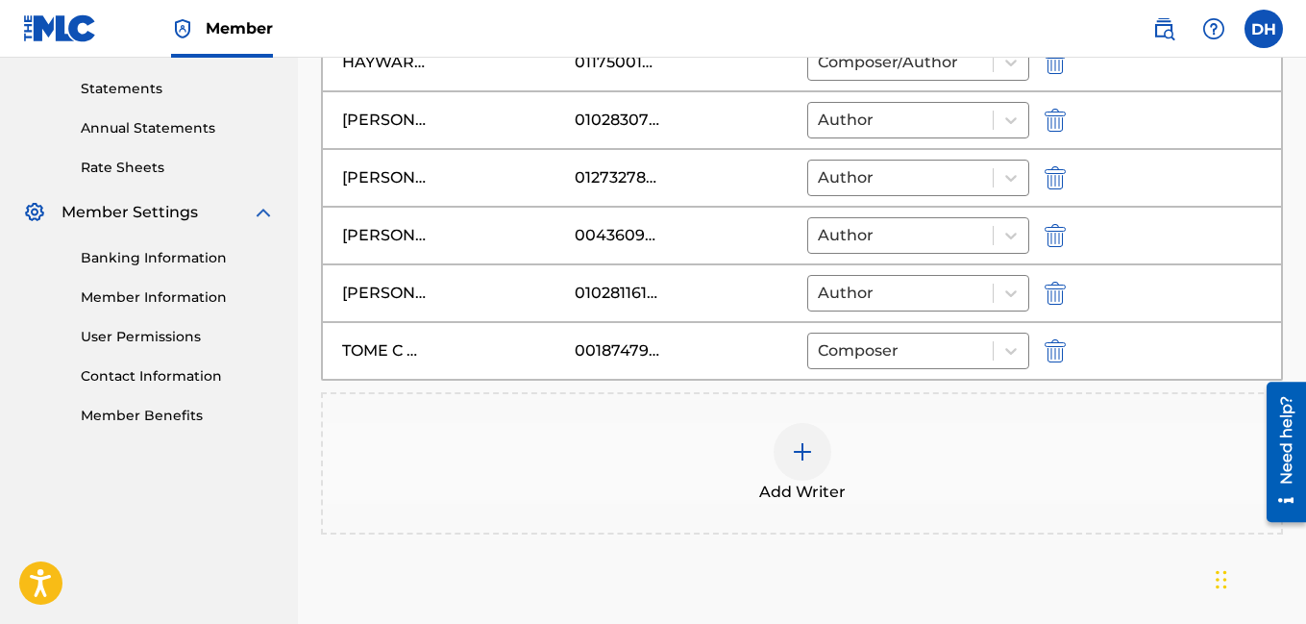
scroll to position [814, 0]
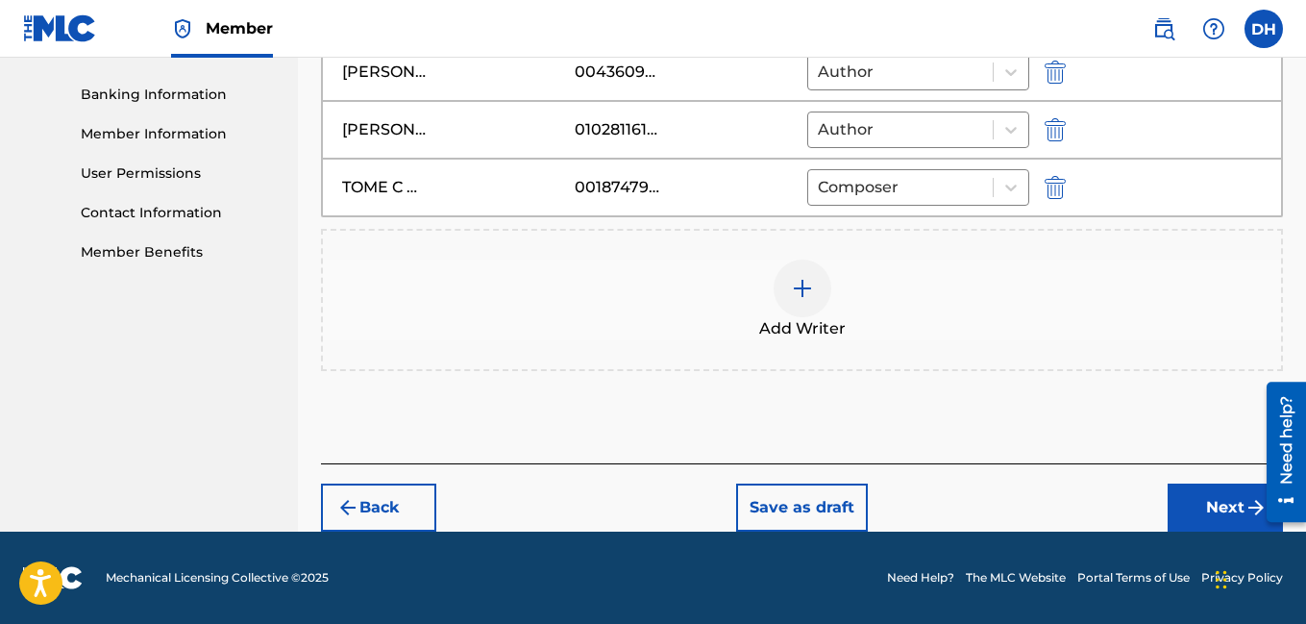
click at [1232, 507] on button "Next" at bounding box center [1225, 508] width 115 height 48
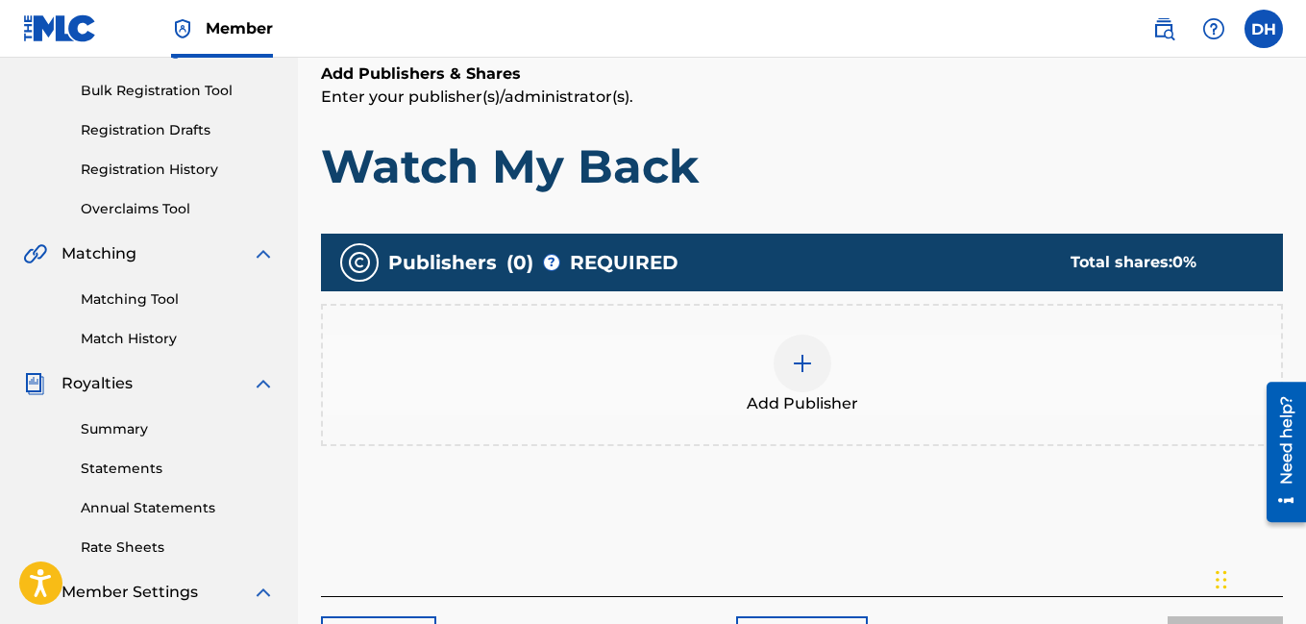
scroll to position [272, 0]
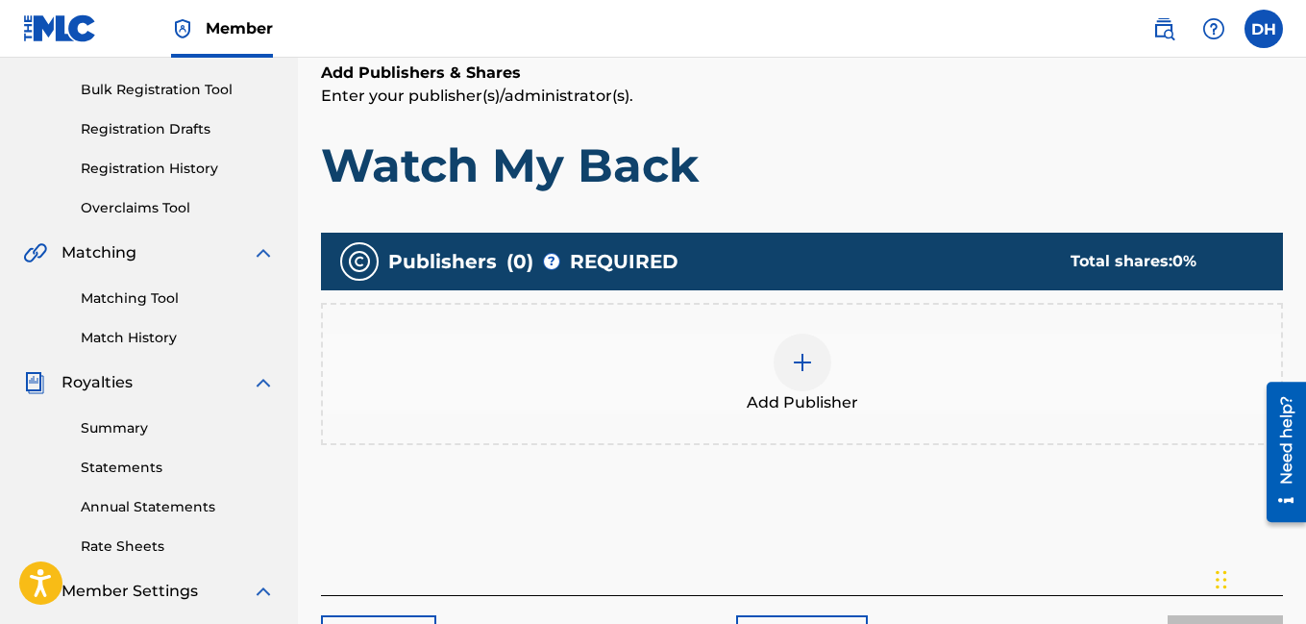
click at [814, 368] on div at bounding box center [803, 363] width 58 height 58
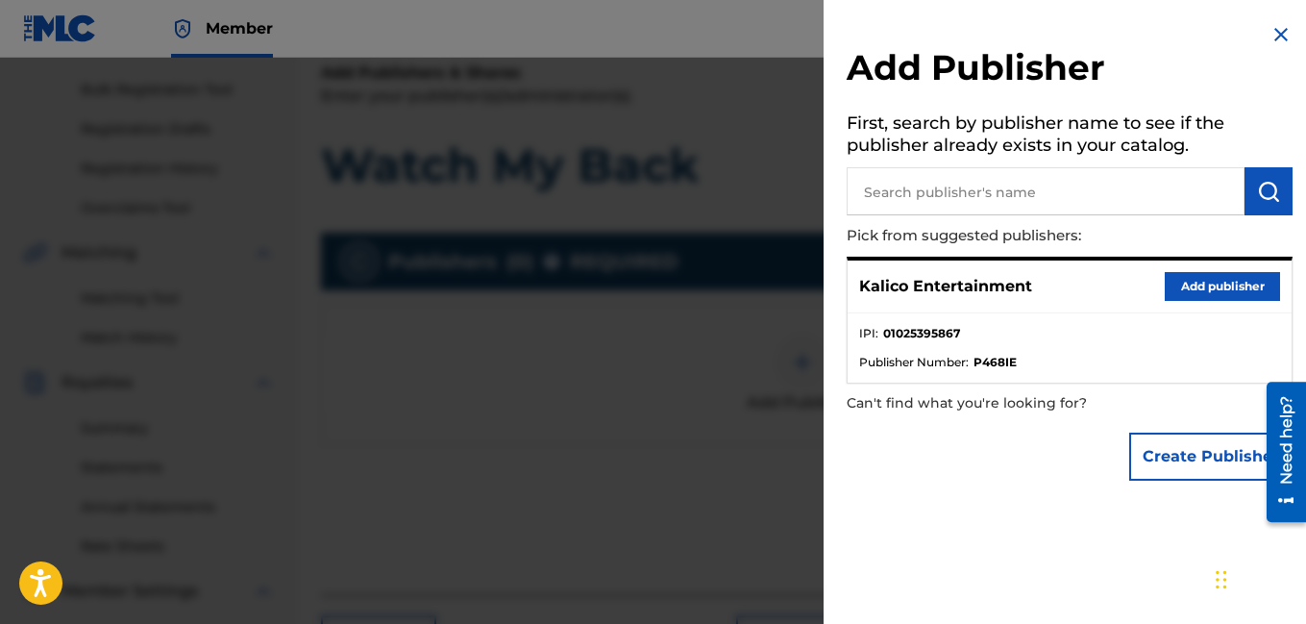
click at [1200, 294] on button "Add publisher" at bounding box center [1222, 286] width 115 height 29
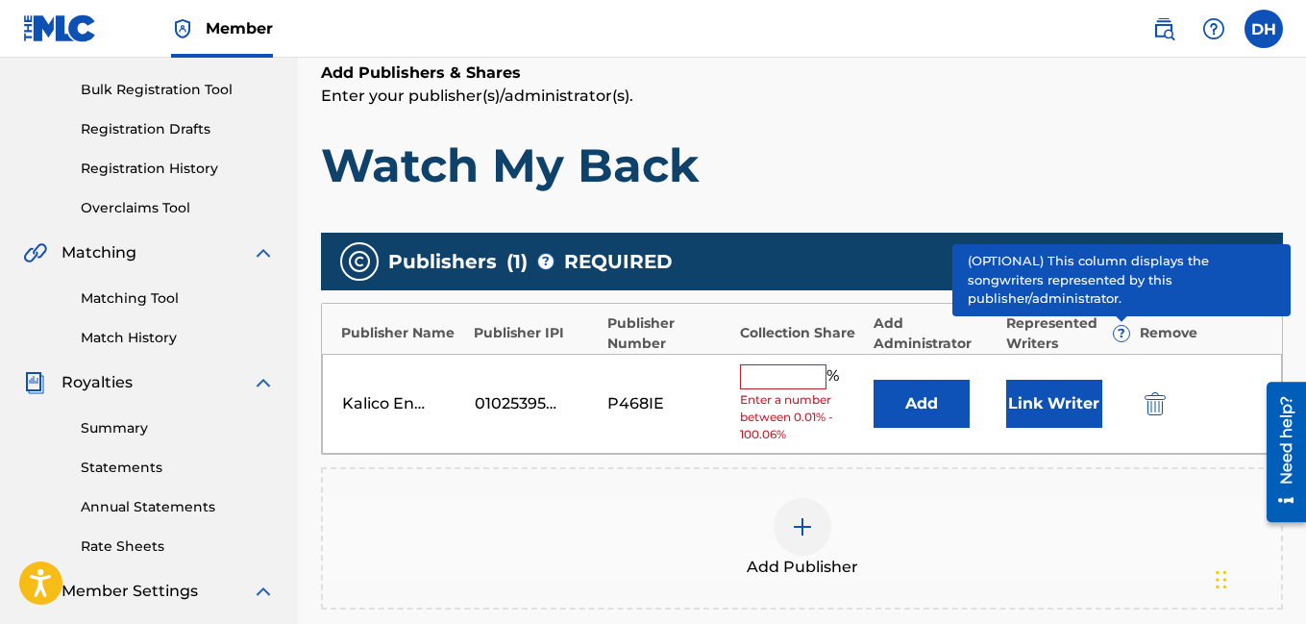
click at [770, 385] on input "text" at bounding box center [783, 376] width 87 height 25
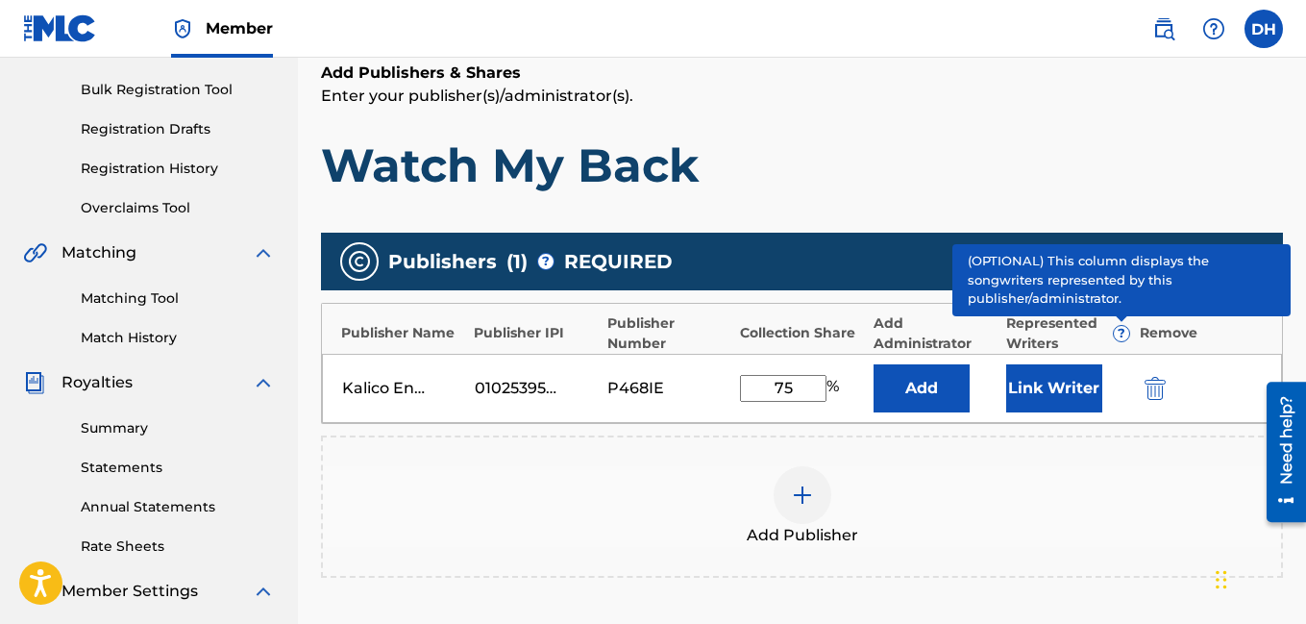
type input "75"
click at [1138, 545] on div "Add Publisher" at bounding box center [802, 506] width 958 height 81
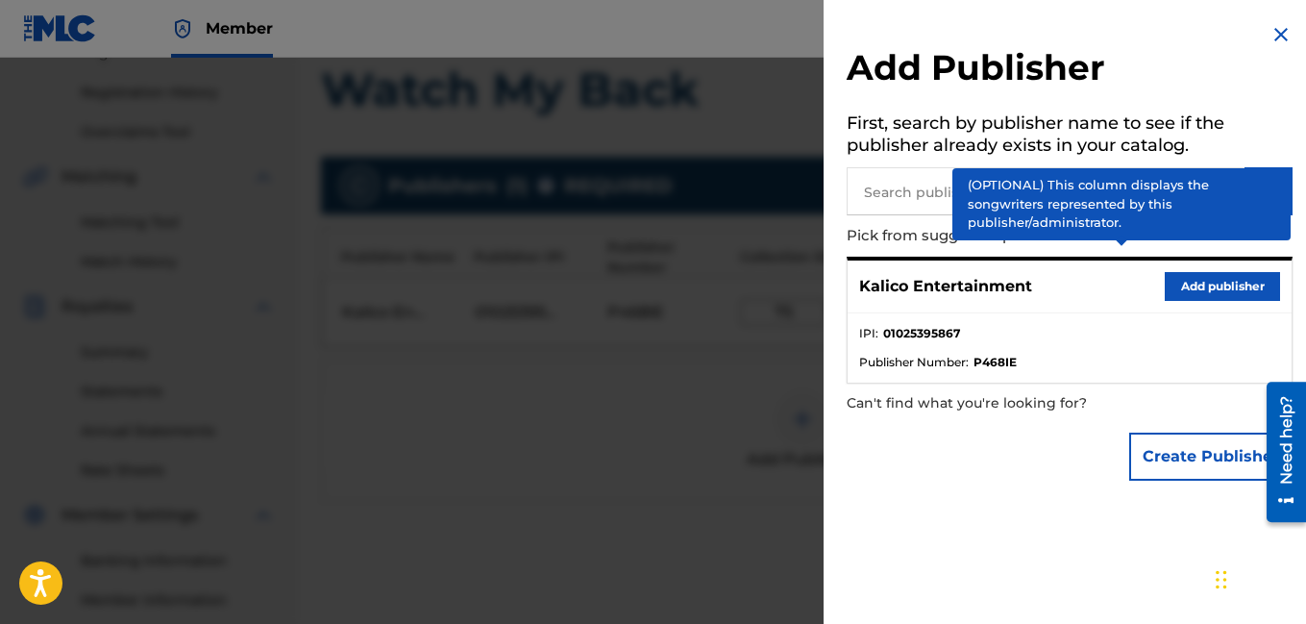
scroll to position [404, 0]
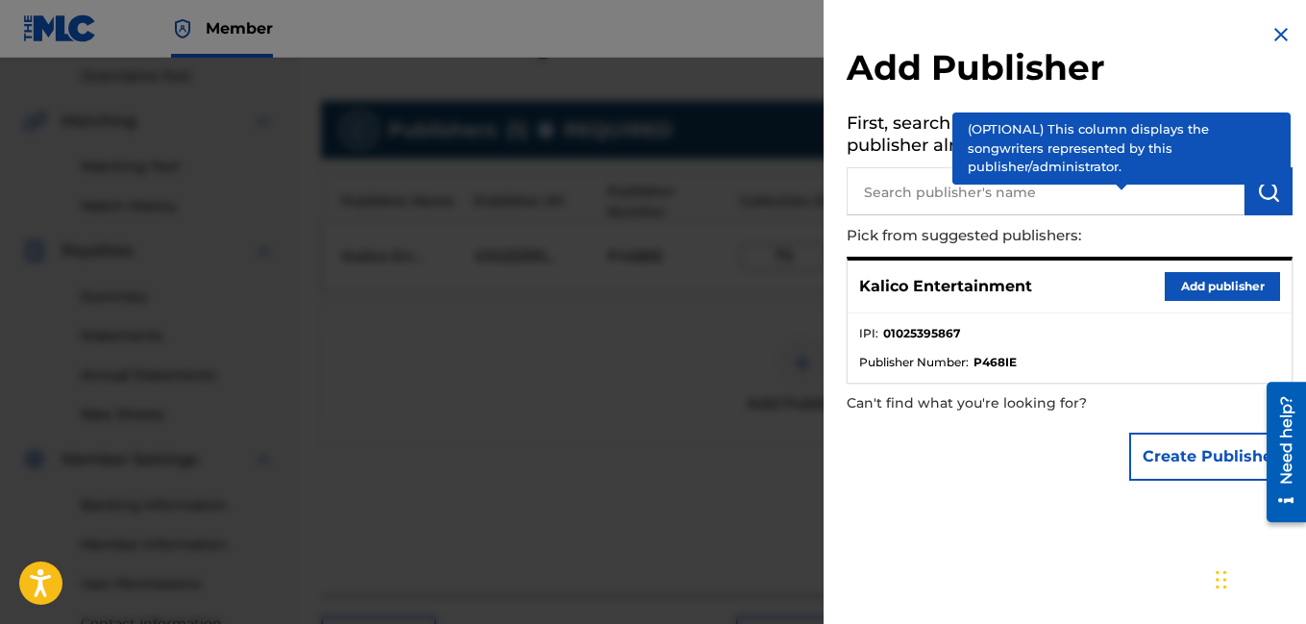
click at [625, 343] on div at bounding box center [653, 370] width 1306 height 624
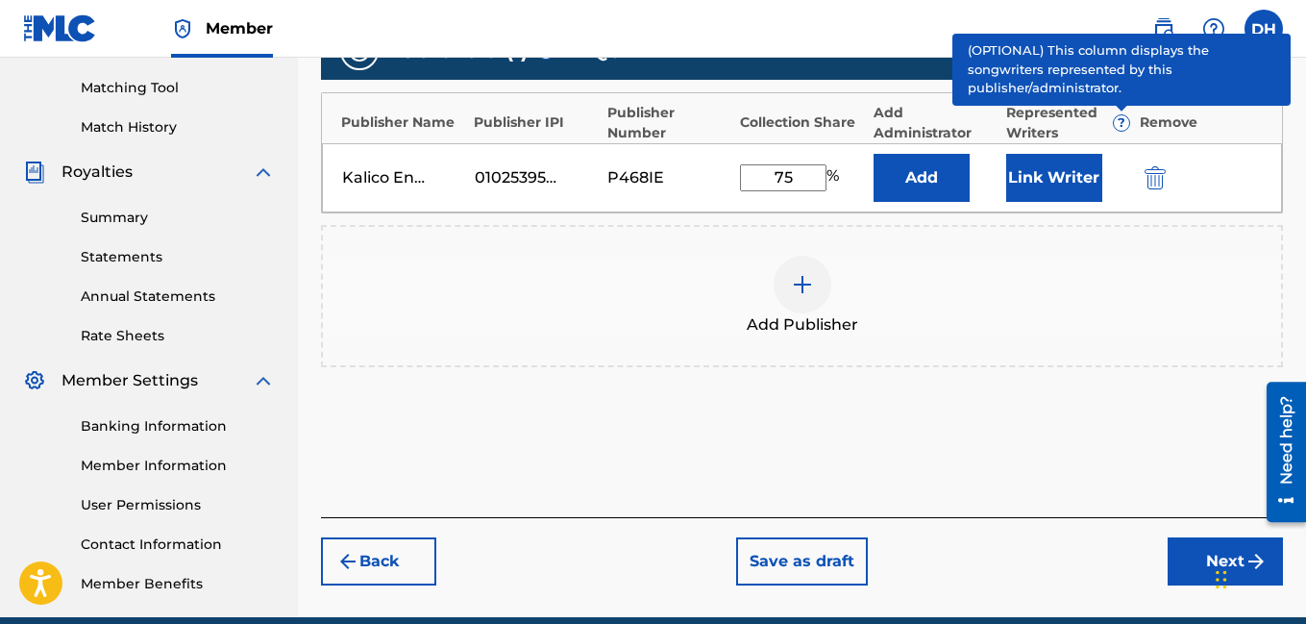
scroll to position [487, 0]
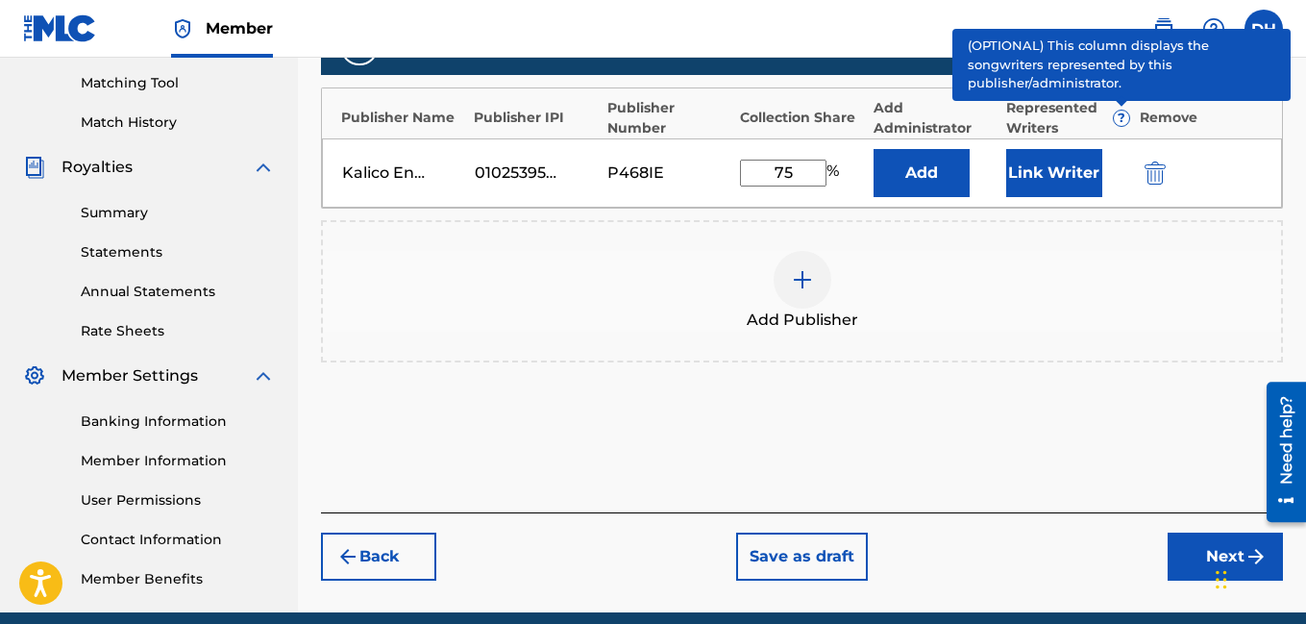
click at [1208, 581] on div "Register Work Search Enter Work Details Add Writers Add Publishers & Shares Add…" at bounding box center [802, 115] width 1008 height 994
click at [1207, 577] on button "Next" at bounding box center [1225, 557] width 115 height 48
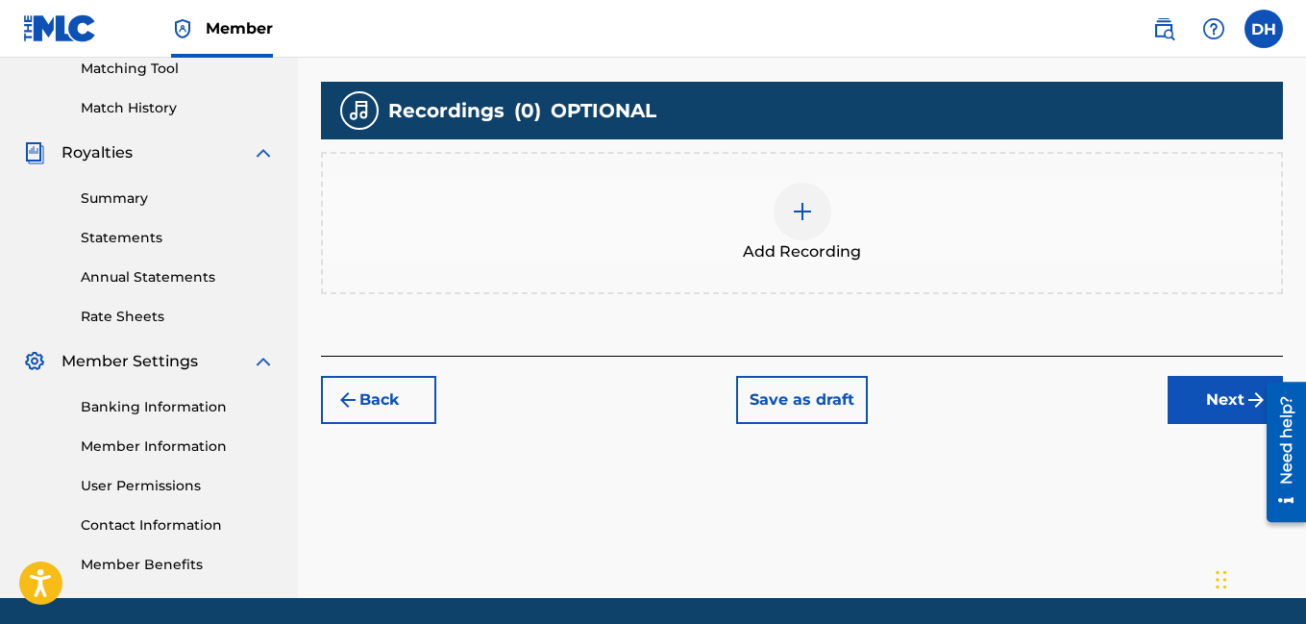
scroll to position [510, 0]
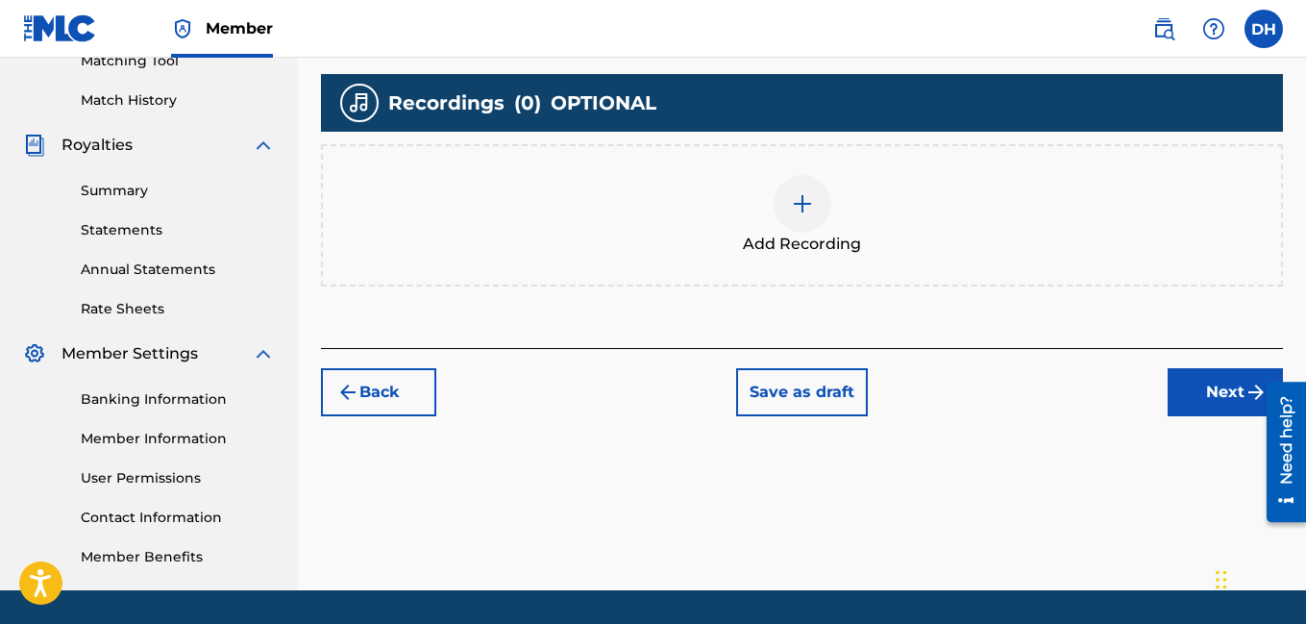
click at [800, 216] on div at bounding box center [803, 204] width 58 height 58
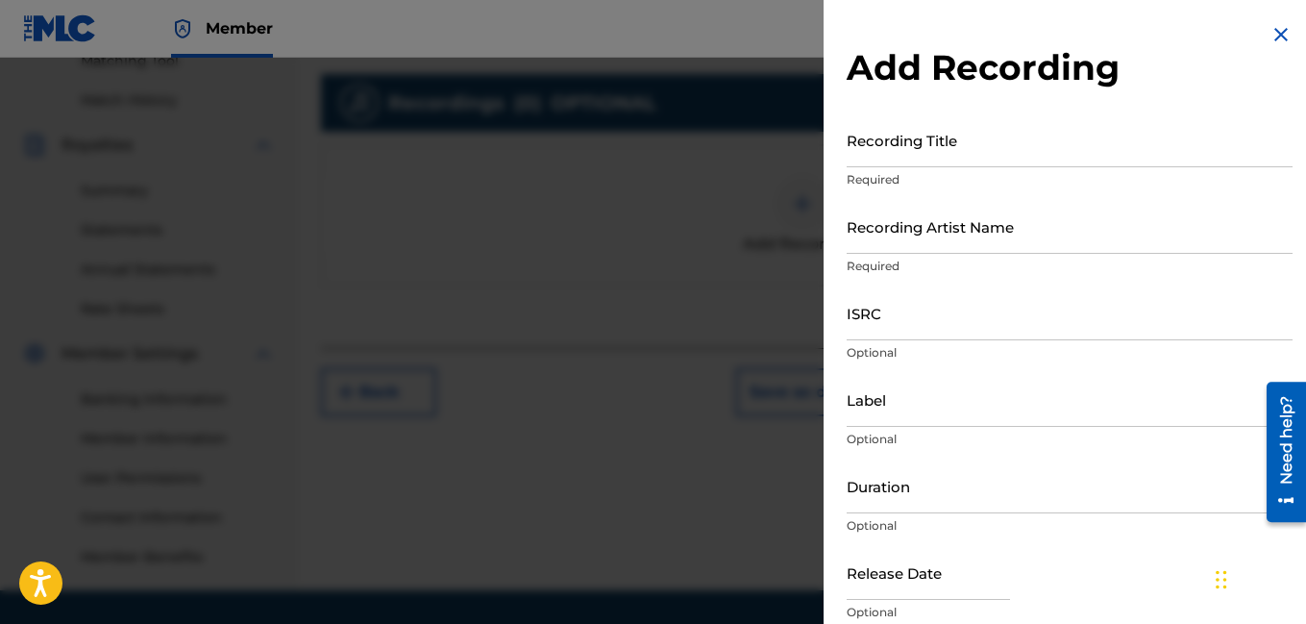
click at [911, 162] on input "Recording Title" at bounding box center [1070, 139] width 446 height 55
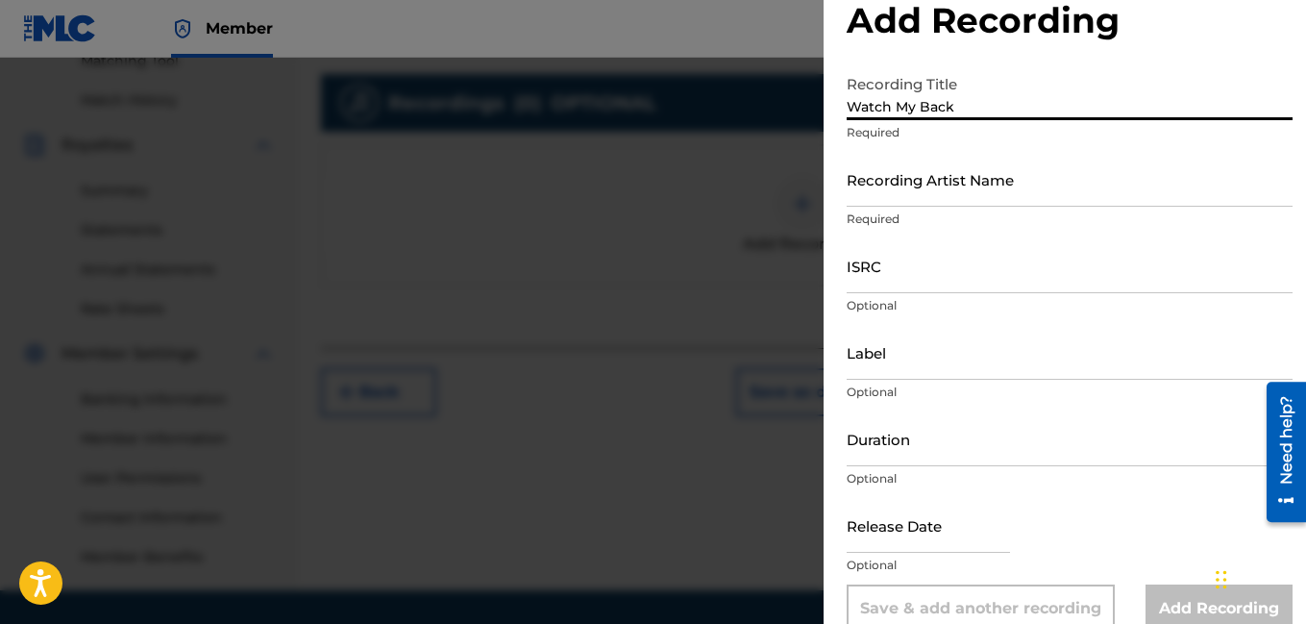
scroll to position [79, 0]
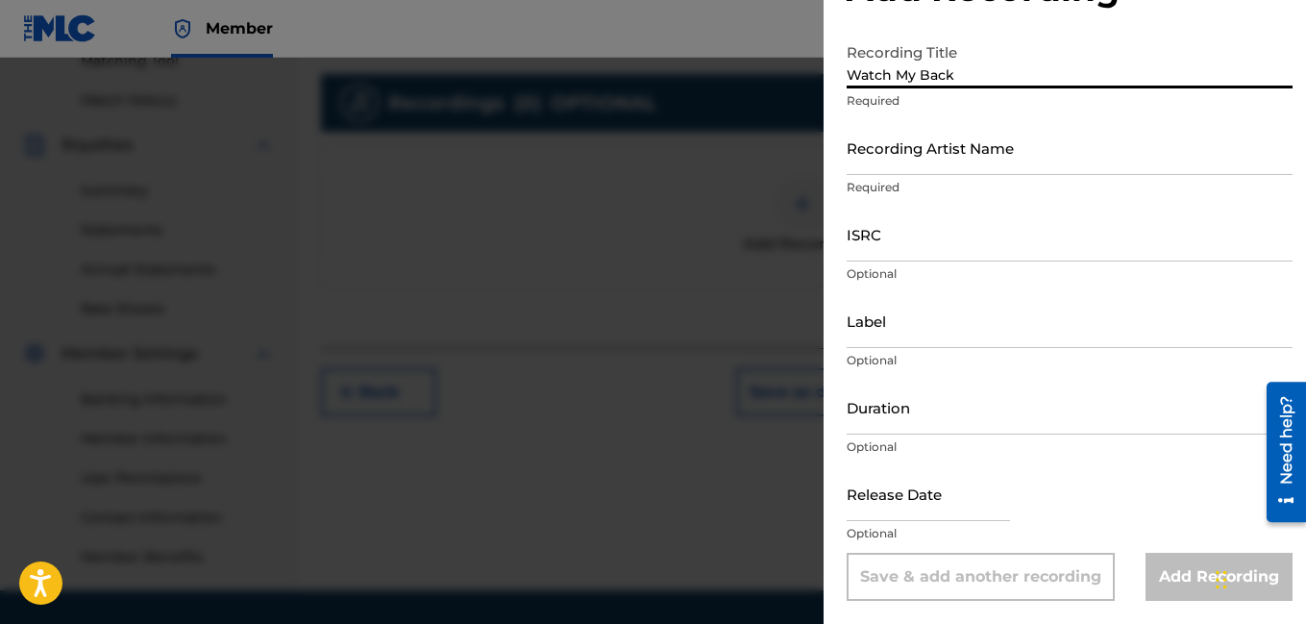
type input "Watch My Back"
click at [965, 165] on input "Recording Artist Name" at bounding box center [1070, 147] width 446 height 55
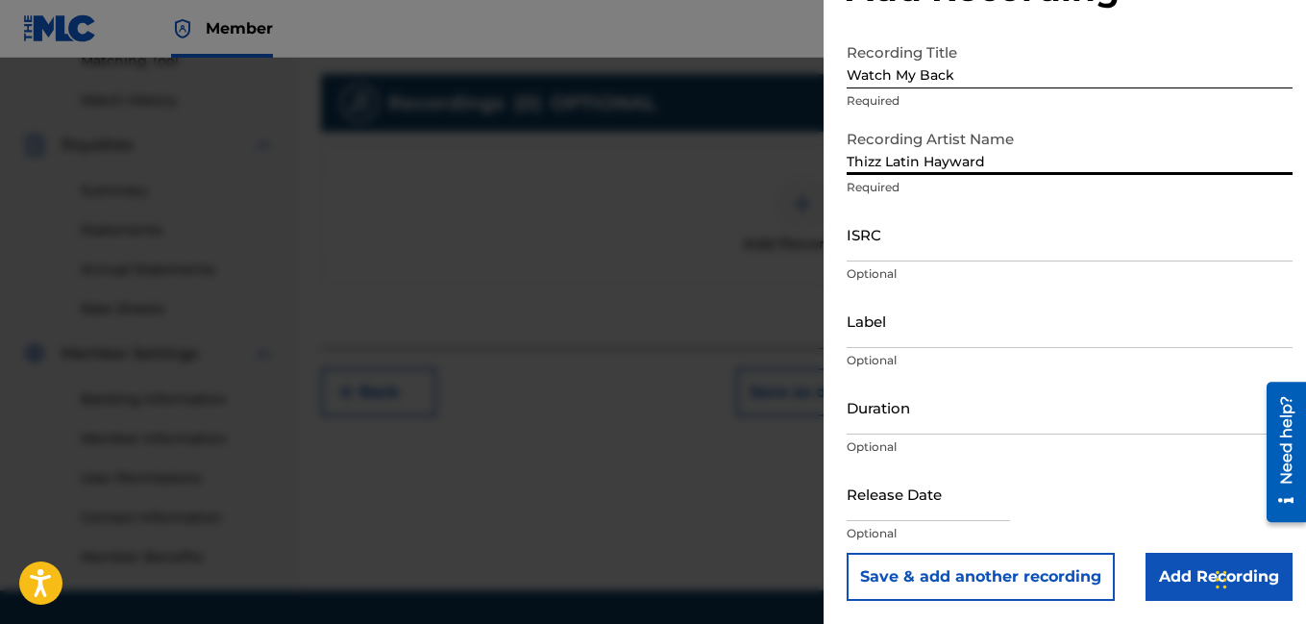
type input "Thizz Latin Hayward"
click at [965, 232] on input "ISRC" at bounding box center [1070, 234] width 446 height 55
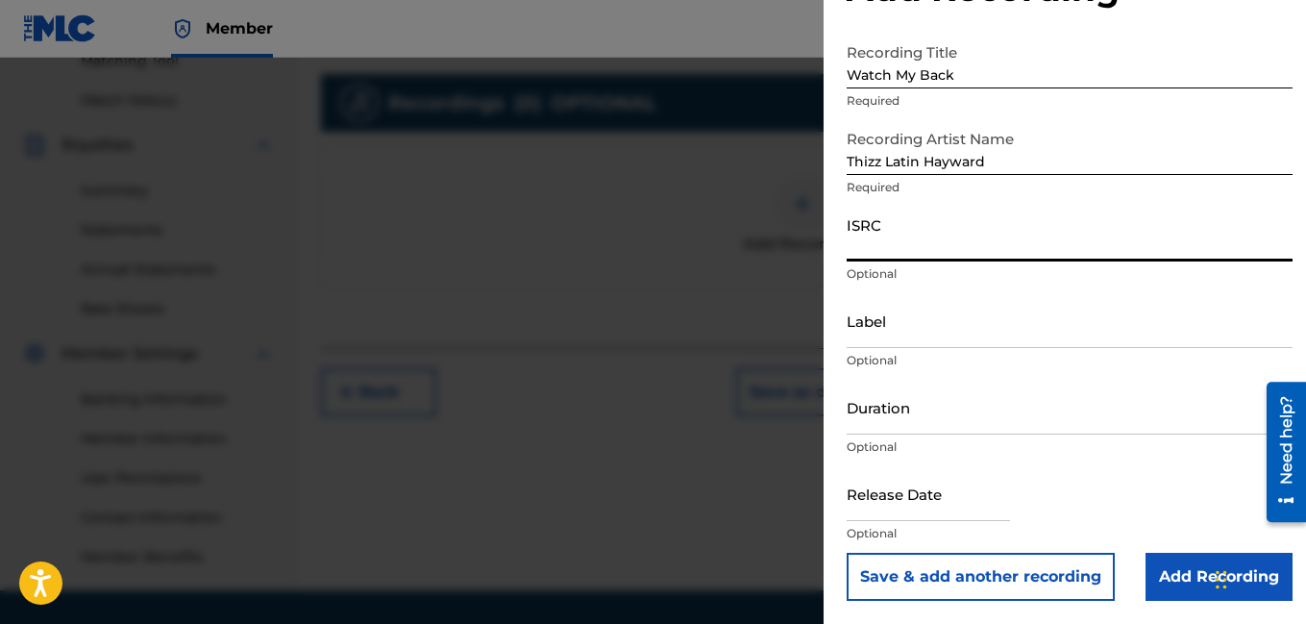
click at [868, 246] on input "ISRC" at bounding box center [1070, 234] width 446 height 55
type input "USUYG1307790"
click at [1065, 328] on input "Label" at bounding box center [1070, 320] width 446 height 55
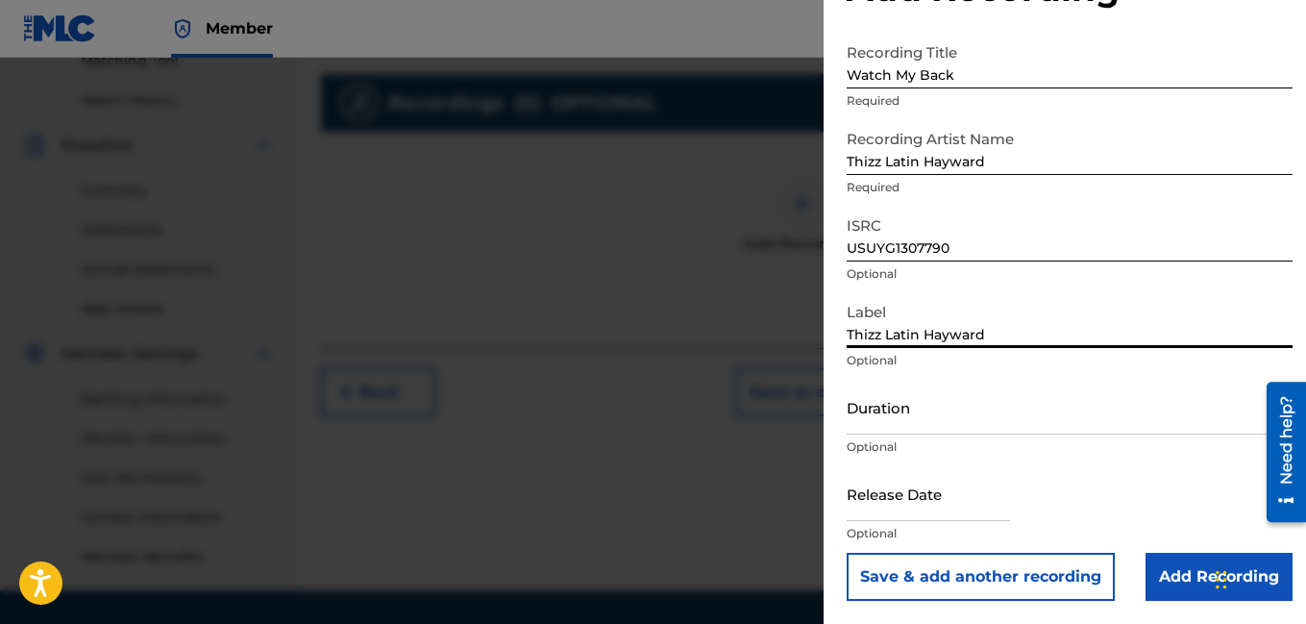
type input "Thizz Latin Hayward"
click at [904, 503] on input "text" at bounding box center [928, 493] width 163 height 55
select select "7"
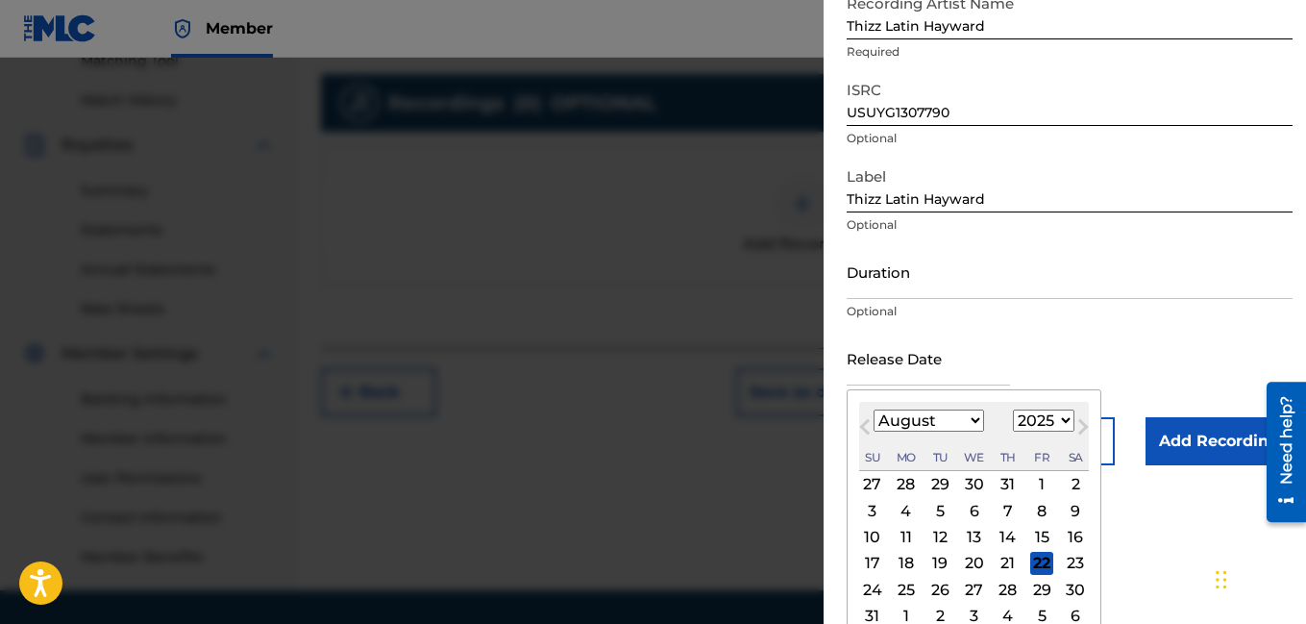
scroll to position [259, 0]
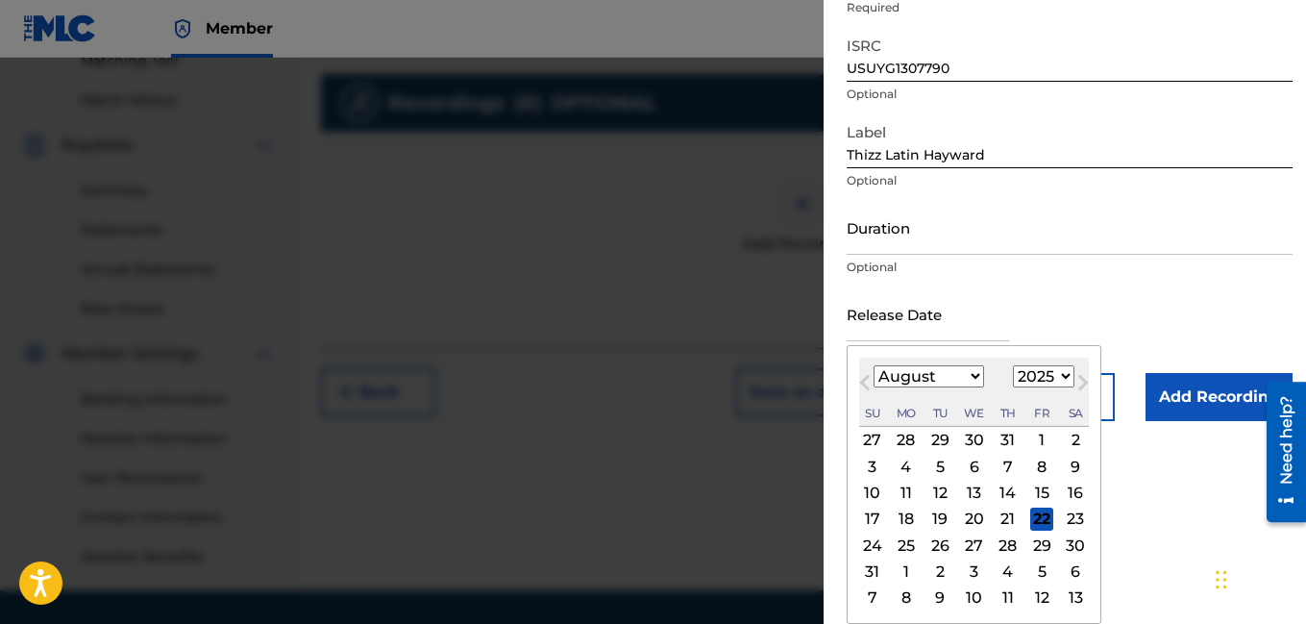
click at [1055, 385] on select "1899 1900 1901 1902 1903 1904 1905 1906 1907 1908 1909 1910 1911 1912 1913 1914…" at bounding box center [1044, 376] width 62 height 22
select select "2020"
click at [1013, 365] on select "1899 1900 1901 1902 1903 1904 1905 1906 1907 1908 1909 1910 1911 1912 1913 1914…" at bounding box center [1044, 376] width 62 height 22
click at [948, 366] on select "January February March April May June July August September October November De…" at bounding box center [929, 376] width 111 height 22
select select "4"
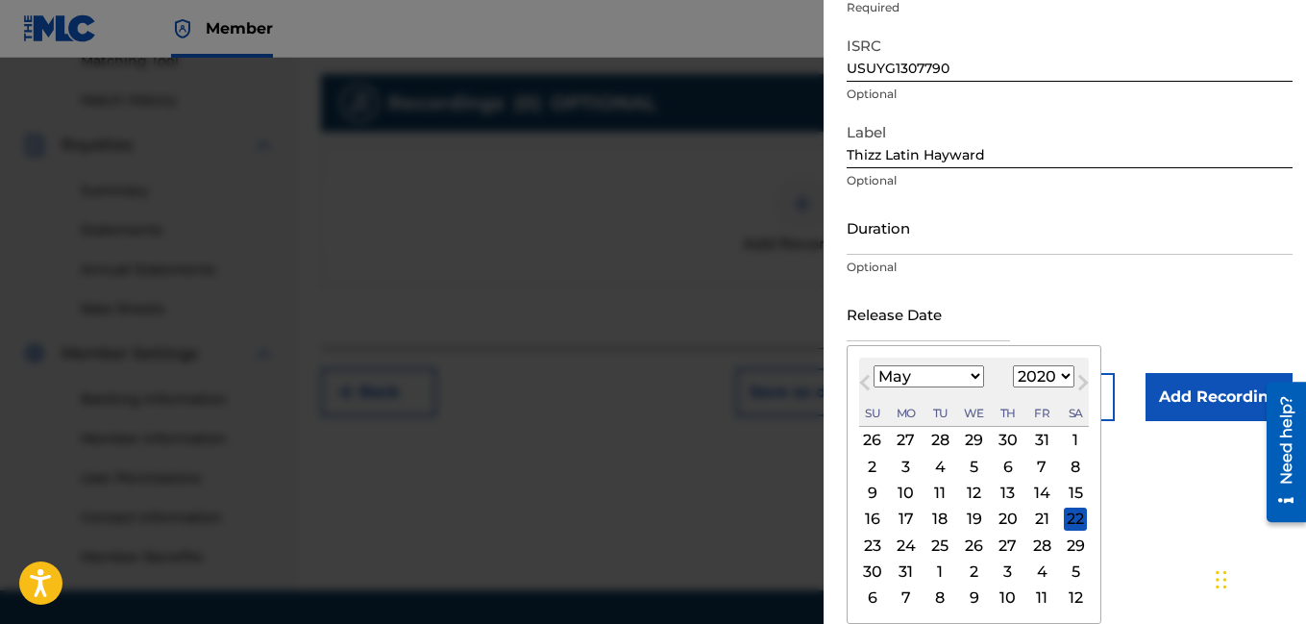
click at [874, 365] on select "January February March April May June July August September October November De…" at bounding box center [929, 376] width 111 height 22
click at [1031, 519] on div "22" at bounding box center [1042, 519] width 23 height 23
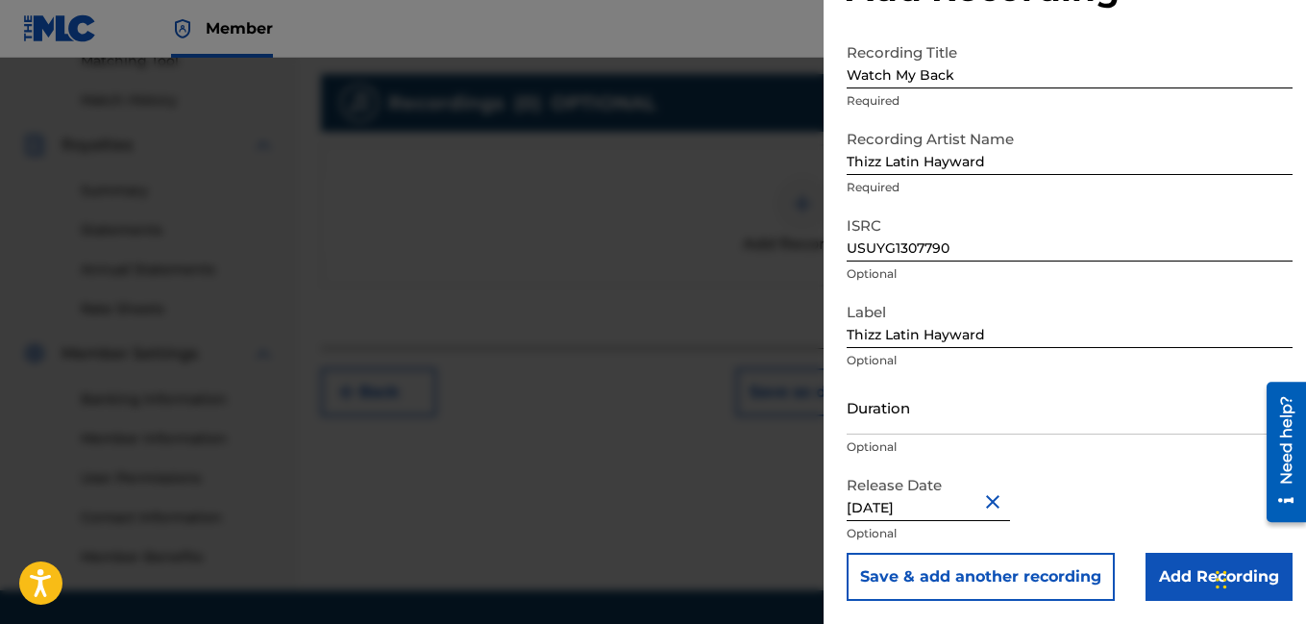
type input "May 22 2020"
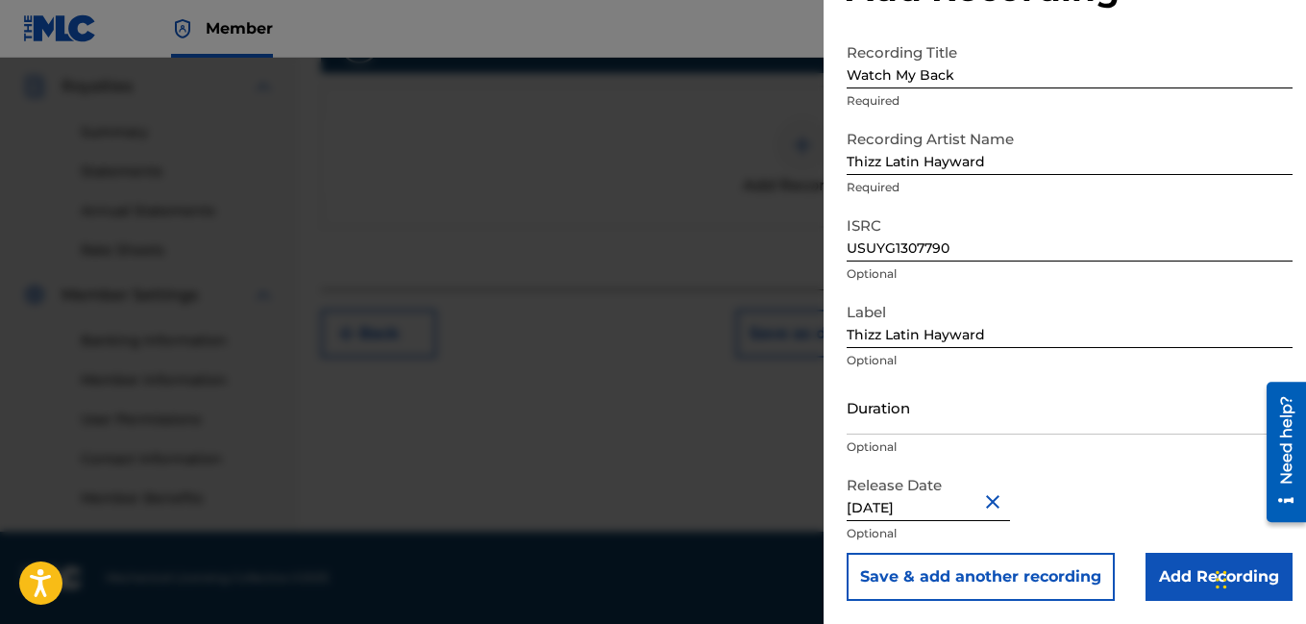
click at [1173, 570] on input "Add Recording" at bounding box center [1219, 577] width 147 height 48
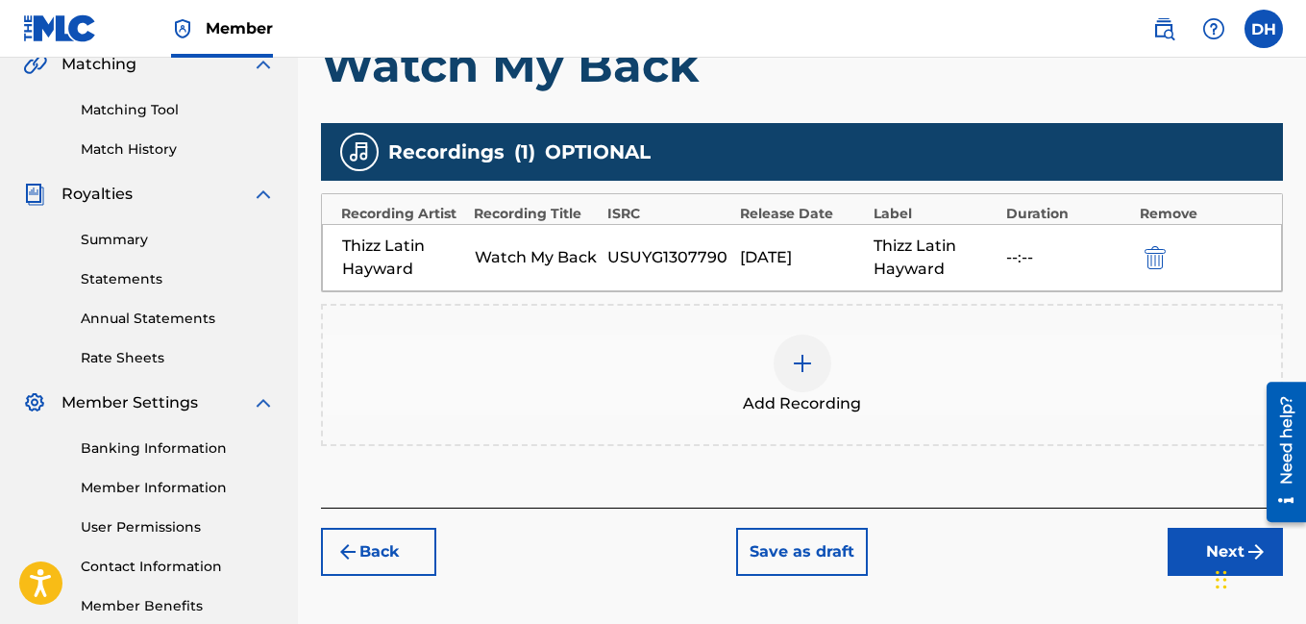
scroll to position [465, 0]
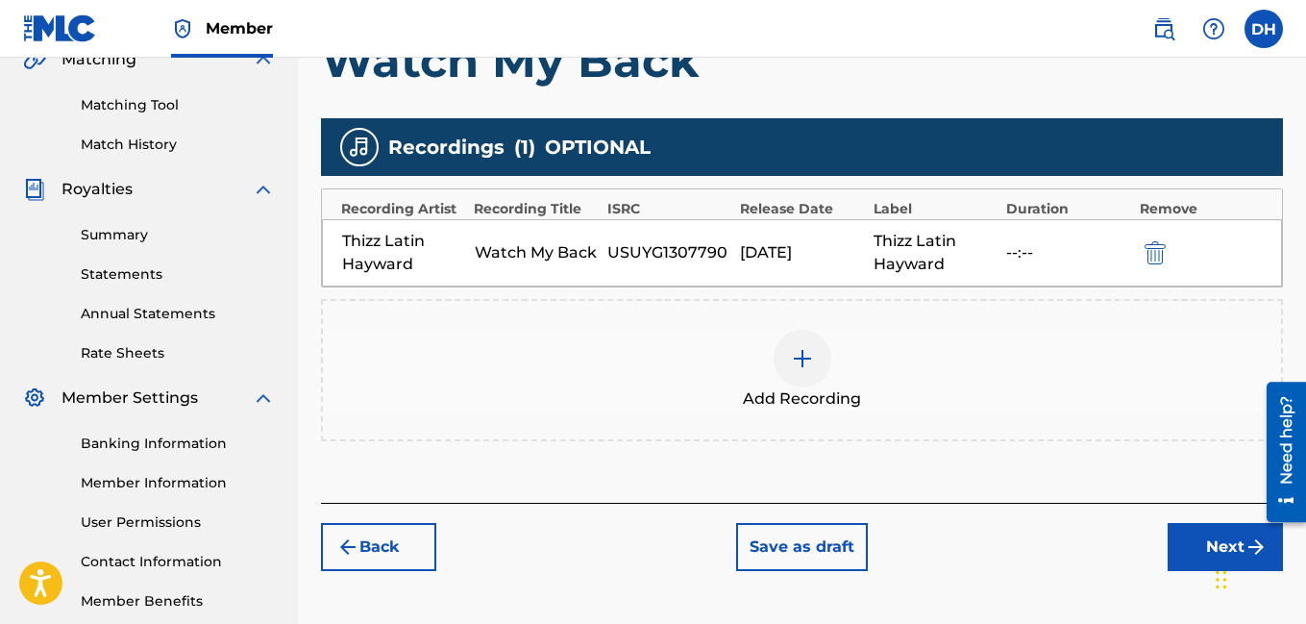
click at [1216, 551] on div "Chat Widget" at bounding box center [1258, 578] width 96 height 92
click at [1194, 539] on button "Next" at bounding box center [1225, 547] width 115 height 48
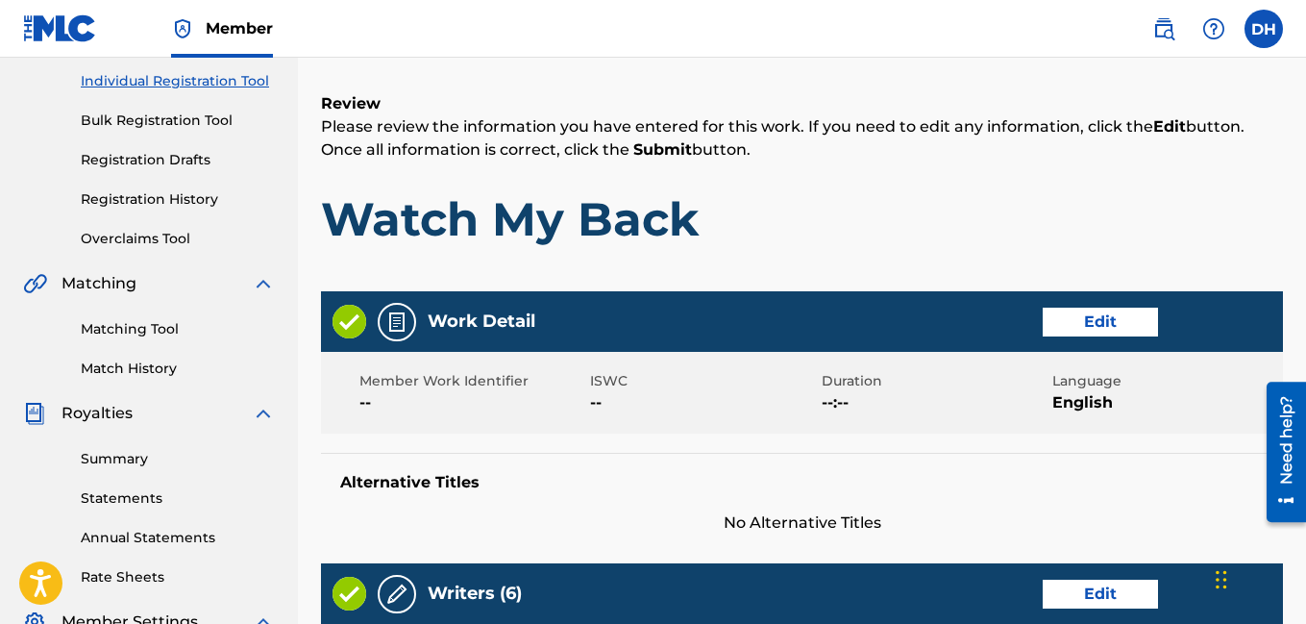
scroll to position [245, 0]
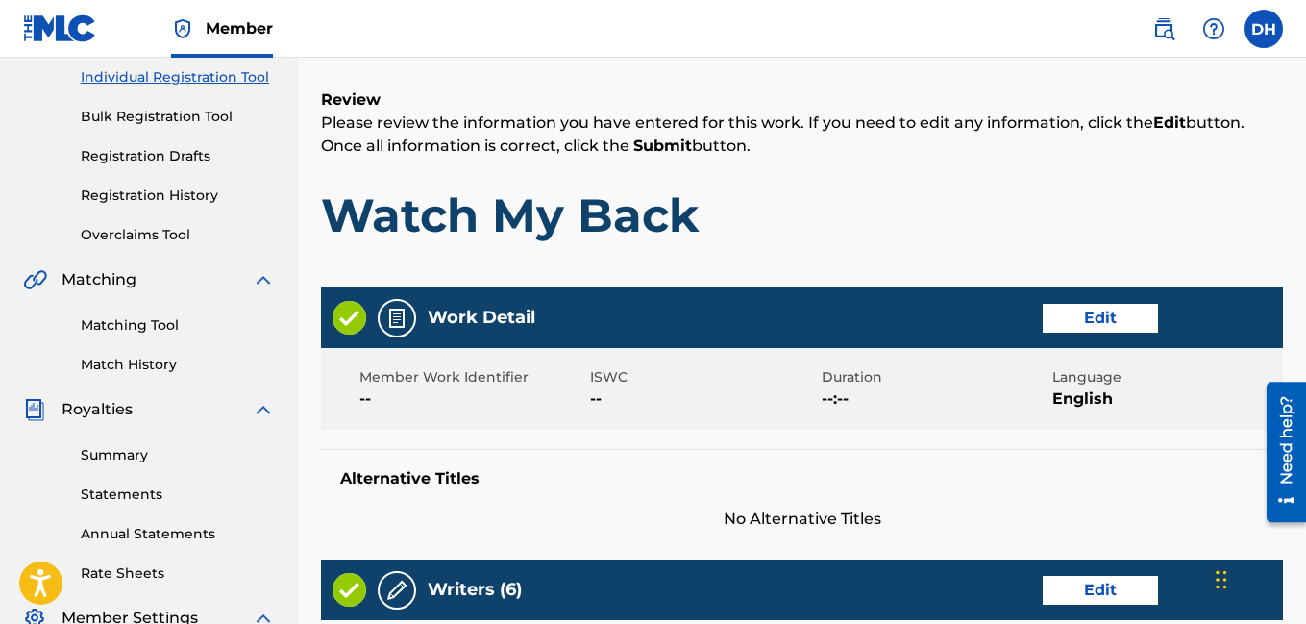
click at [1056, 331] on button "Edit" at bounding box center [1100, 318] width 115 height 29
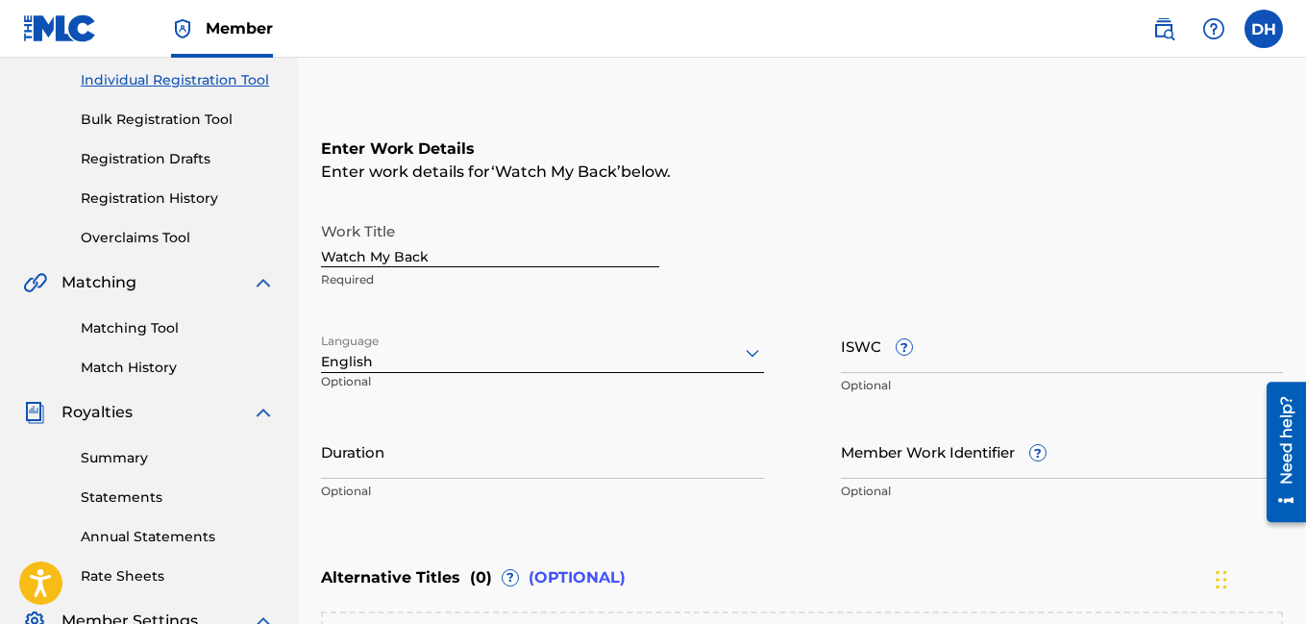
scroll to position [581, 0]
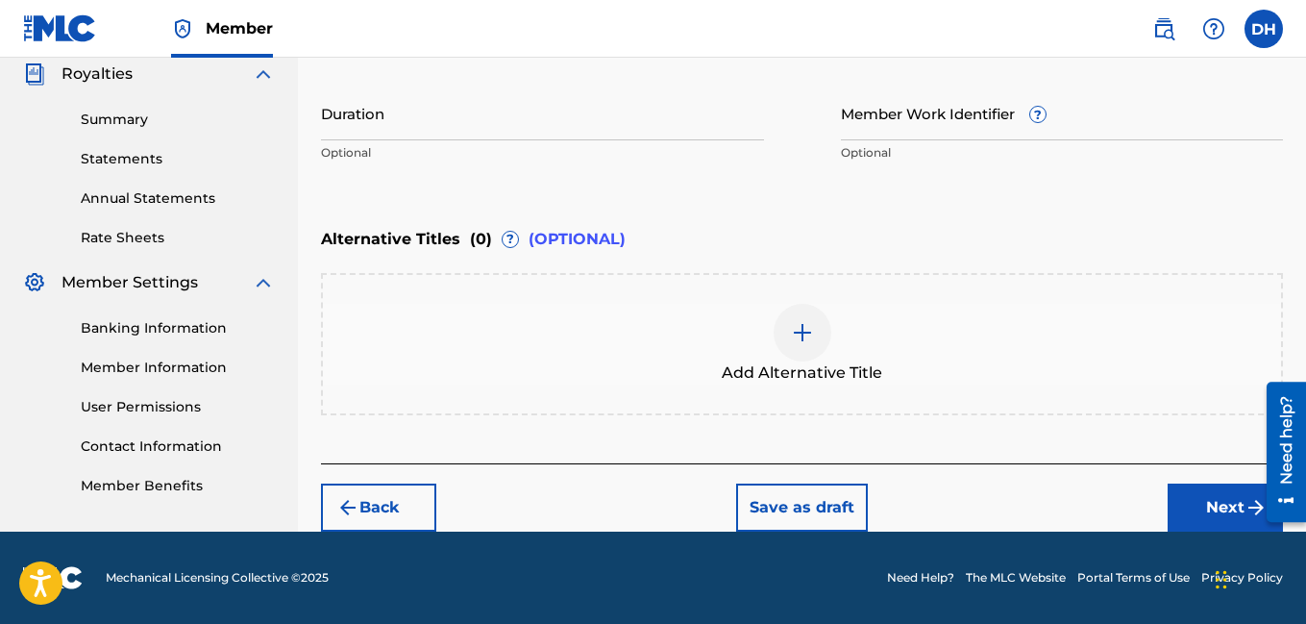
click at [1206, 506] on button "Next" at bounding box center [1225, 508] width 115 height 48
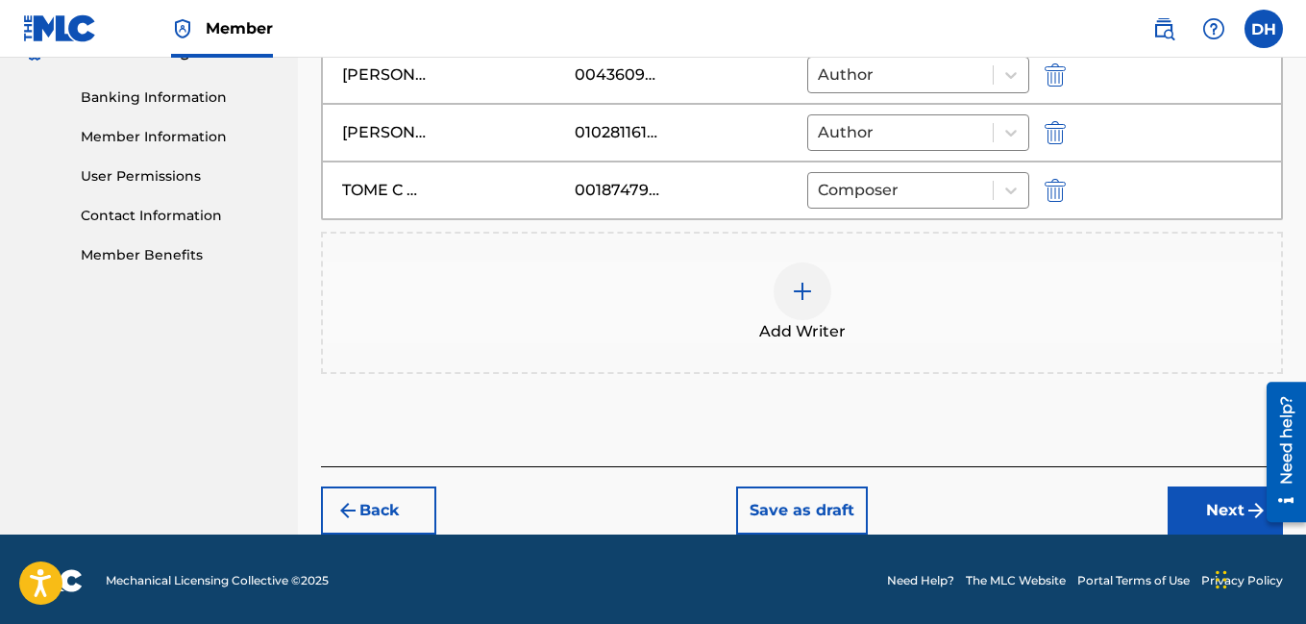
click at [1206, 506] on button "Next" at bounding box center [1225, 510] width 115 height 48
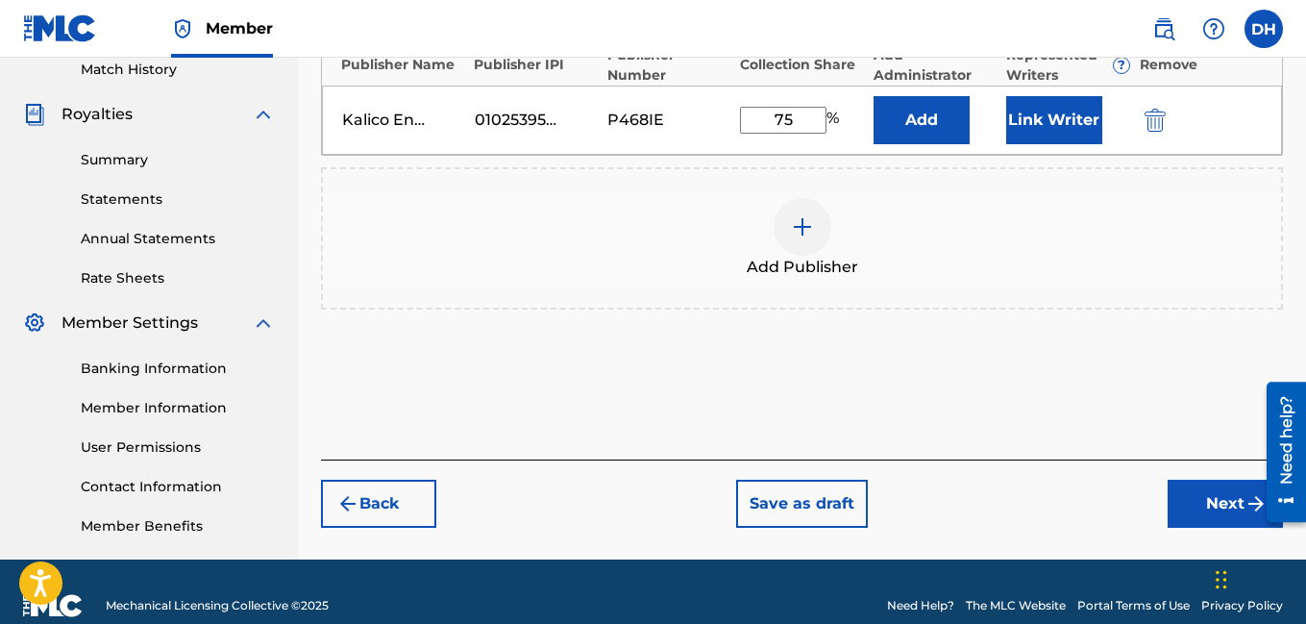
click at [1206, 506] on button "Next" at bounding box center [1225, 504] width 115 height 48
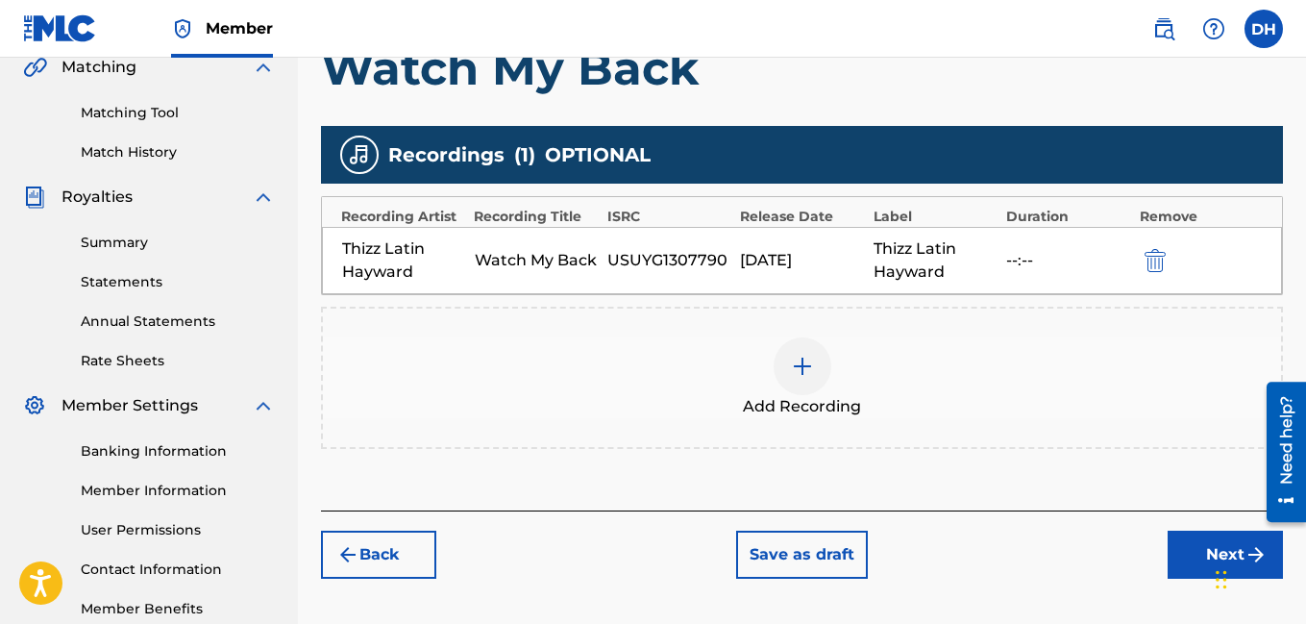
scroll to position [488, 0]
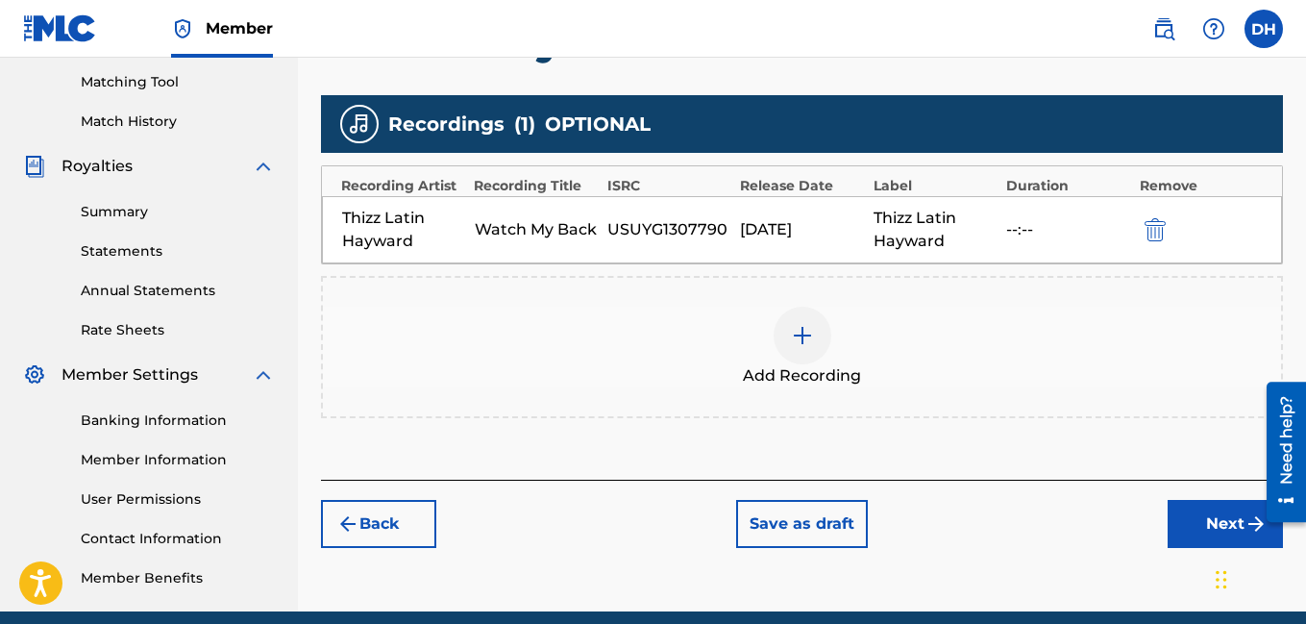
click at [1201, 495] on div "Back Save as draft Next" at bounding box center [802, 514] width 962 height 68
click at [1205, 511] on button "Next" at bounding box center [1225, 524] width 115 height 48
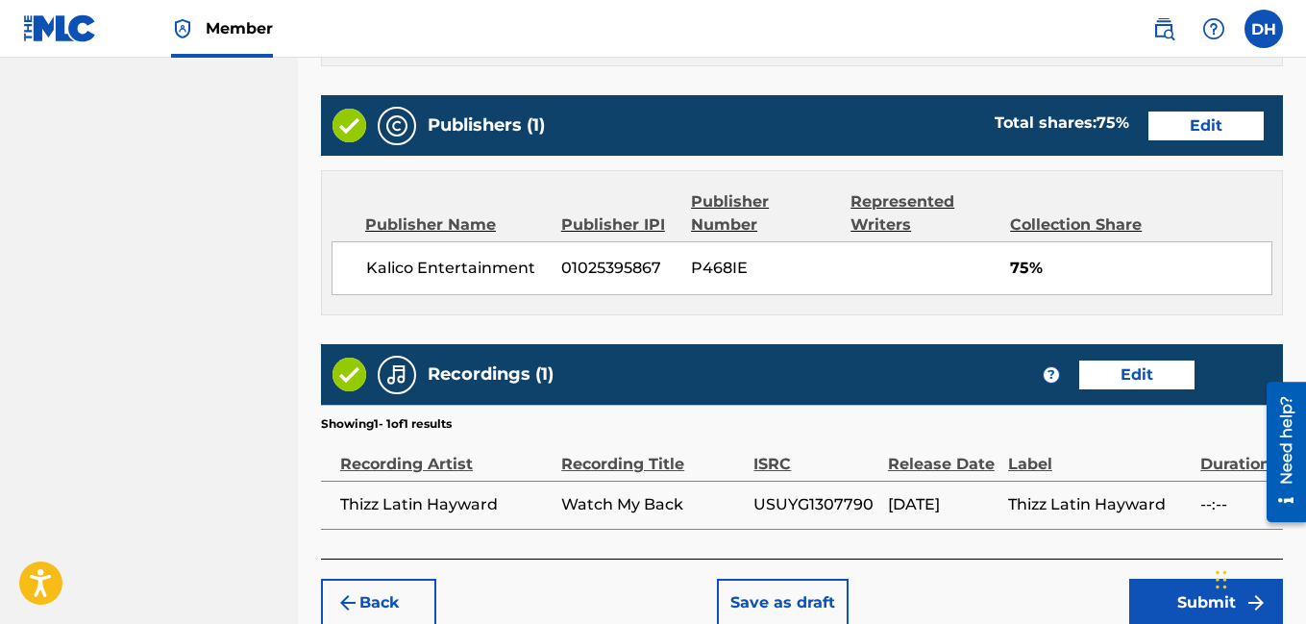
scroll to position [1174, 0]
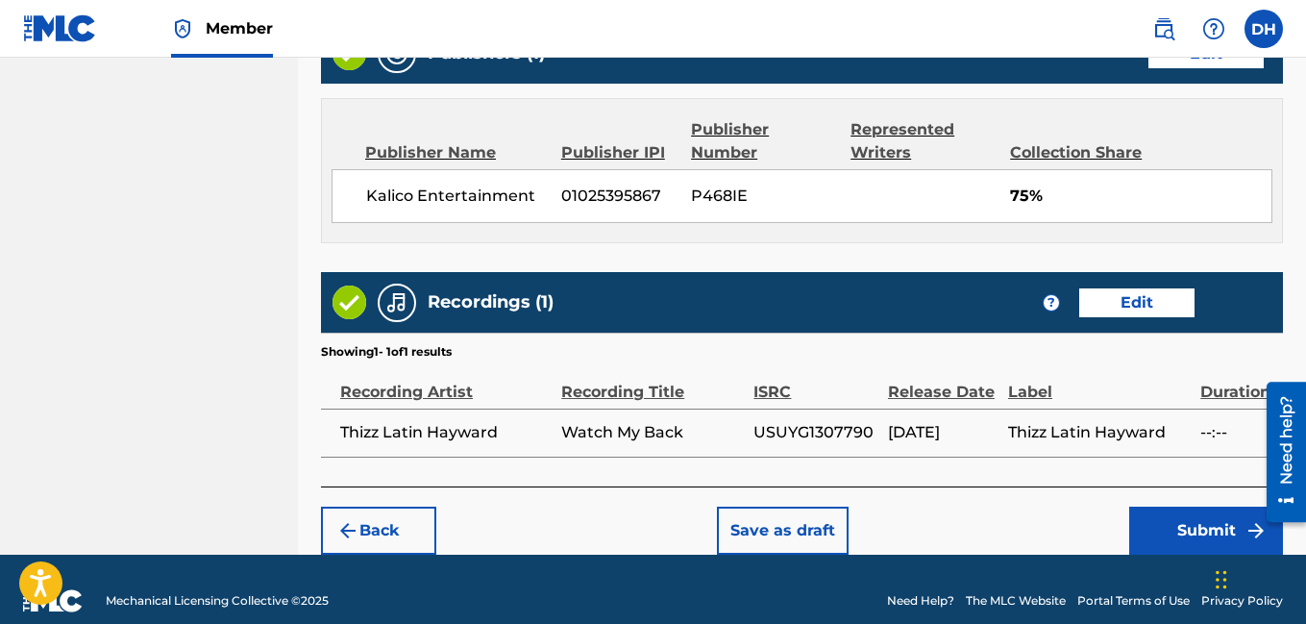
click at [1164, 507] on button "Submit" at bounding box center [1207, 531] width 154 height 48
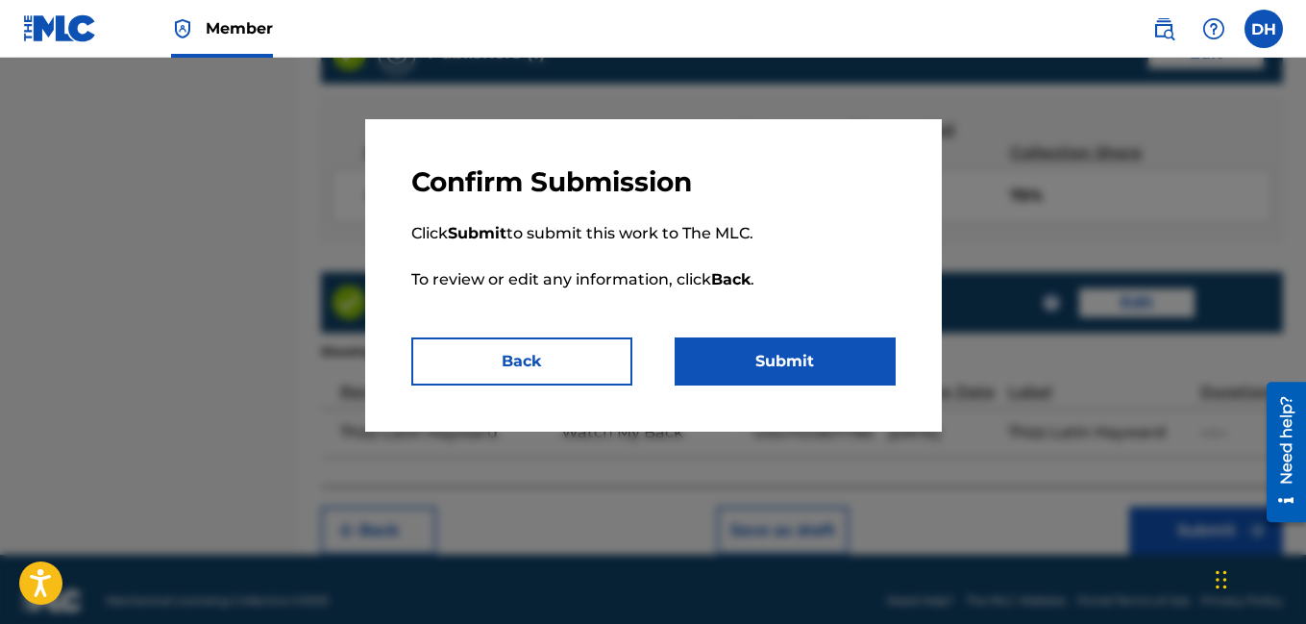
click at [769, 384] on button "Submit" at bounding box center [785, 361] width 221 height 48
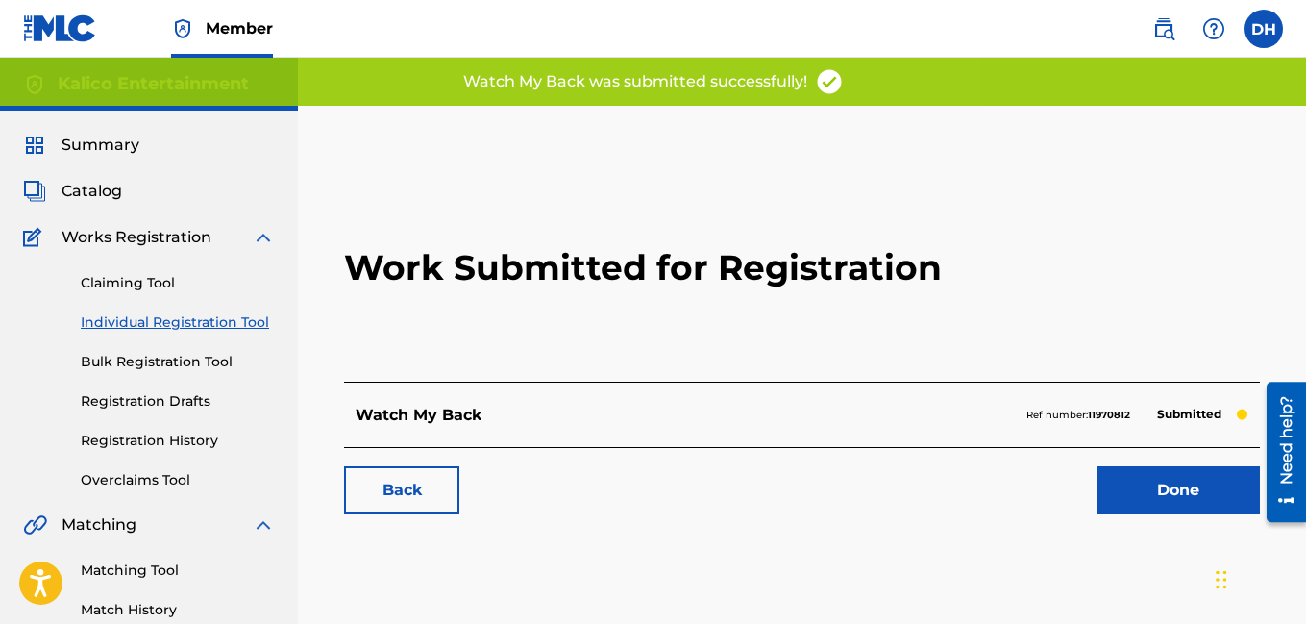
click at [1166, 490] on link "Done" at bounding box center [1178, 490] width 163 height 48
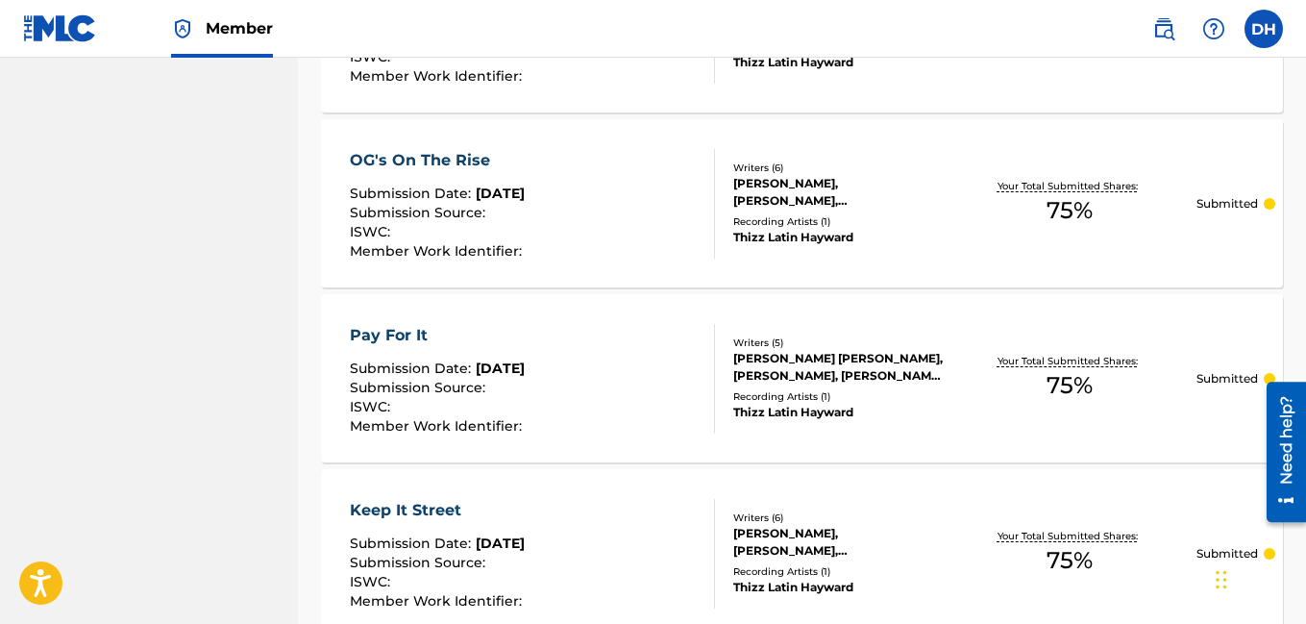
scroll to position [1427, 0]
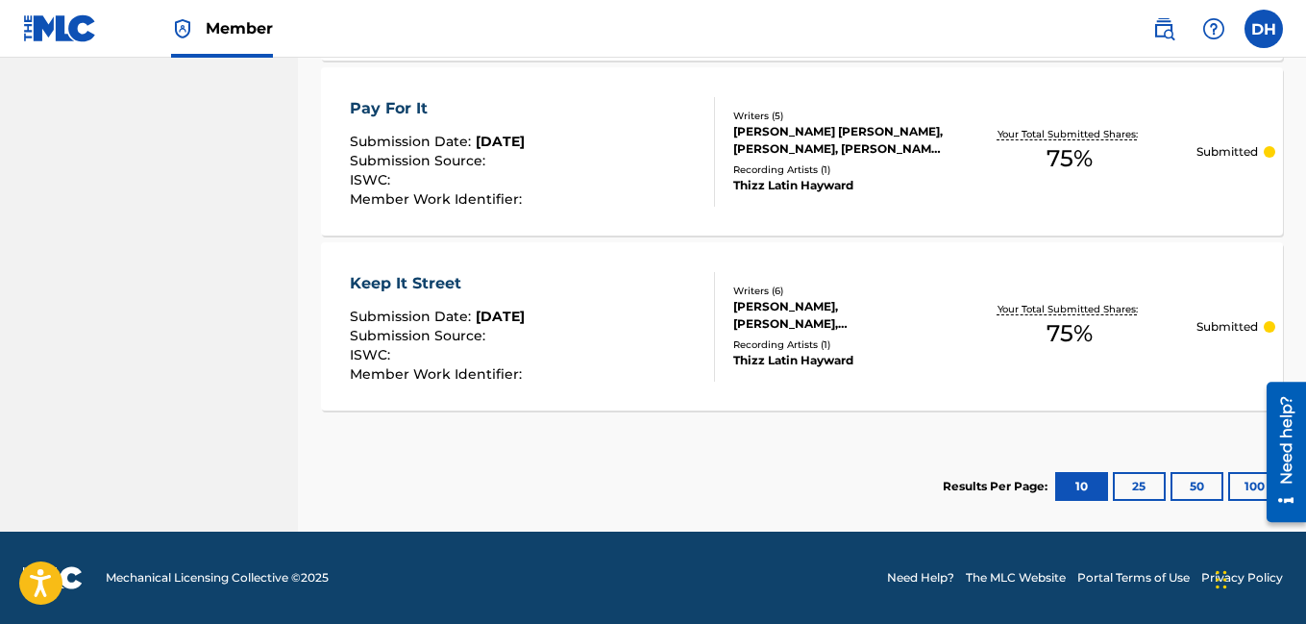
click at [442, 282] on div "Keep It Street" at bounding box center [438, 283] width 177 height 23
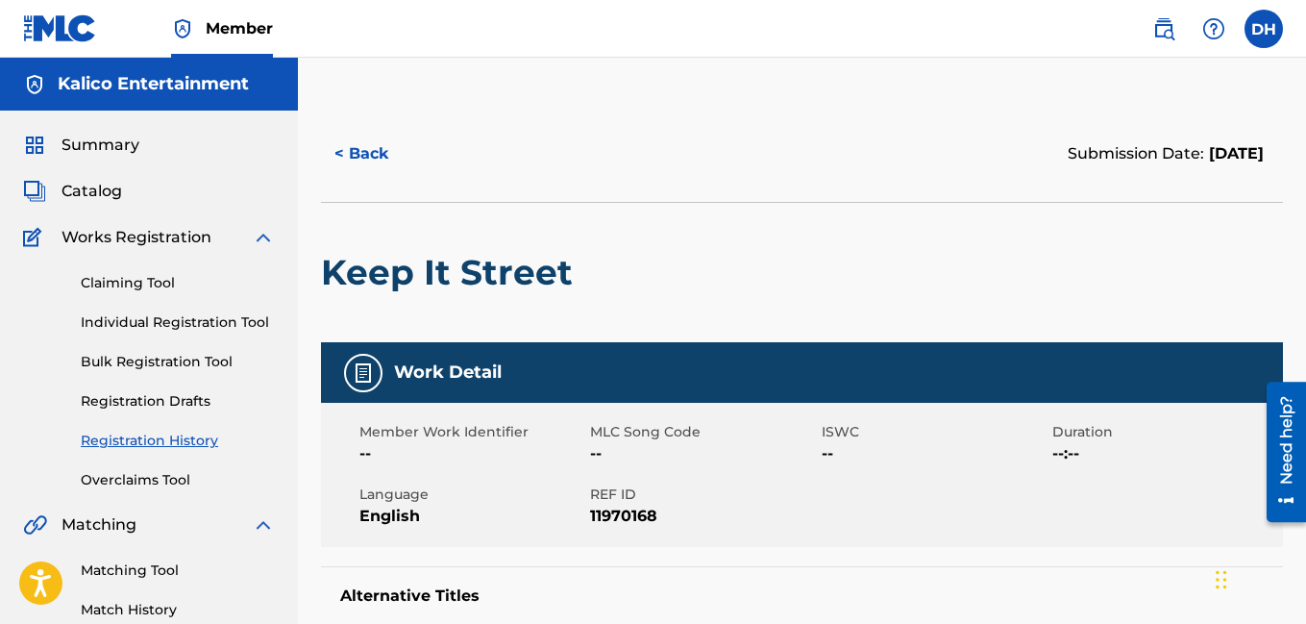
click at [344, 158] on button "< Back" at bounding box center [378, 154] width 115 height 48
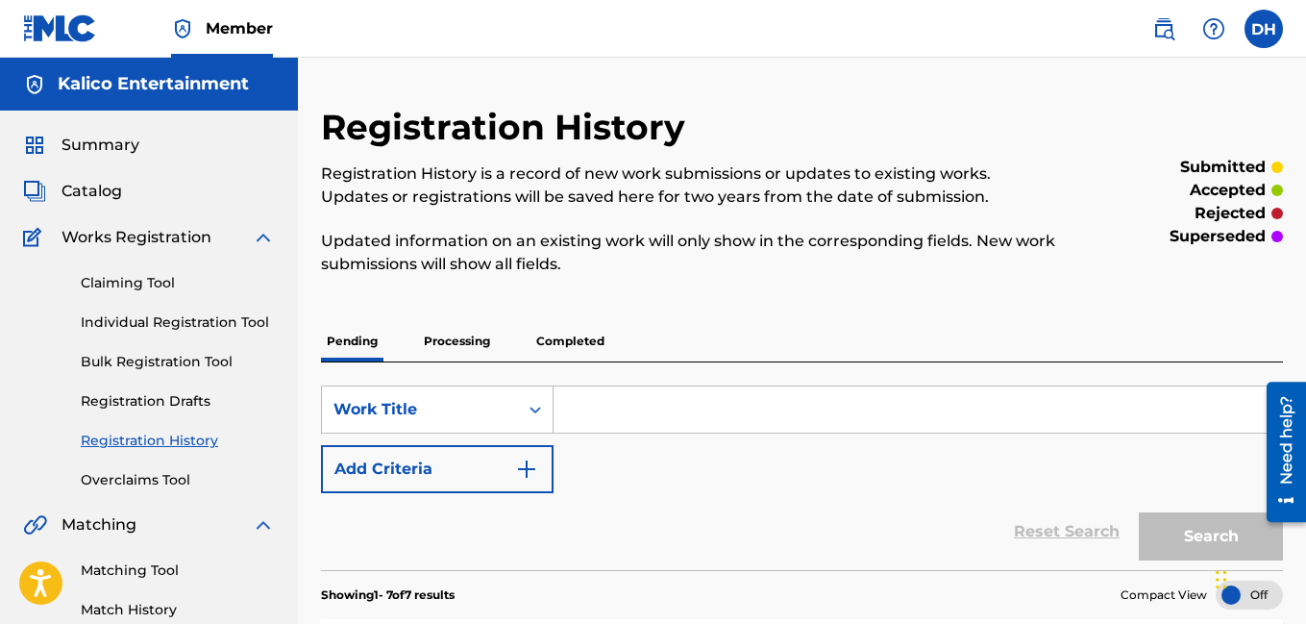
scroll to position [1377, 0]
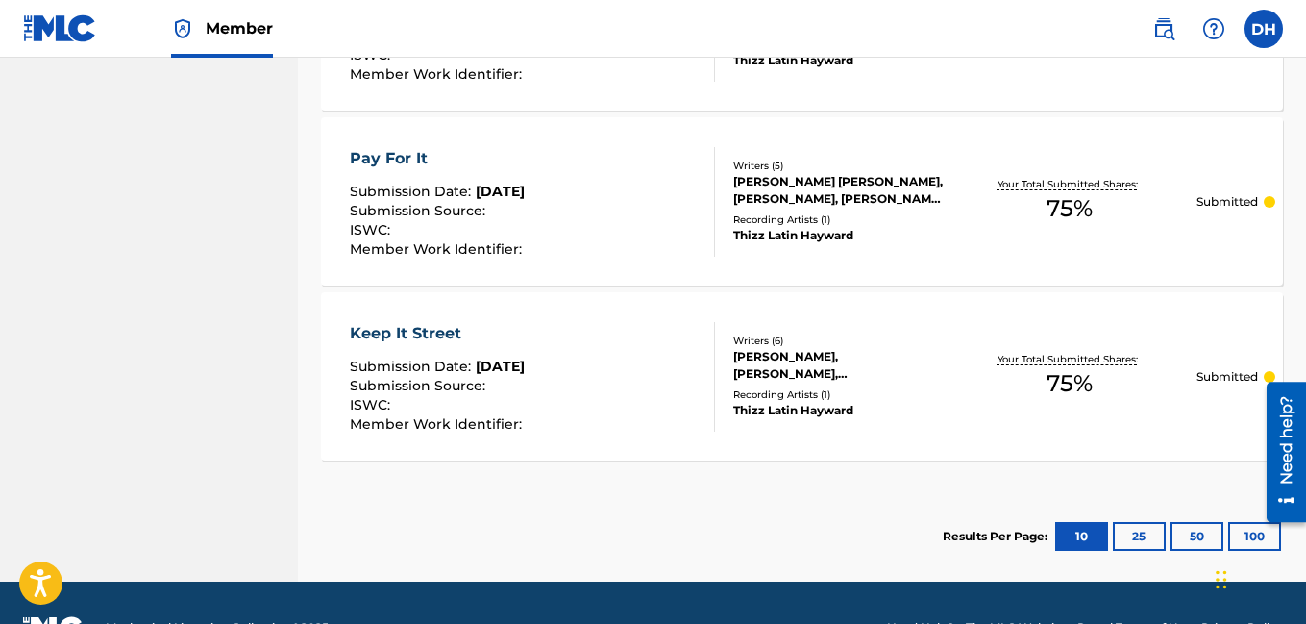
click at [397, 161] on div "Pay For It" at bounding box center [438, 158] width 177 height 23
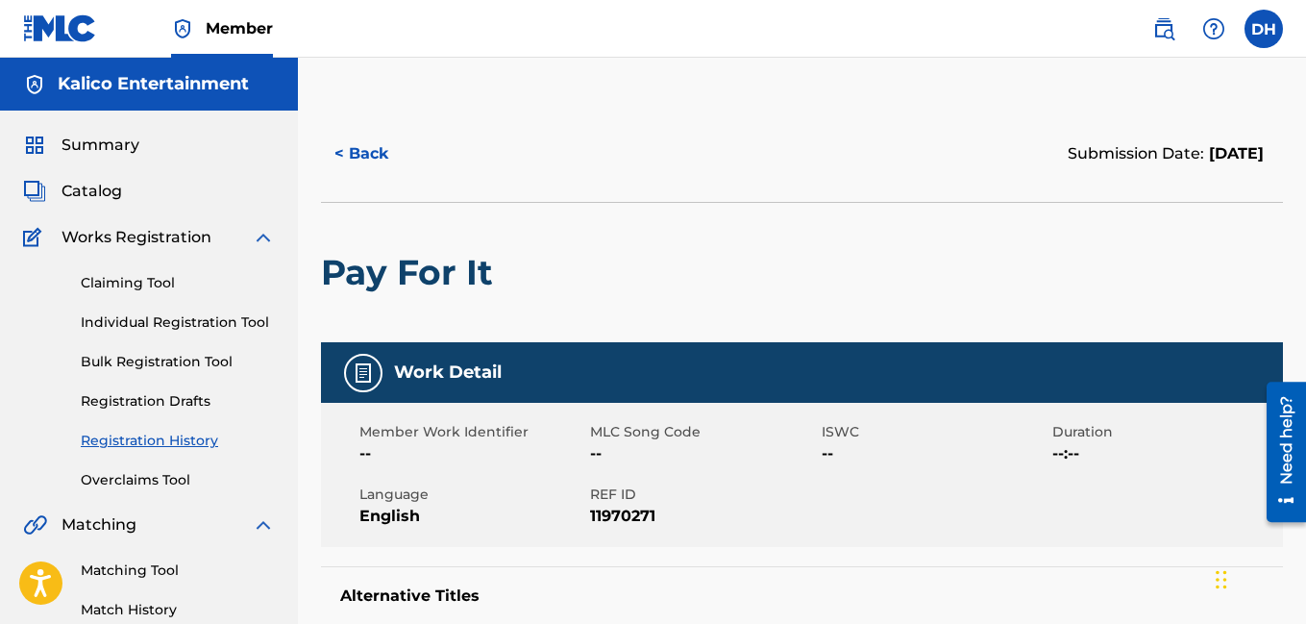
click at [354, 161] on button "< Back" at bounding box center [378, 154] width 115 height 48
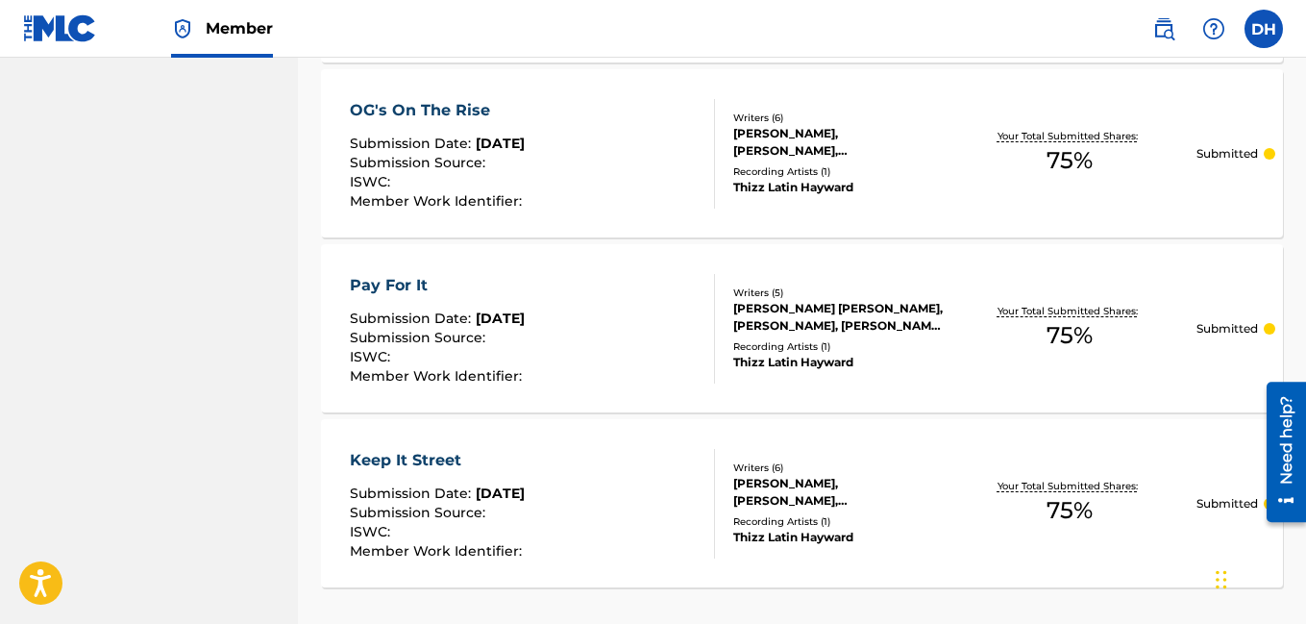
scroll to position [1247, 0]
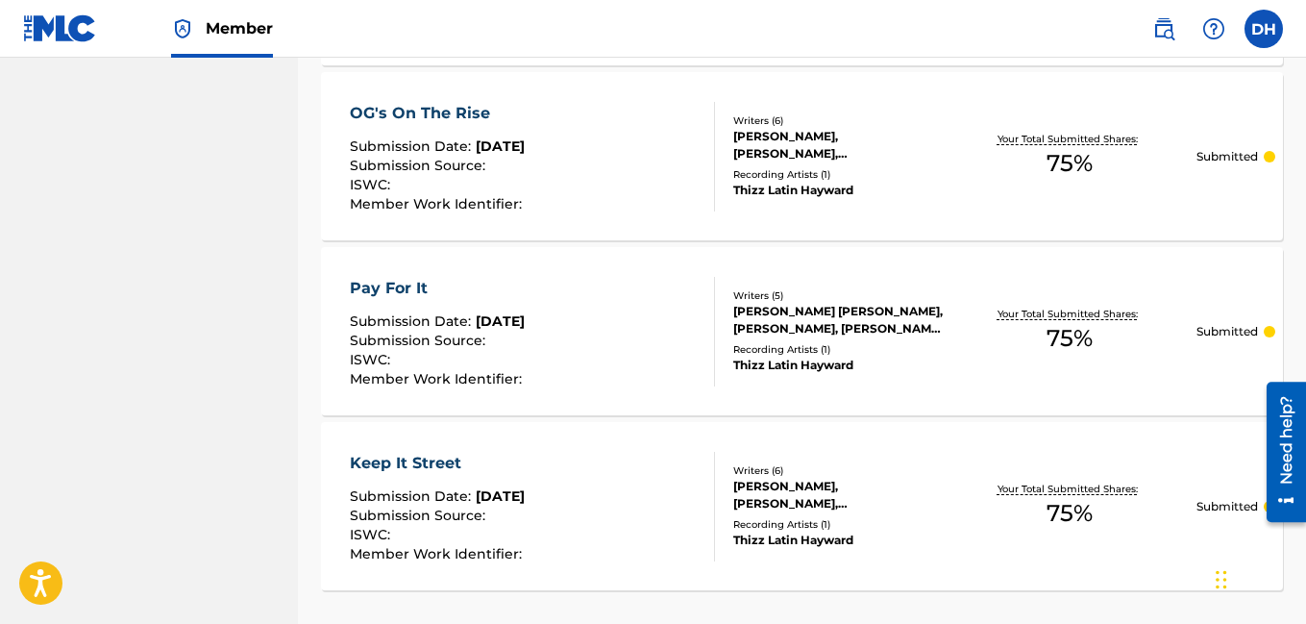
click at [410, 113] on div "OG's On The Rise" at bounding box center [438, 113] width 177 height 23
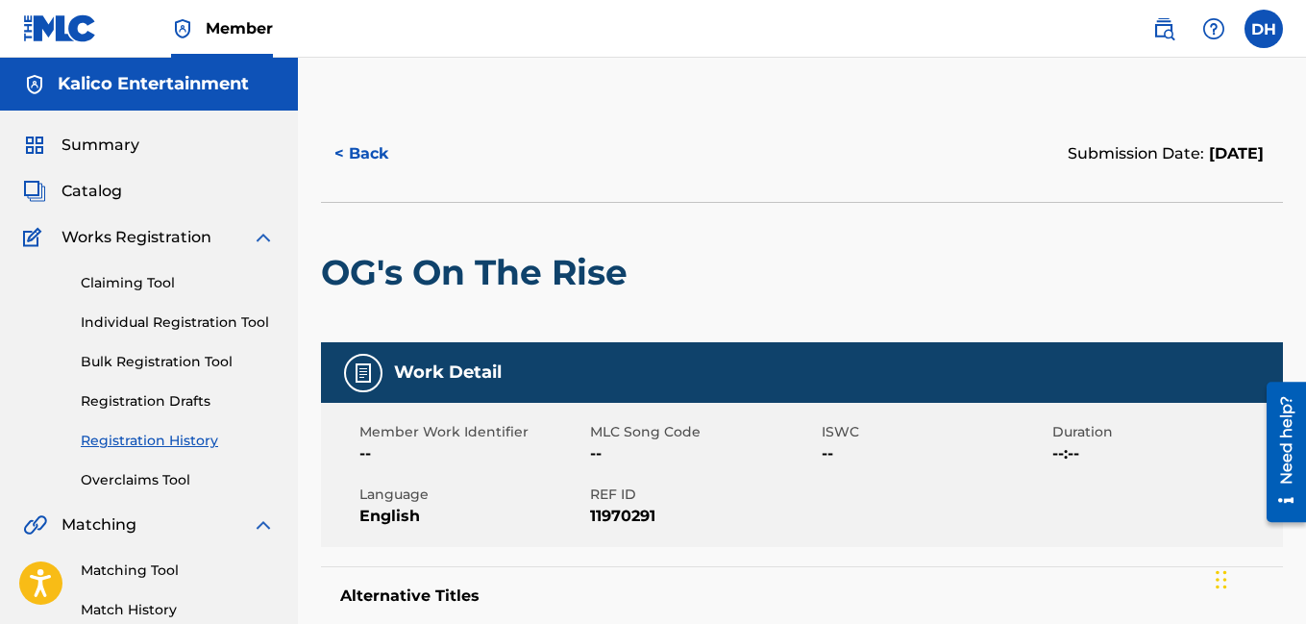
click at [364, 138] on button "< Back" at bounding box center [378, 154] width 115 height 48
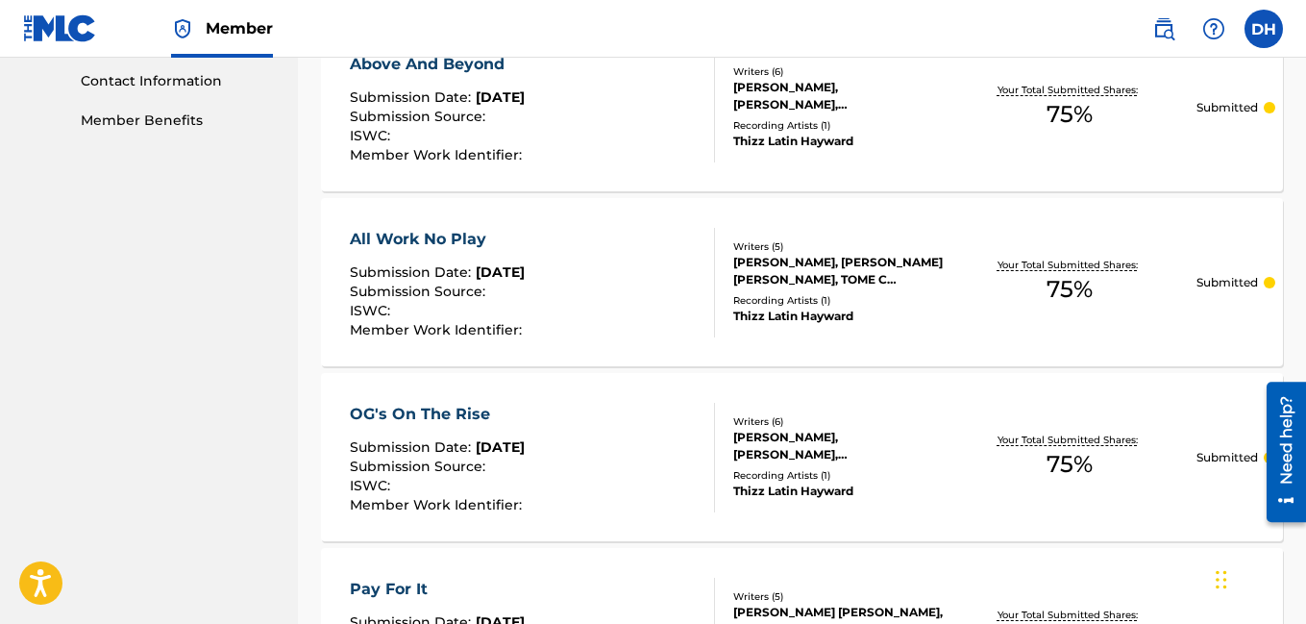
scroll to position [935, 0]
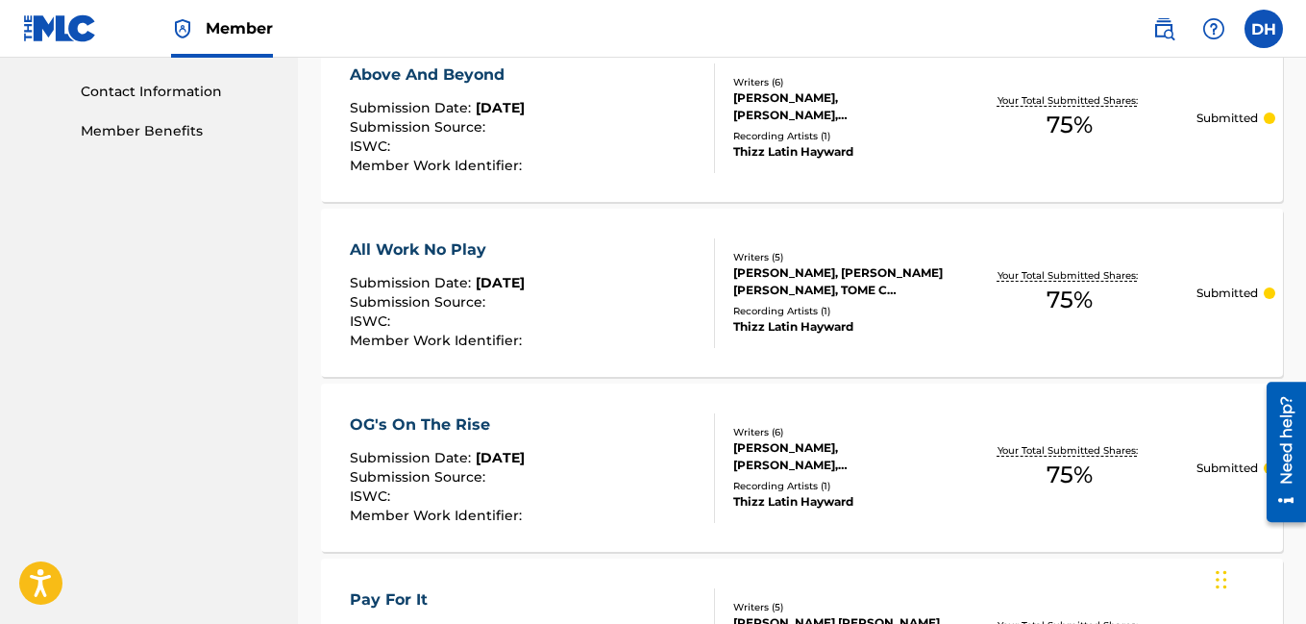
click at [409, 239] on div "All Work No Play" at bounding box center [438, 249] width 177 height 23
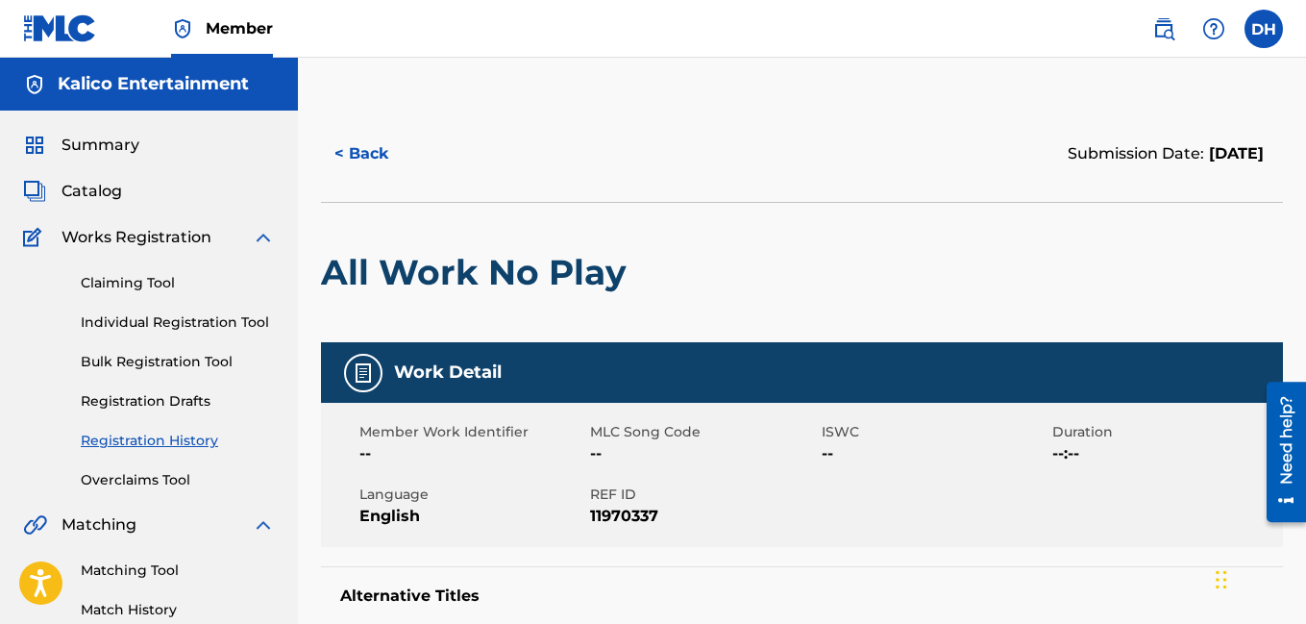
click at [353, 147] on button "< Back" at bounding box center [378, 154] width 115 height 48
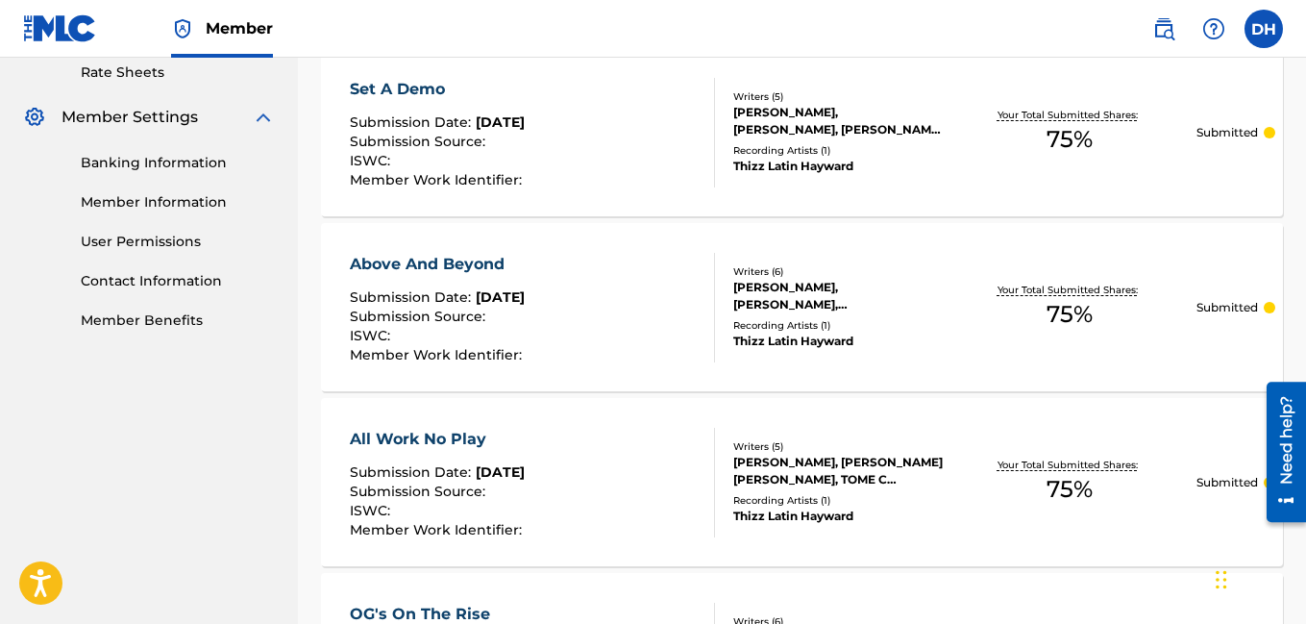
scroll to position [745, 0]
click at [414, 262] on div "Above And Beyond" at bounding box center [438, 265] width 177 height 23
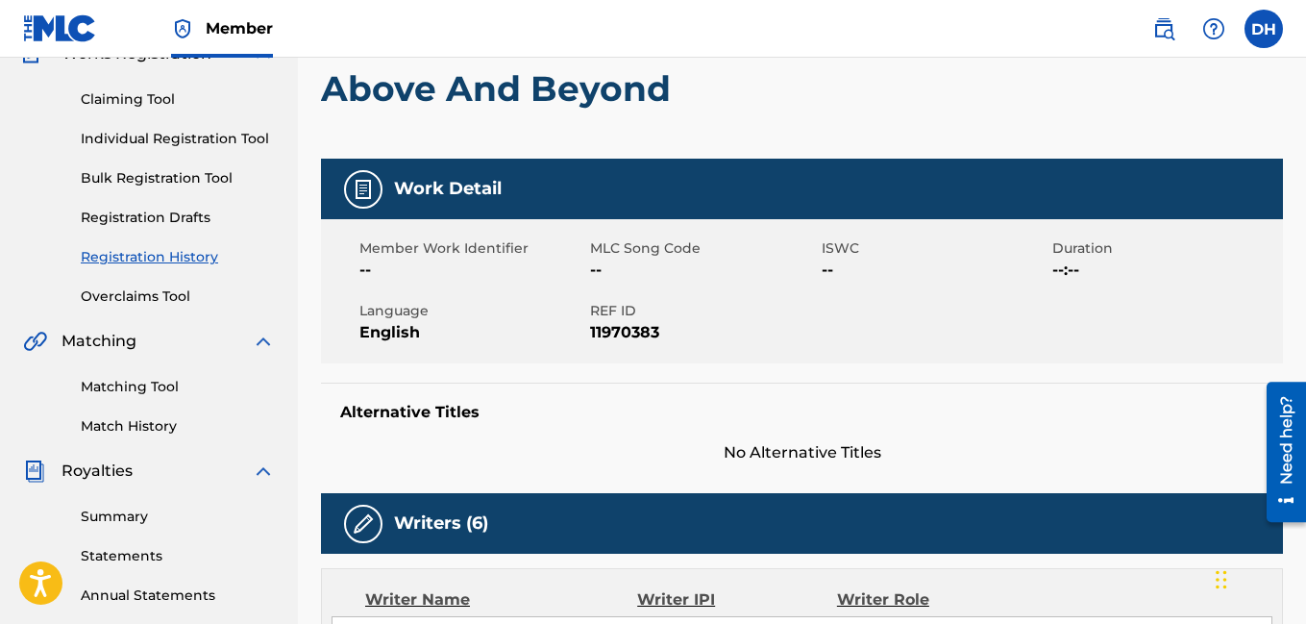
scroll to position [22, 0]
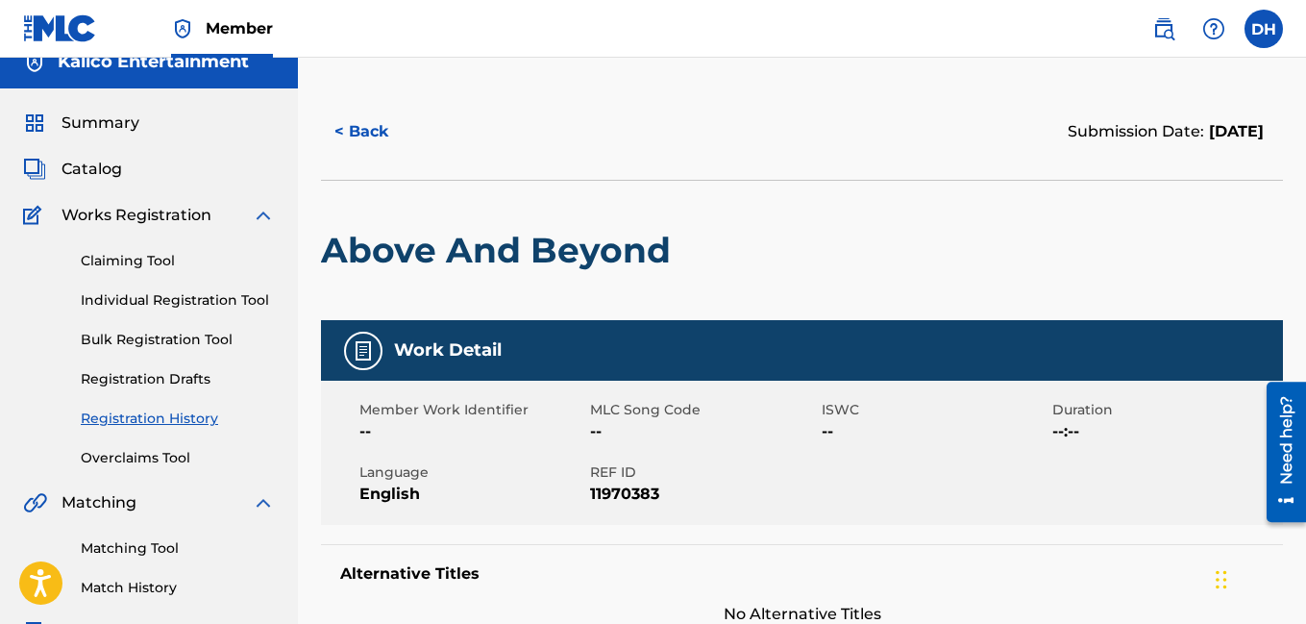
click at [351, 145] on button "< Back" at bounding box center [378, 132] width 115 height 48
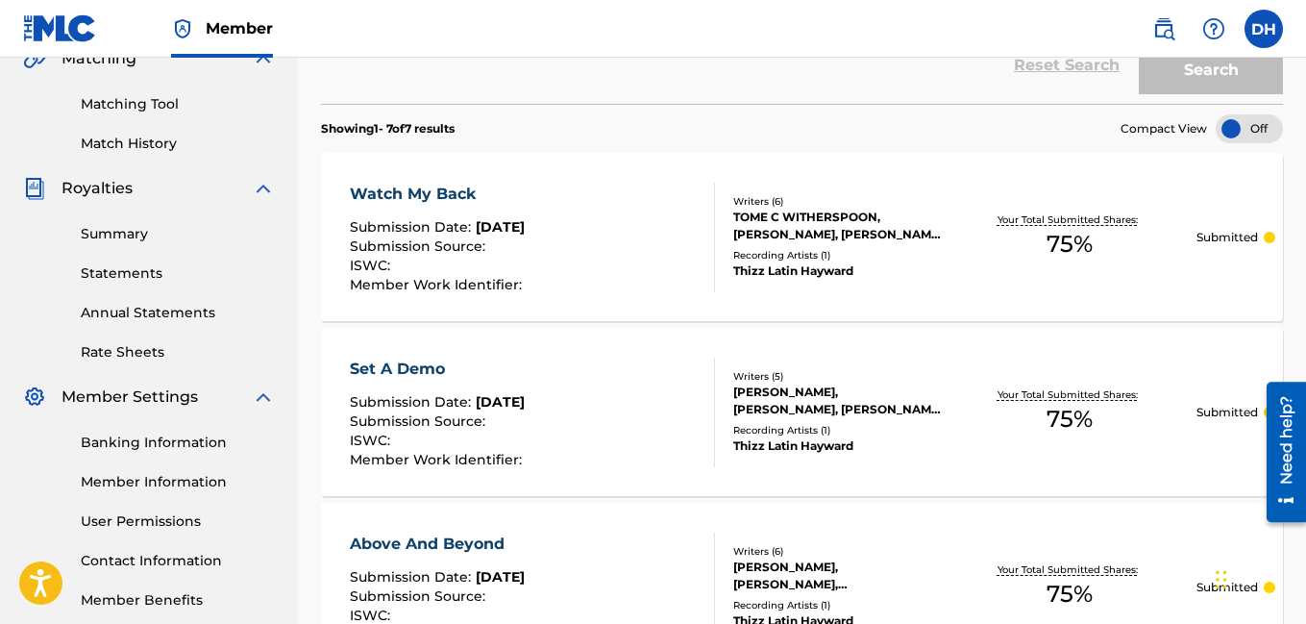
scroll to position [469, 0]
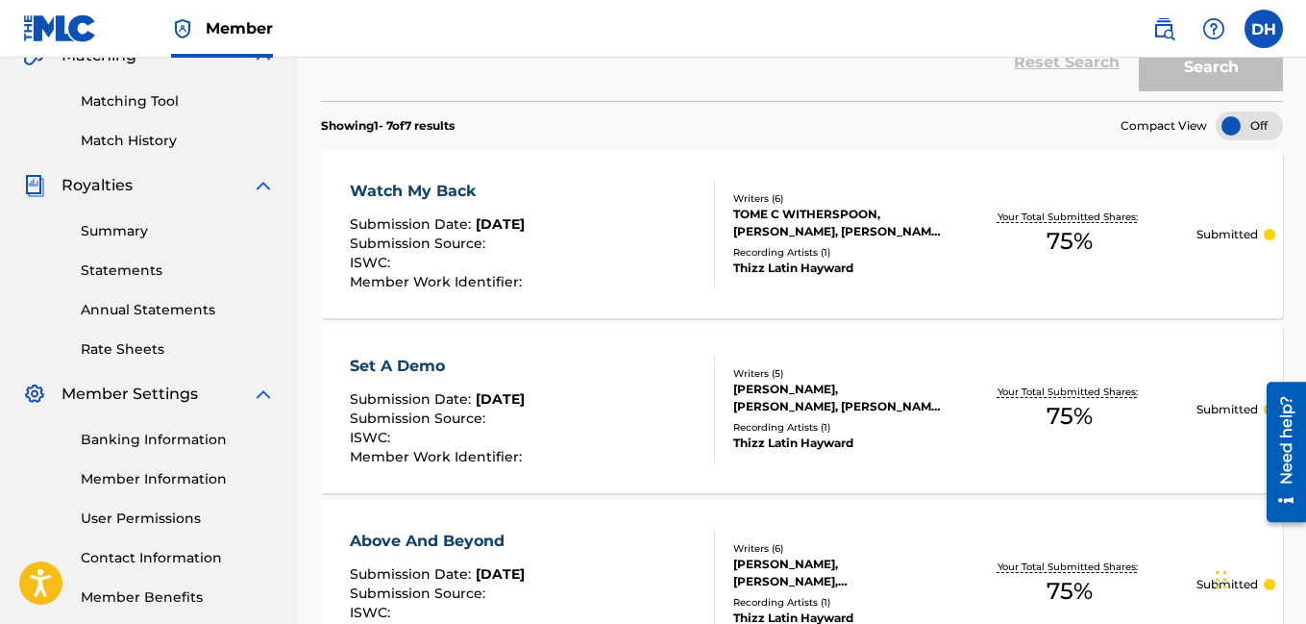
click at [421, 365] on div "Set A Demo" at bounding box center [438, 366] width 177 height 23
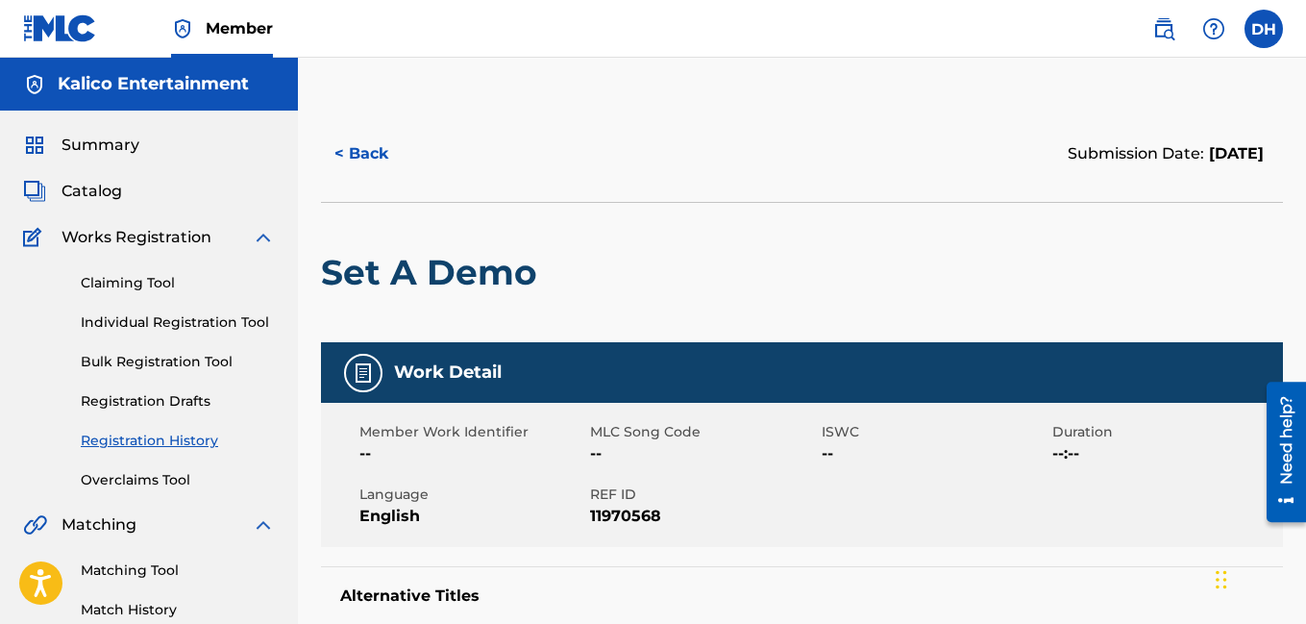
click at [357, 145] on button "< Back" at bounding box center [378, 154] width 115 height 48
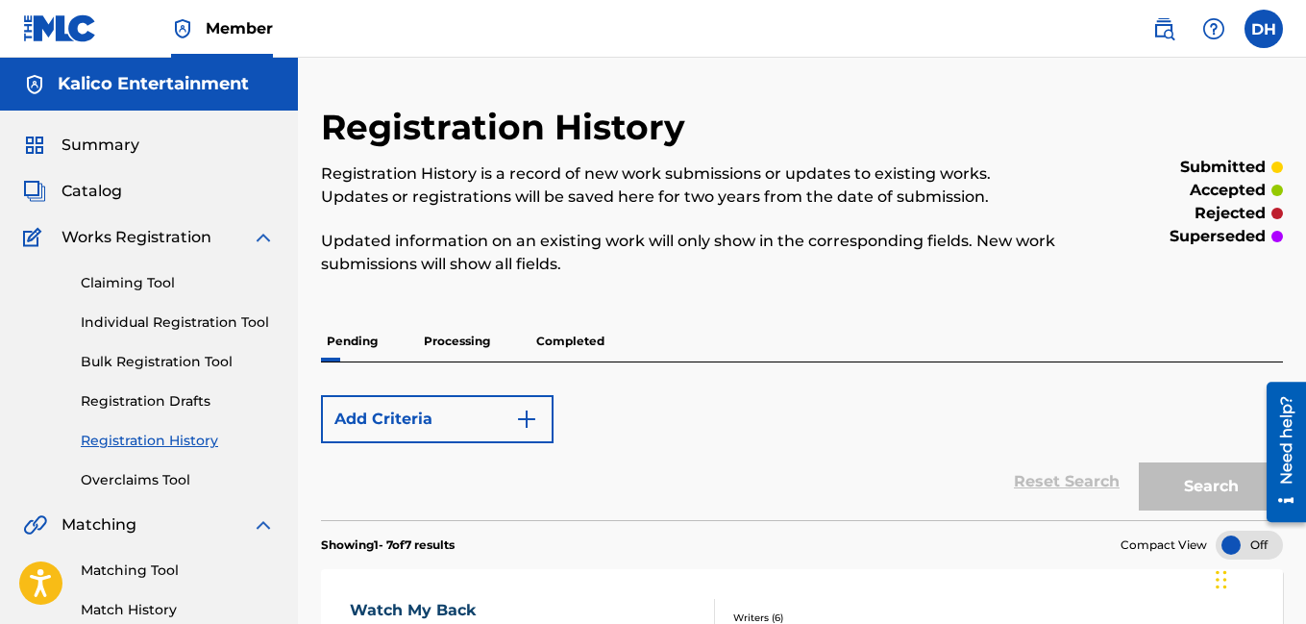
scroll to position [469, 0]
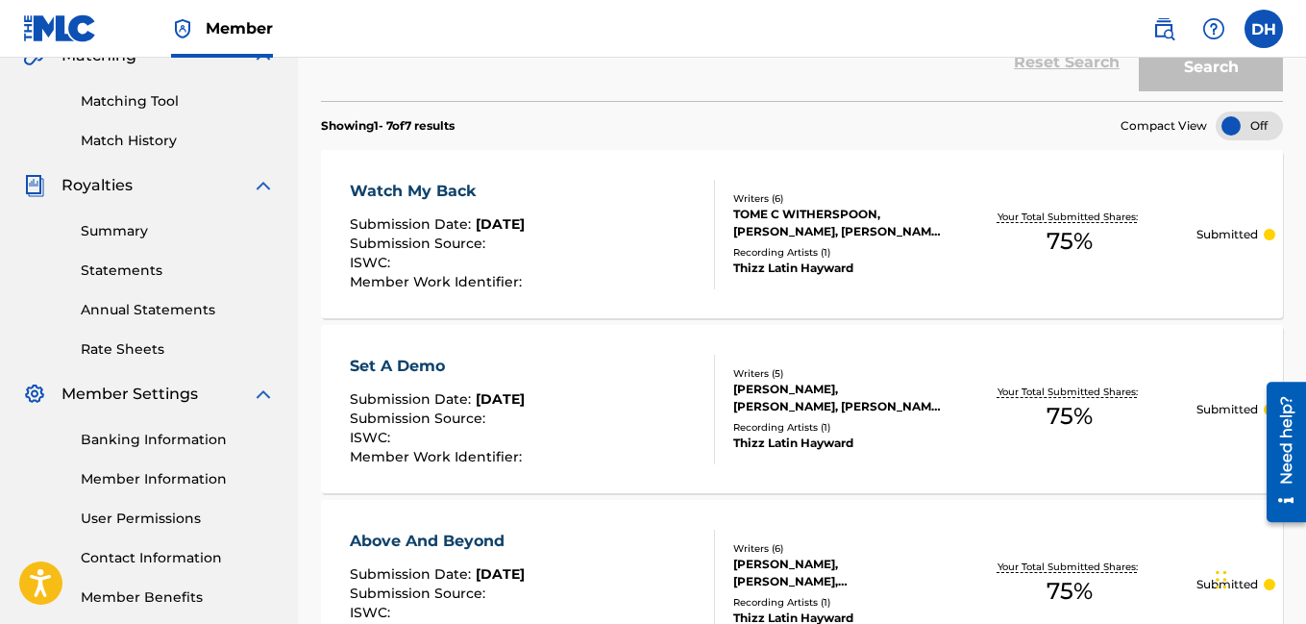
click at [394, 190] on div "Watch My Back" at bounding box center [438, 191] width 177 height 23
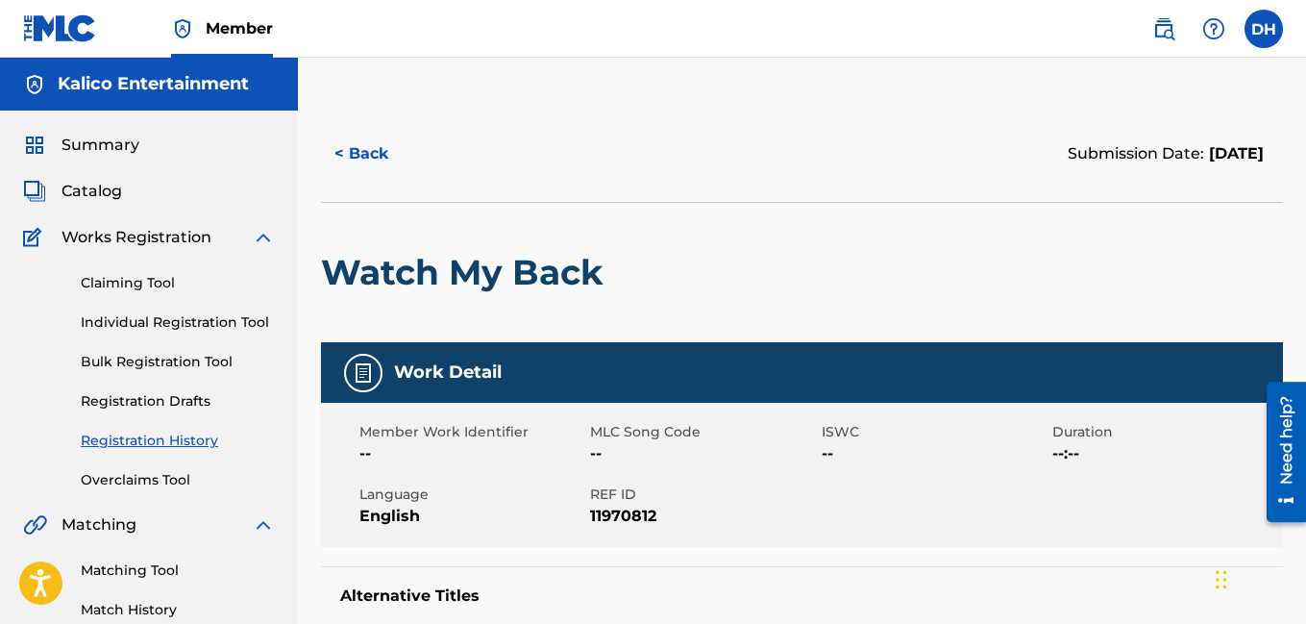
click at [357, 151] on button "< Back" at bounding box center [378, 154] width 115 height 48
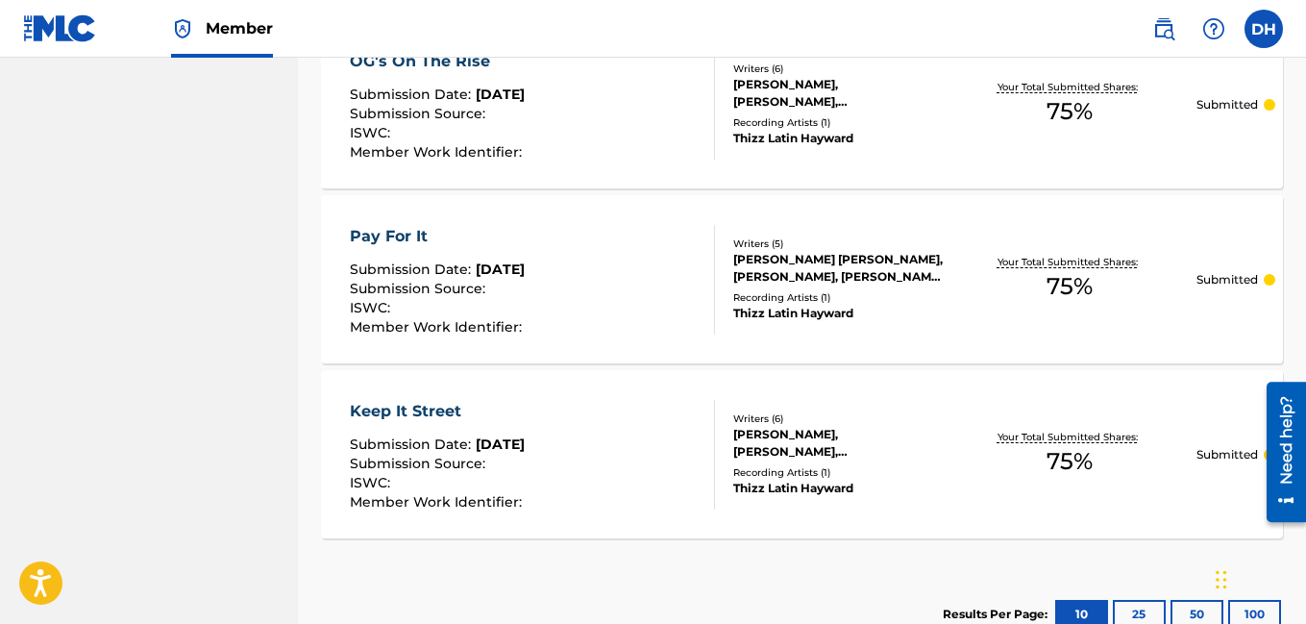
scroll to position [1385, 0]
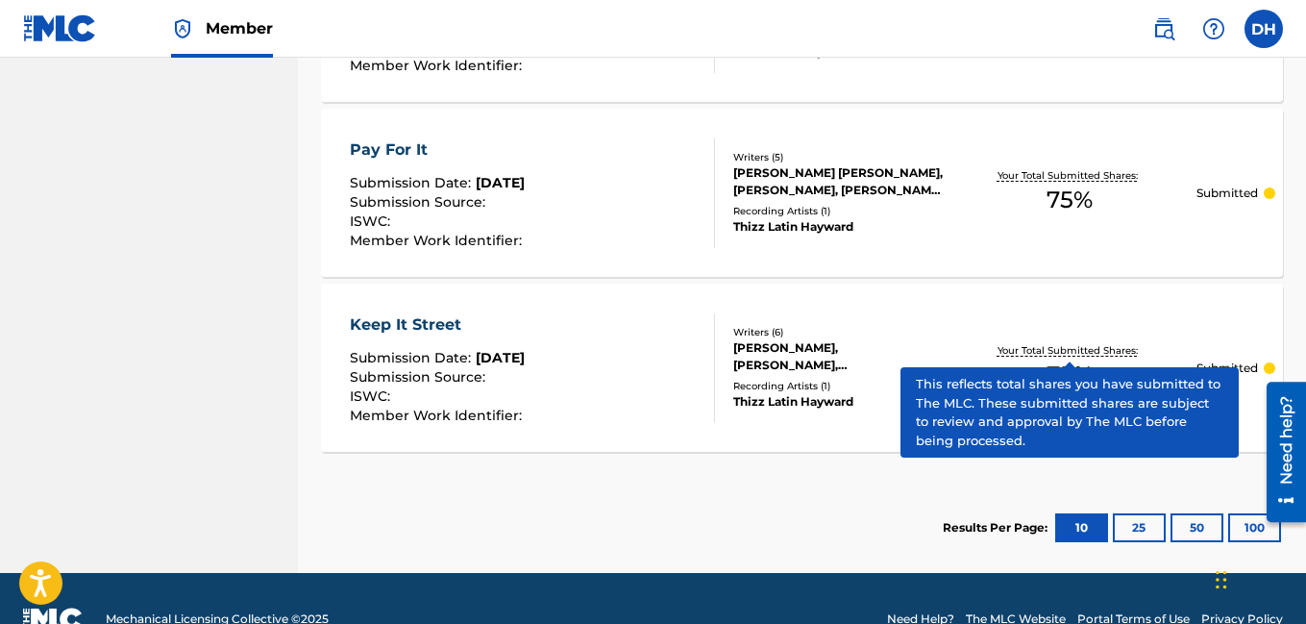
click at [1130, 521] on button "25" at bounding box center [1139, 527] width 53 height 29
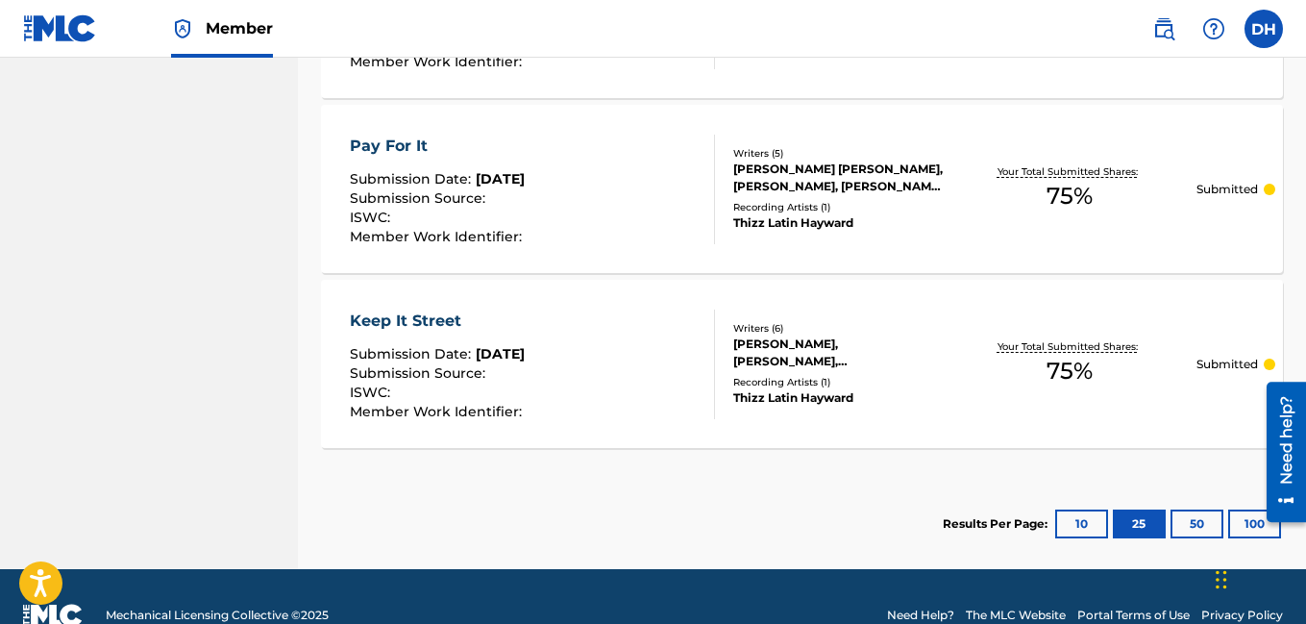
scroll to position [1388, 0]
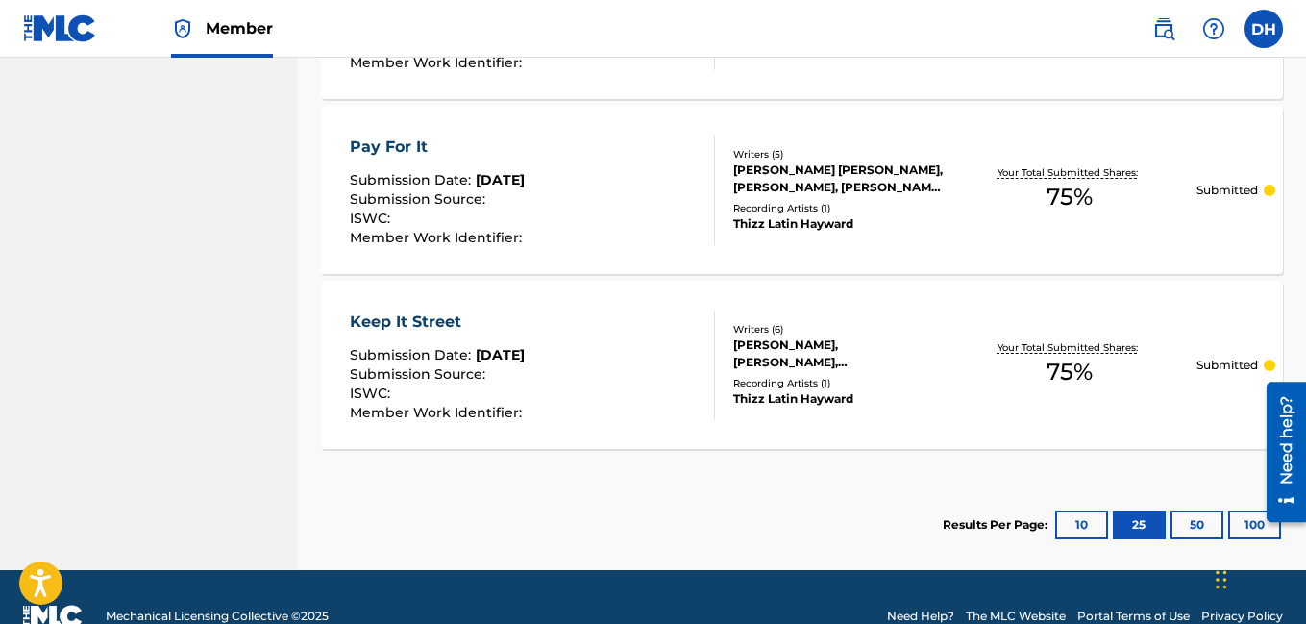
click at [1103, 534] on button "10" at bounding box center [1082, 524] width 53 height 29
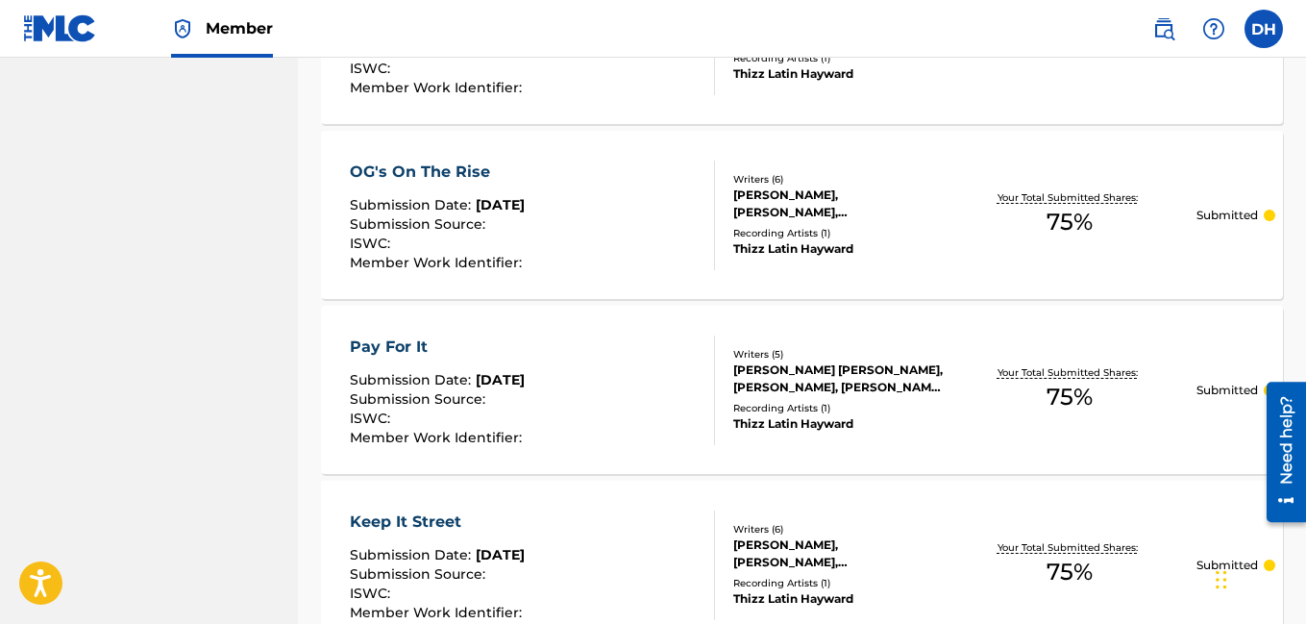
scroll to position [1427, 0]
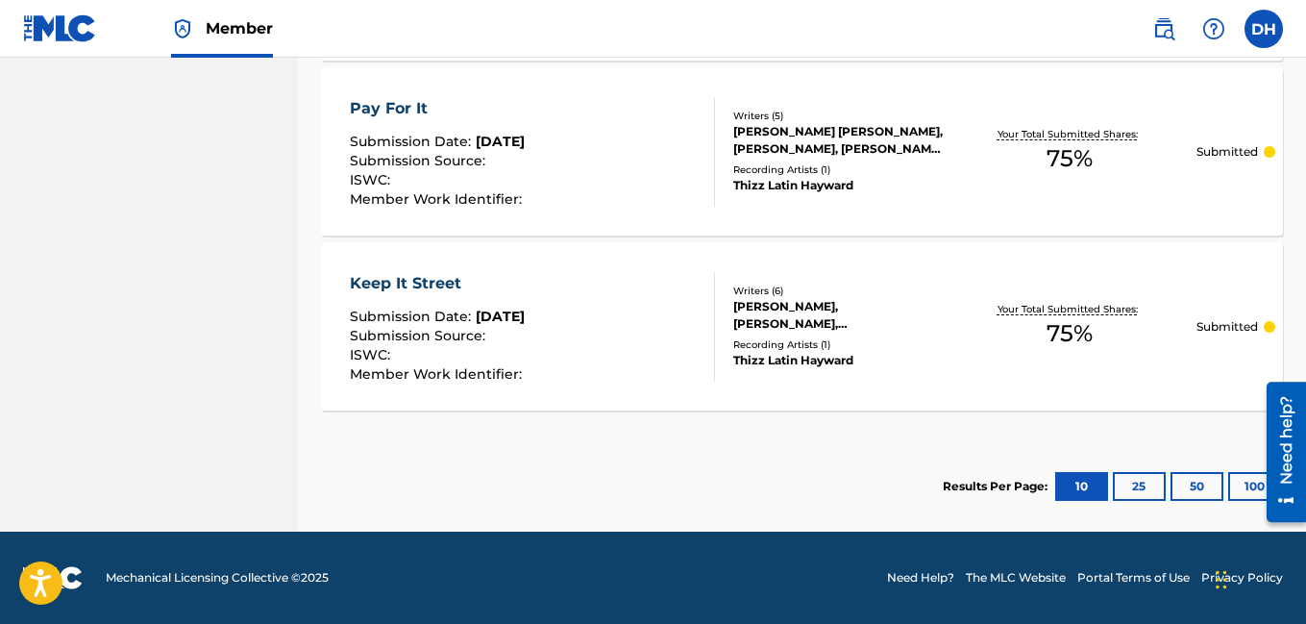
click at [1134, 492] on button "25" at bounding box center [1139, 486] width 53 height 29
click at [1180, 497] on button "50" at bounding box center [1197, 486] width 53 height 29
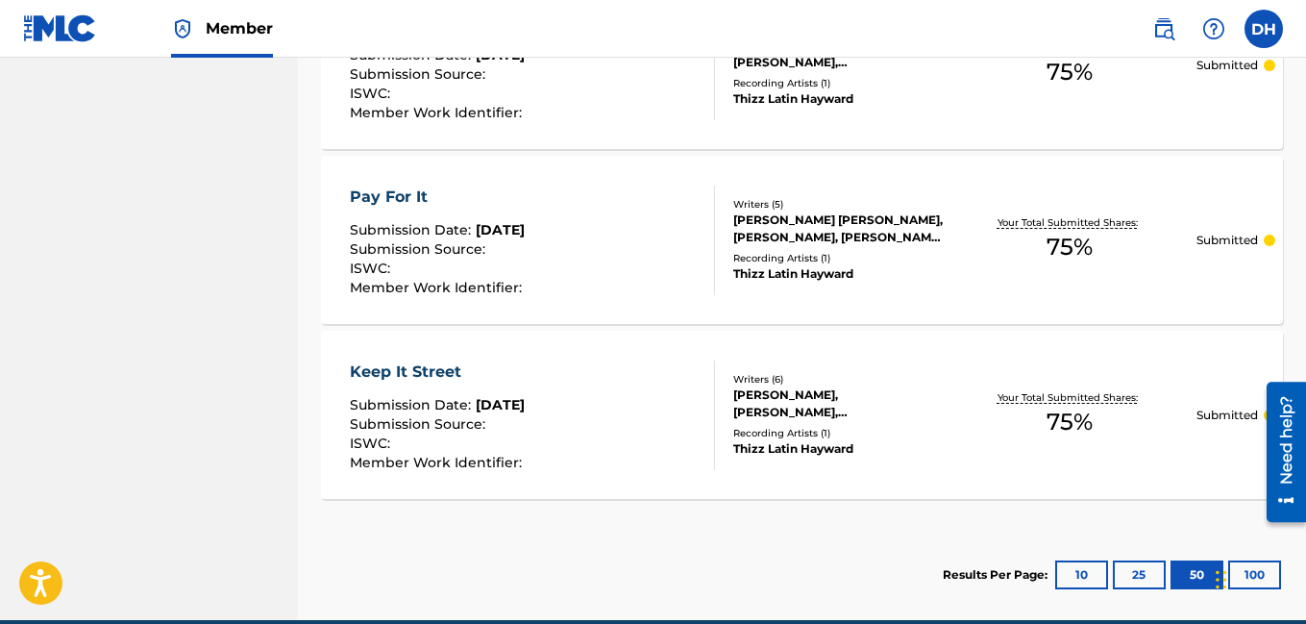
click at [1084, 575] on button "10" at bounding box center [1082, 574] width 53 height 29
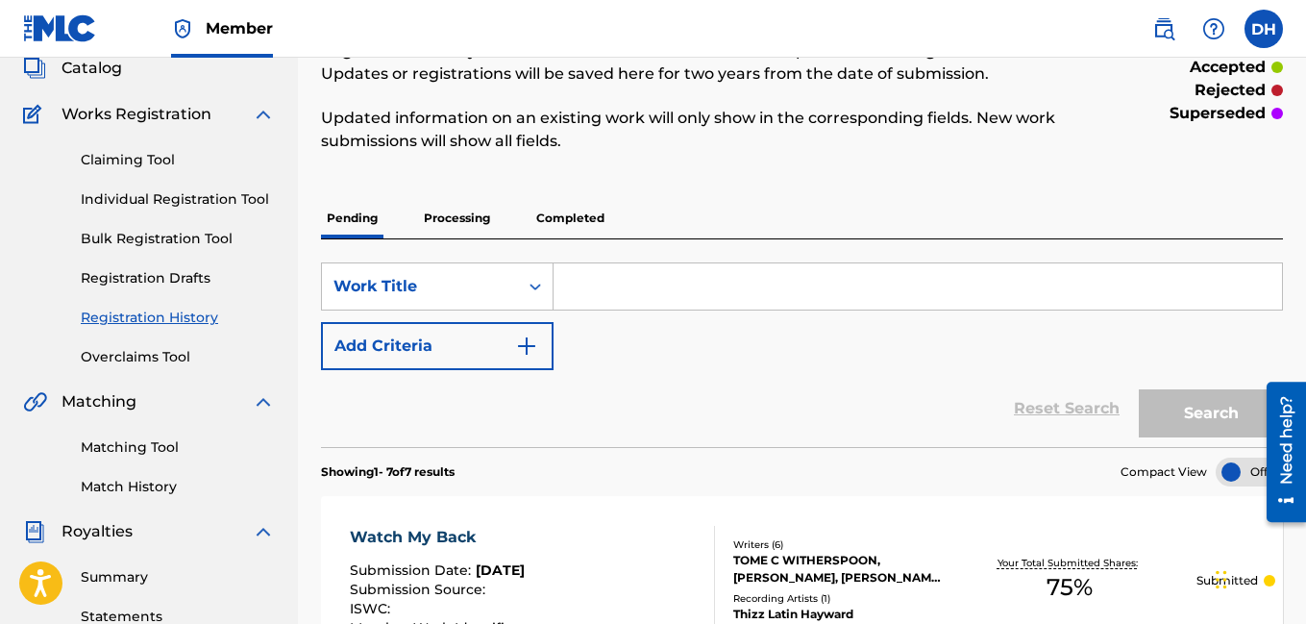
scroll to position [33, 0]
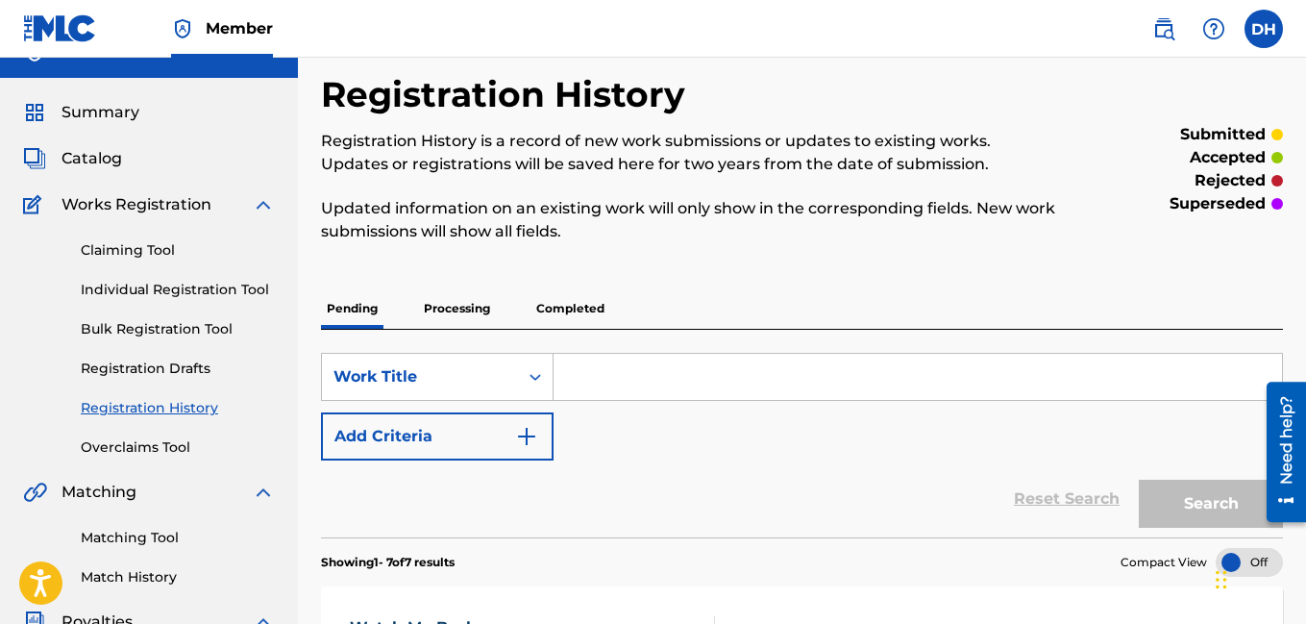
click at [455, 305] on p "Processing" at bounding box center [457, 308] width 78 height 40
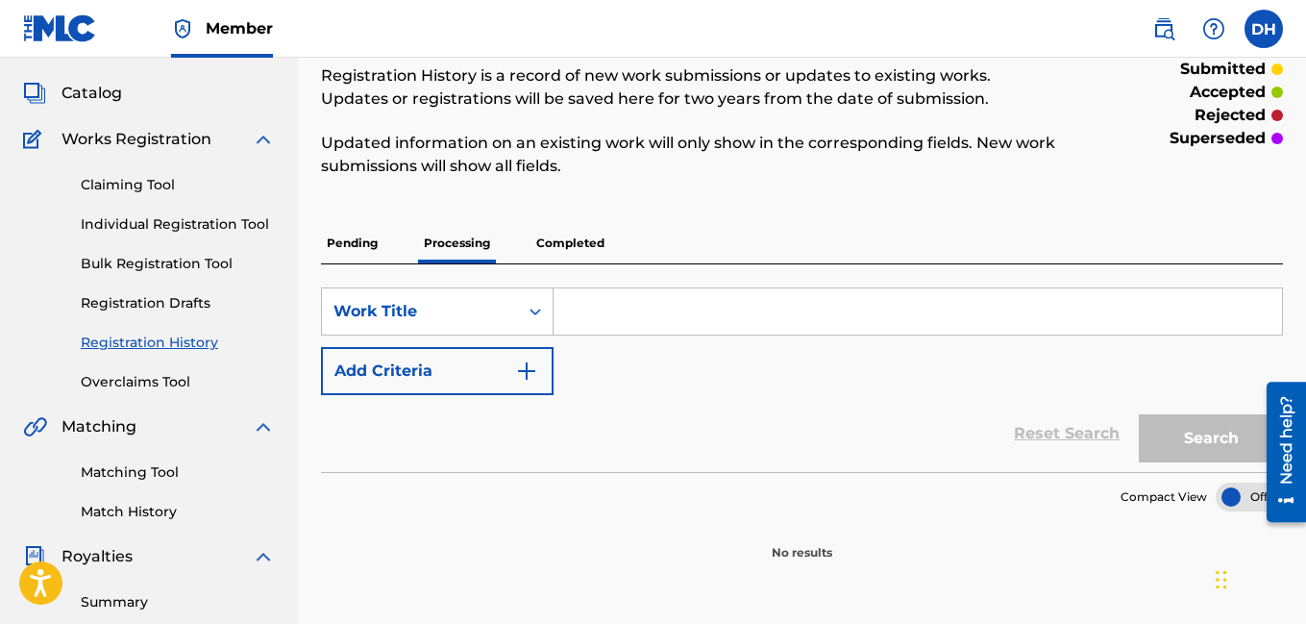
scroll to position [71, 0]
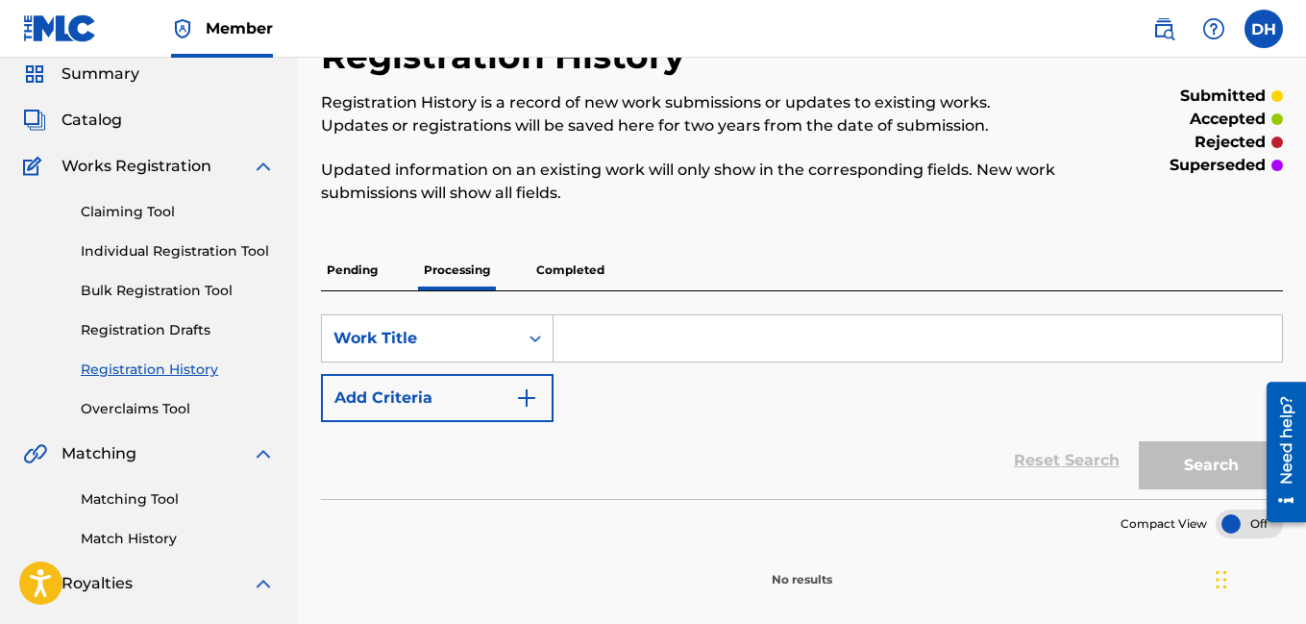
click at [359, 267] on p "Pending" at bounding box center [352, 270] width 62 height 40
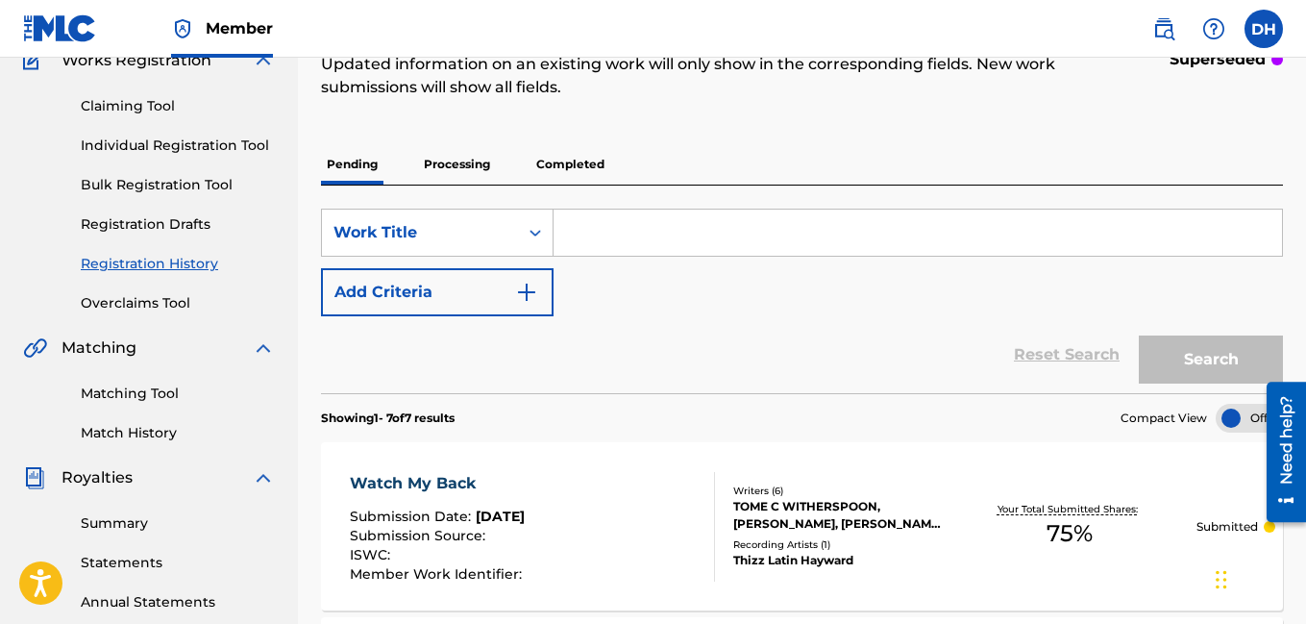
scroll to position [240, 0]
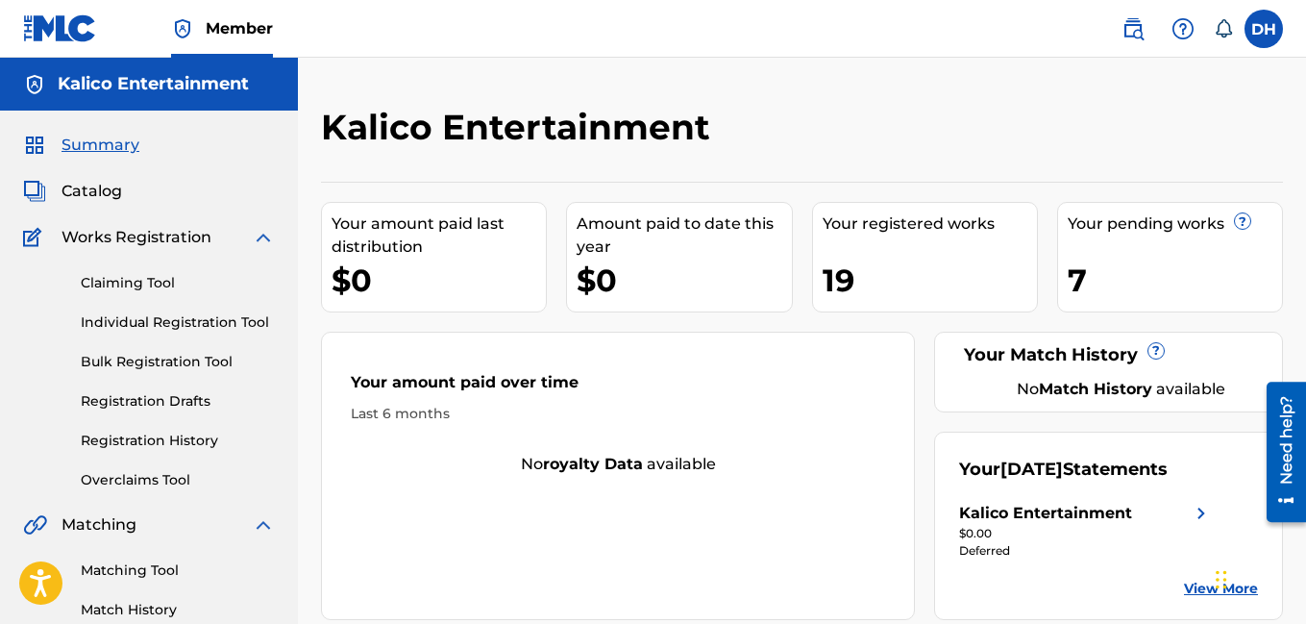
click at [1252, 19] on label at bounding box center [1264, 29] width 38 height 38
click at [1264, 29] on input "DH [PERSON_NAME] [EMAIL_ADDRESS][DOMAIN_NAME] Notification Preferences Profile …" at bounding box center [1264, 29] width 0 height 0
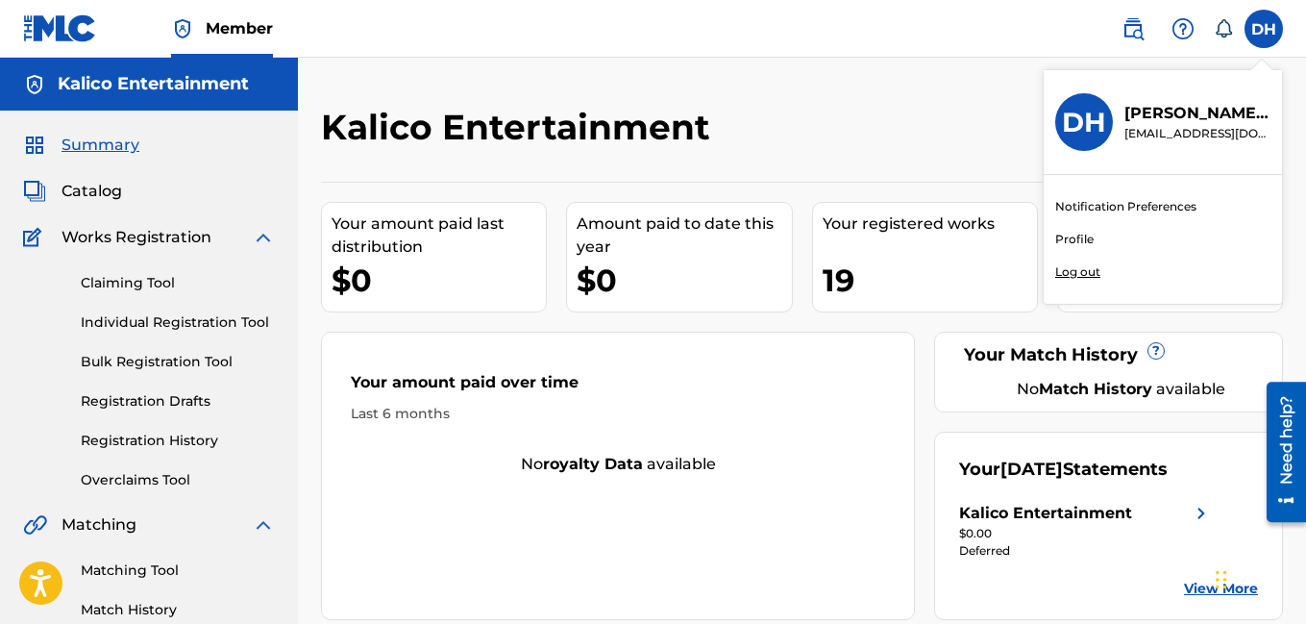
click at [1082, 269] on p "Log out" at bounding box center [1078, 271] width 45 height 17
click at [1264, 29] on input "DH David Horowitch deezoogthizzhayward@gmail.com Notification Preferences Profi…" at bounding box center [1264, 29] width 0 height 0
